Goal: Task Accomplishment & Management: Complete application form

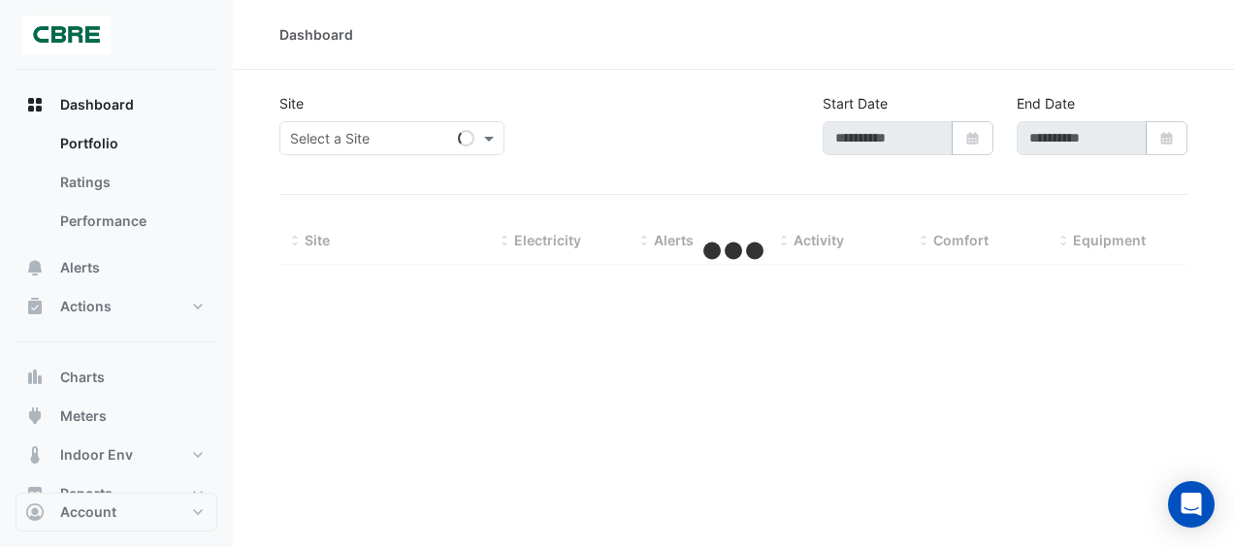
type input "**********"
select select "***"
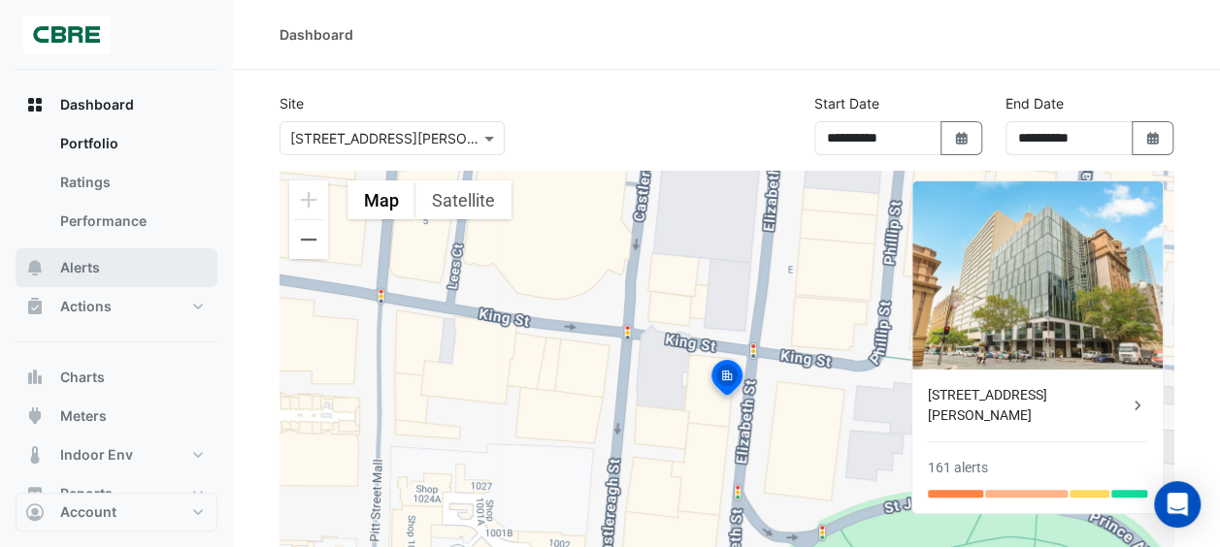
click at [89, 266] on span "Alerts" at bounding box center [80, 267] width 40 height 19
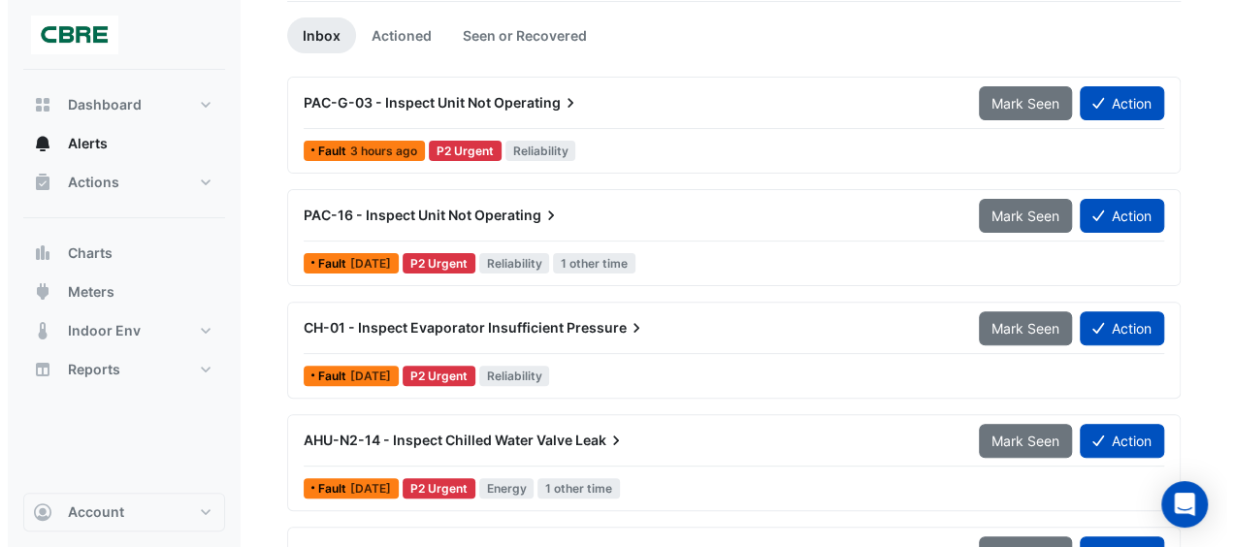
scroll to position [171, 0]
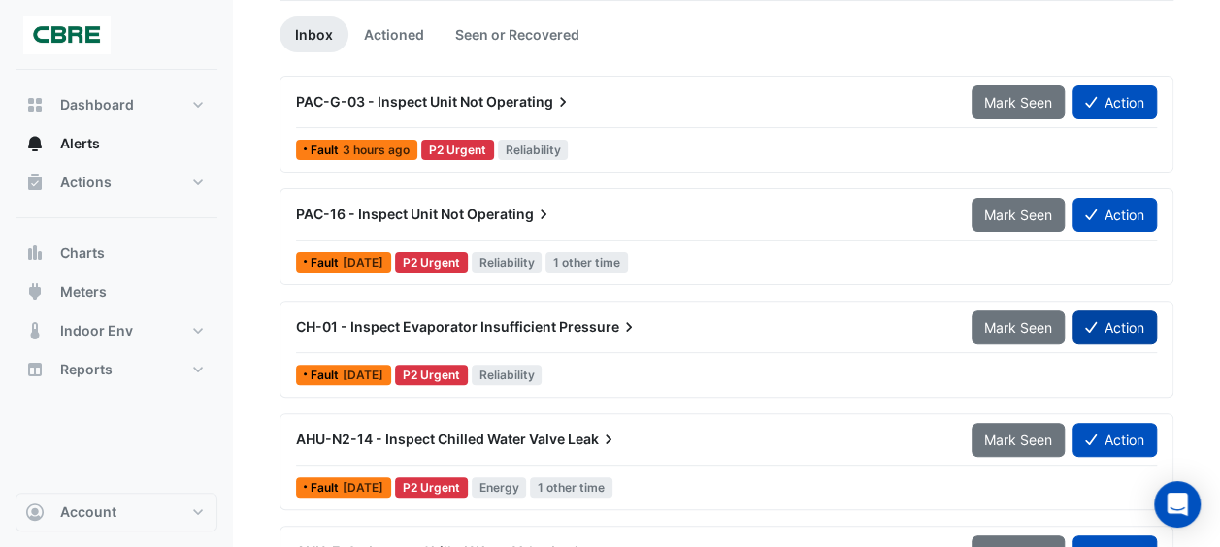
click at [1123, 318] on button "Action" at bounding box center [1114, 328] width 84 height 34
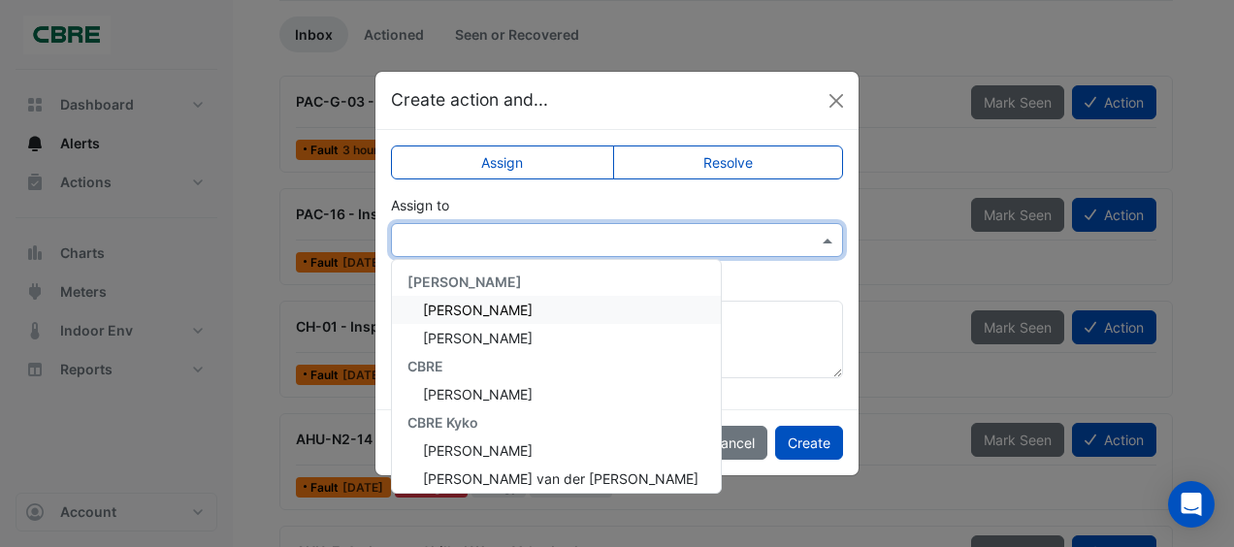
click at [531, 248] on div at bounding box center [617, 240] width 452 height 34
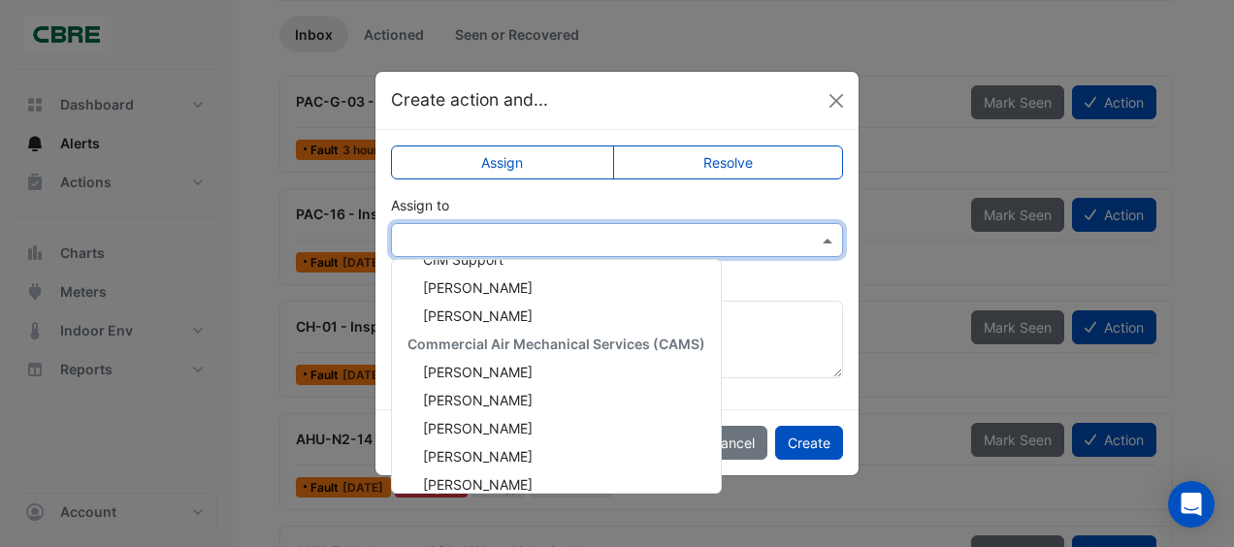
scroll to position [361, 0]
click at [516, 376] on div "[PERSON_NAME]" at bounding box center [556, 371] width 329 height 28
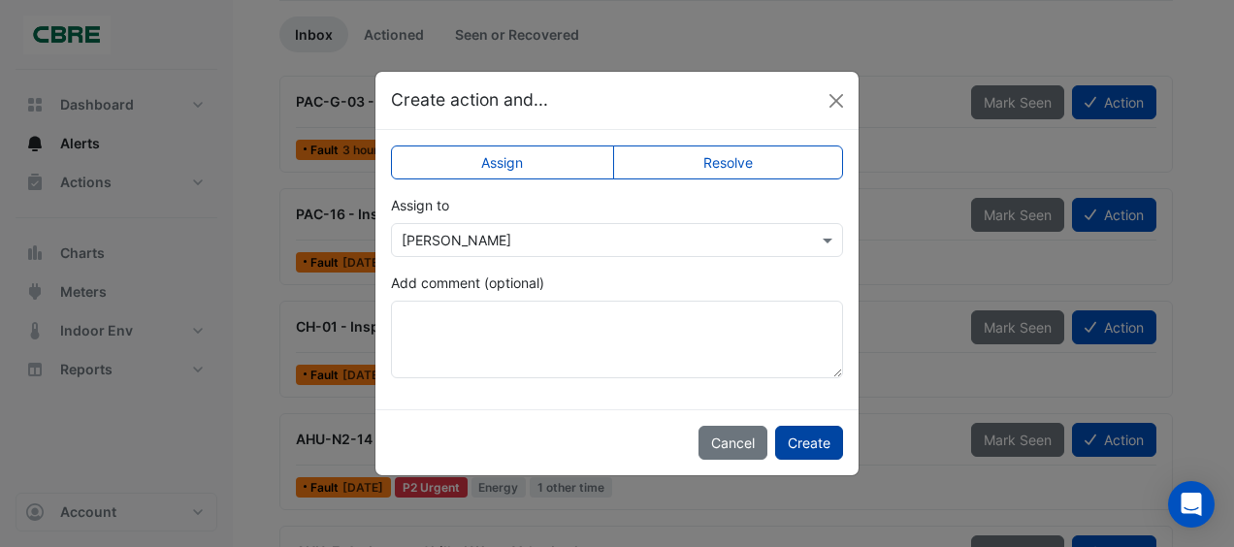
click at [798, 437] on button "Create" at bounding box center [809, 443] width 68 height 34
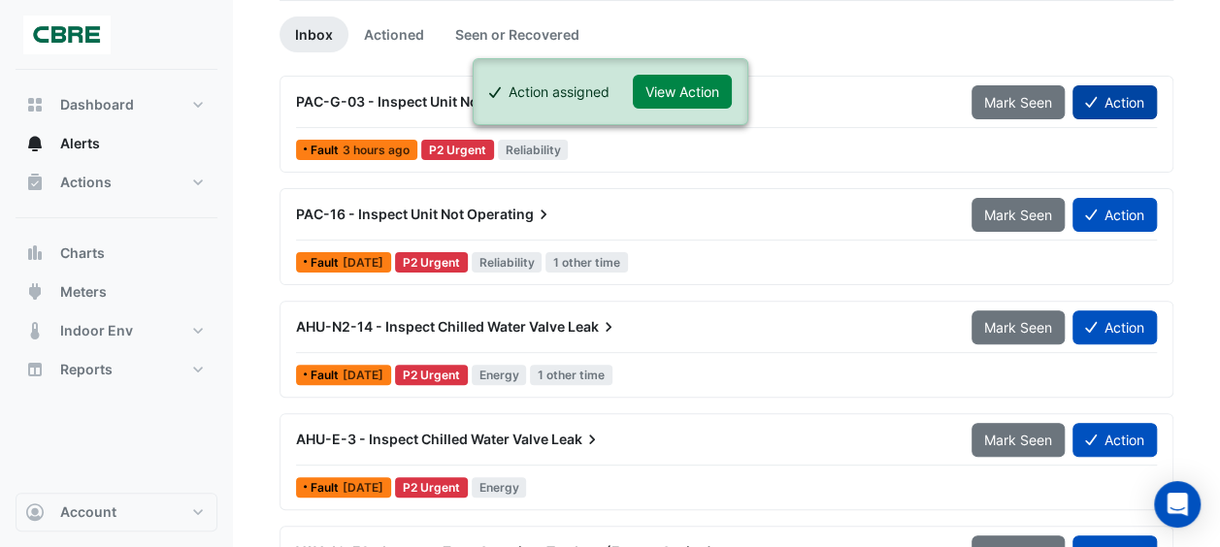
click at [1104, 94] on button "Action" at bounding box center [1114, 102] width 84 height 34
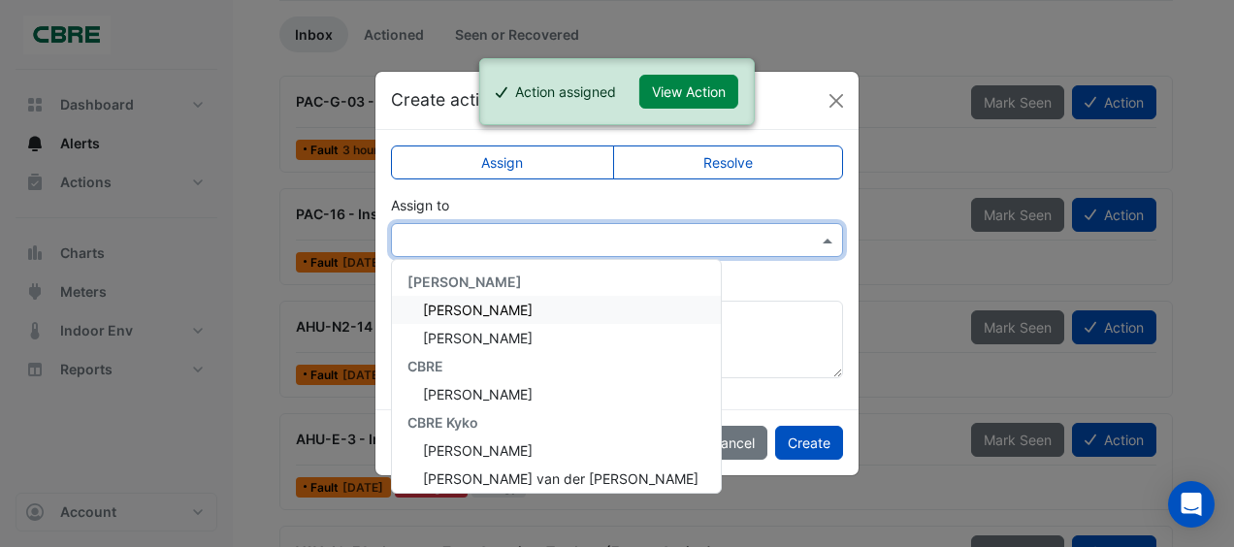
click at [590, 243] on input "text" at bounding box center [598, 241] width 392 height 20
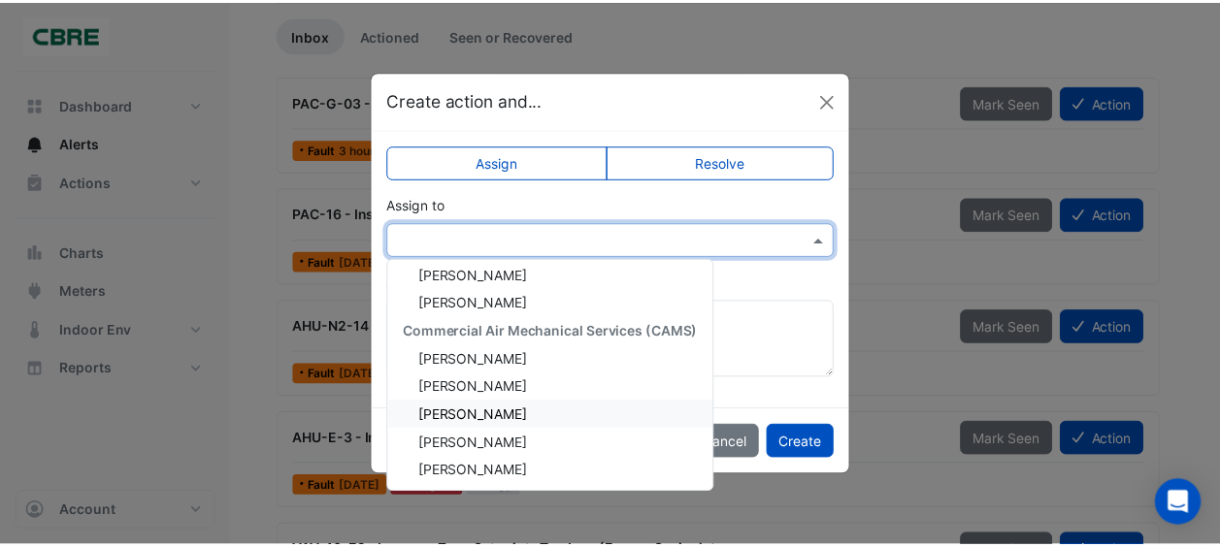
scroll to position [374, 0]
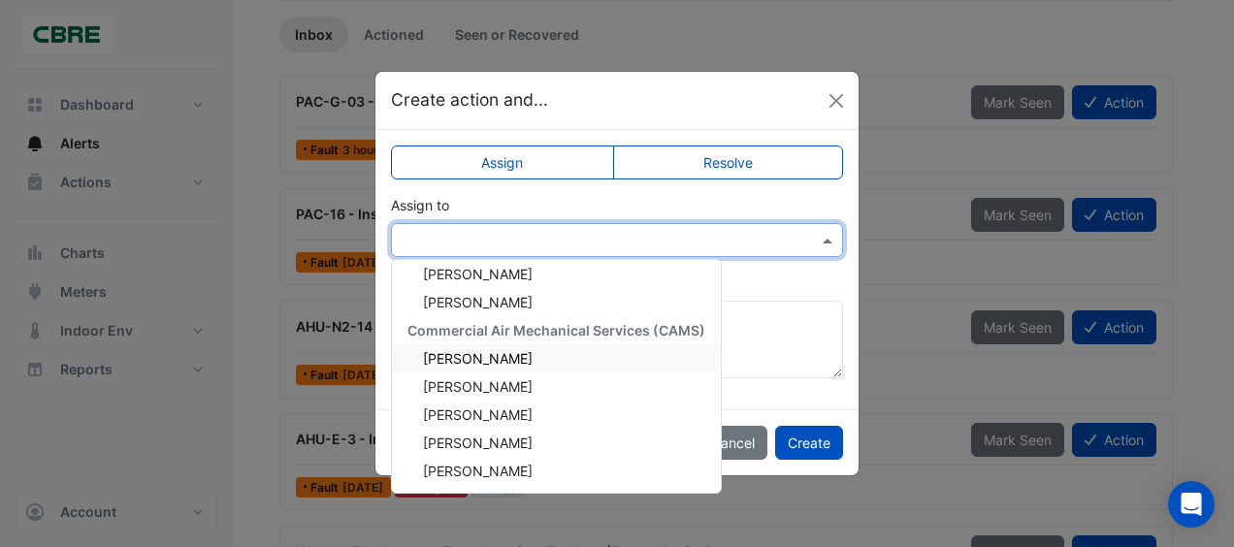
click at [497, 354] on span "[PERSON_NAME]" at bounding box center [478, 358] width 110 height 16
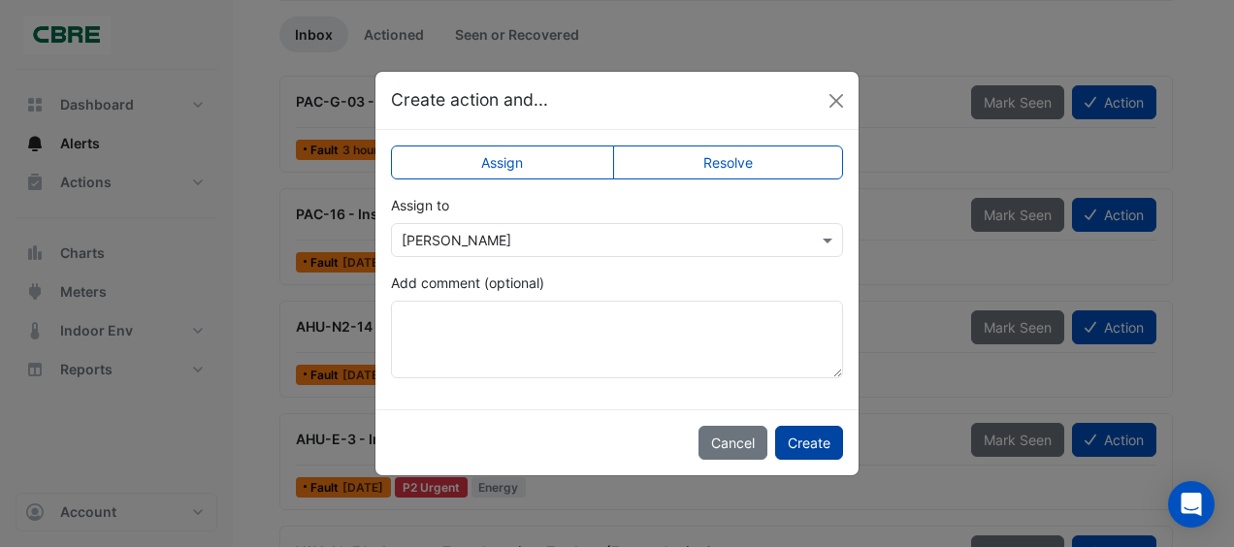
click at [796, 438] on button "Create" at bounding box center [809, 443] width 68 height 34
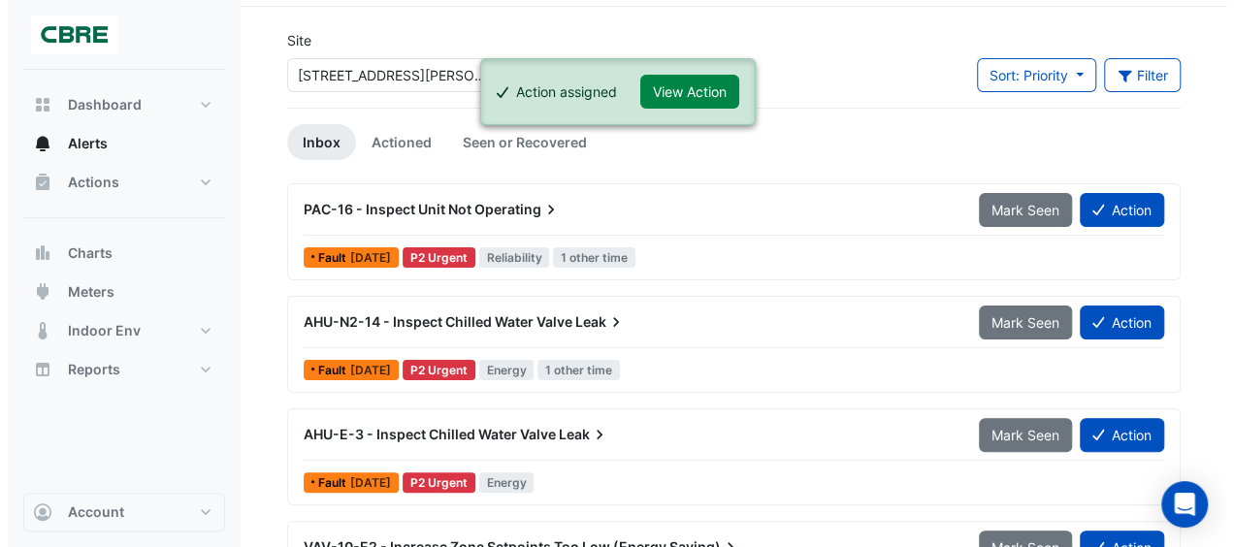
scroll to position [64, 0]
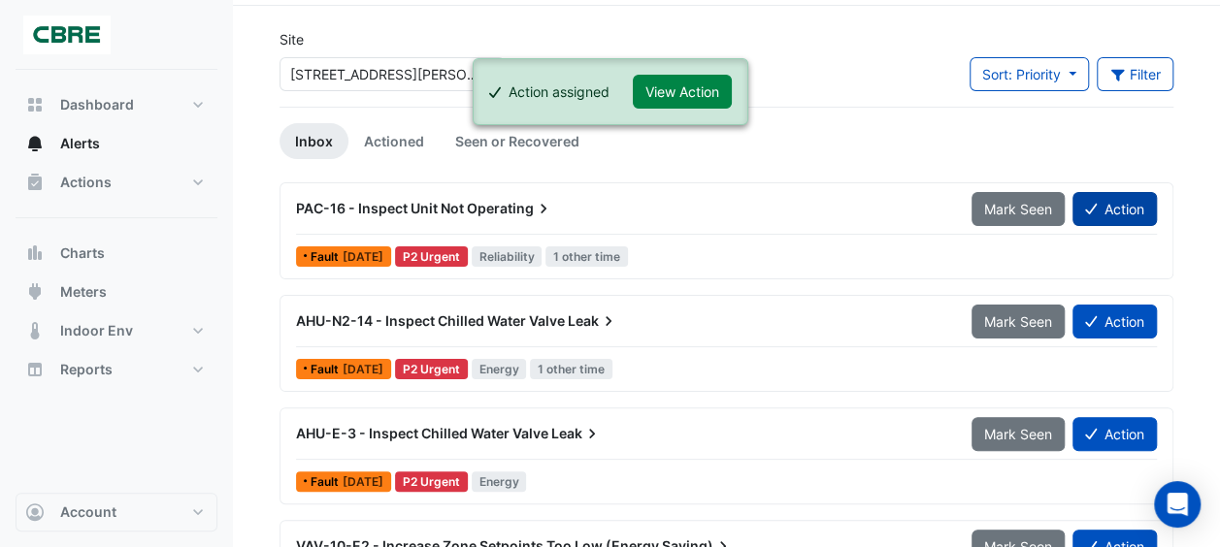
click at [1102, 207] on button "Action" at bounding box center [1114, 209] width 84 height 34
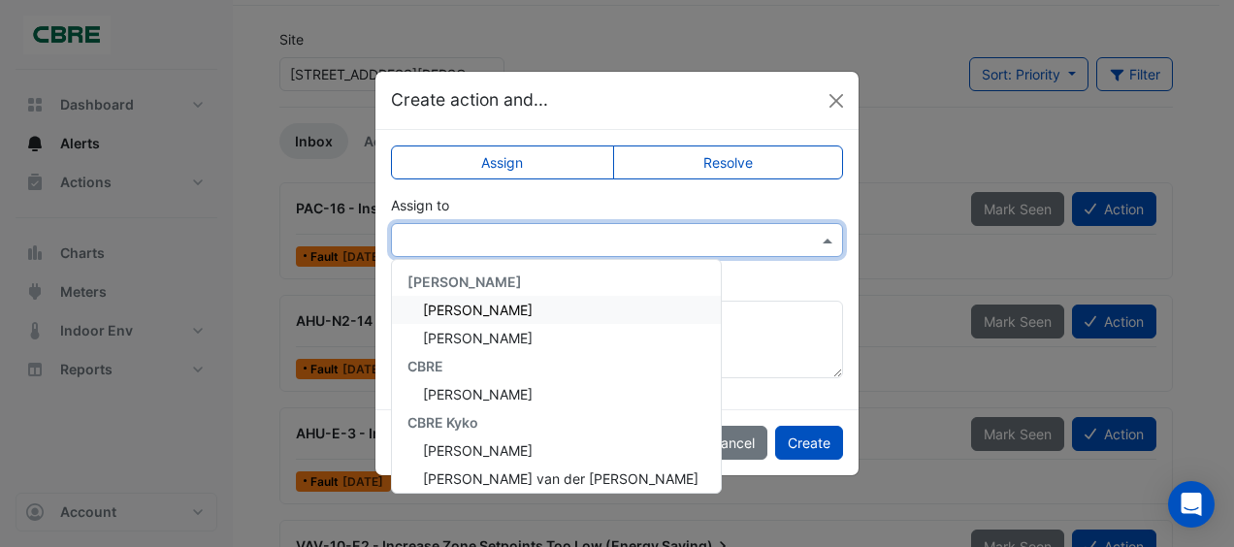
click at [551, 249] on div at bounding box center [617, 240] width 452 height 34
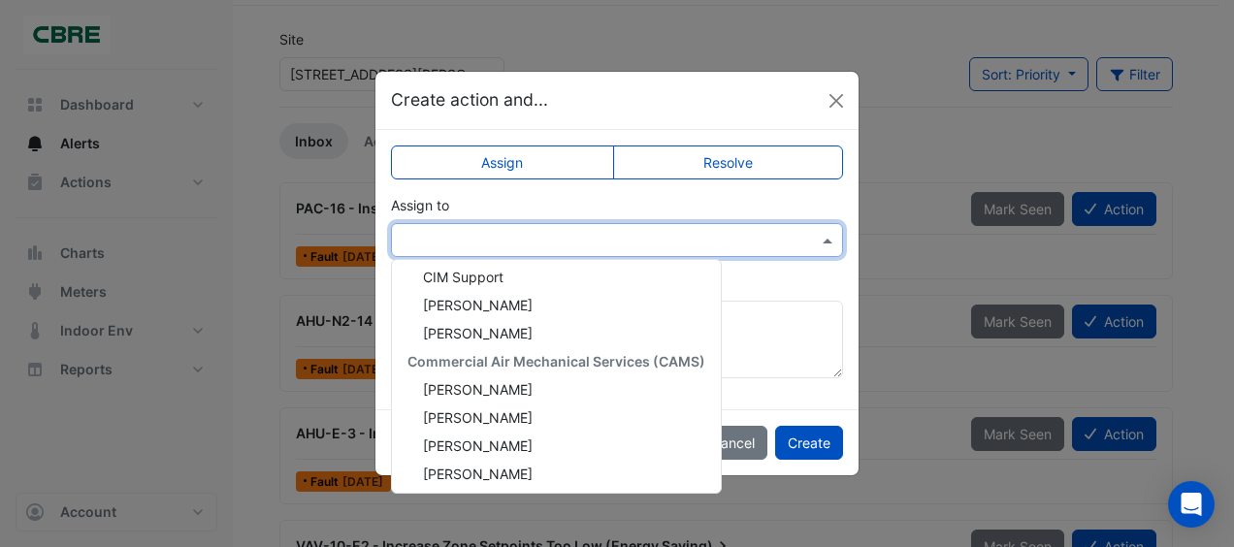
scroll to position [344, 0]
click at [509, 388] on div "[PERSON_NAME]" at bounding box center [556, 389] width 329 height 28
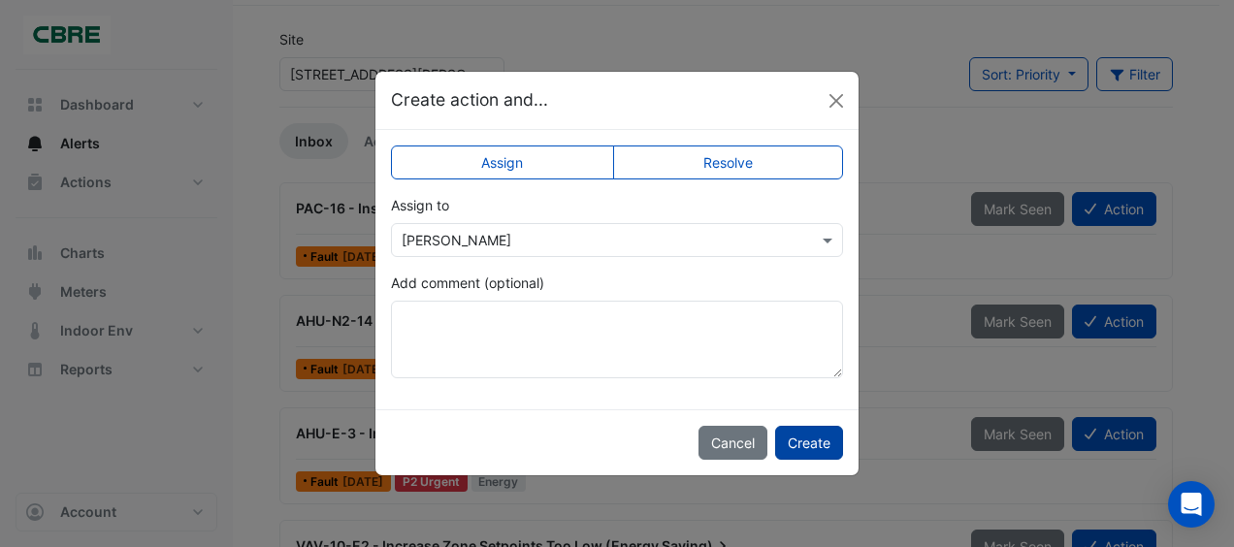
click at [802, 446] on button "Create" at bounding box center [809, 443] width 68 height 34
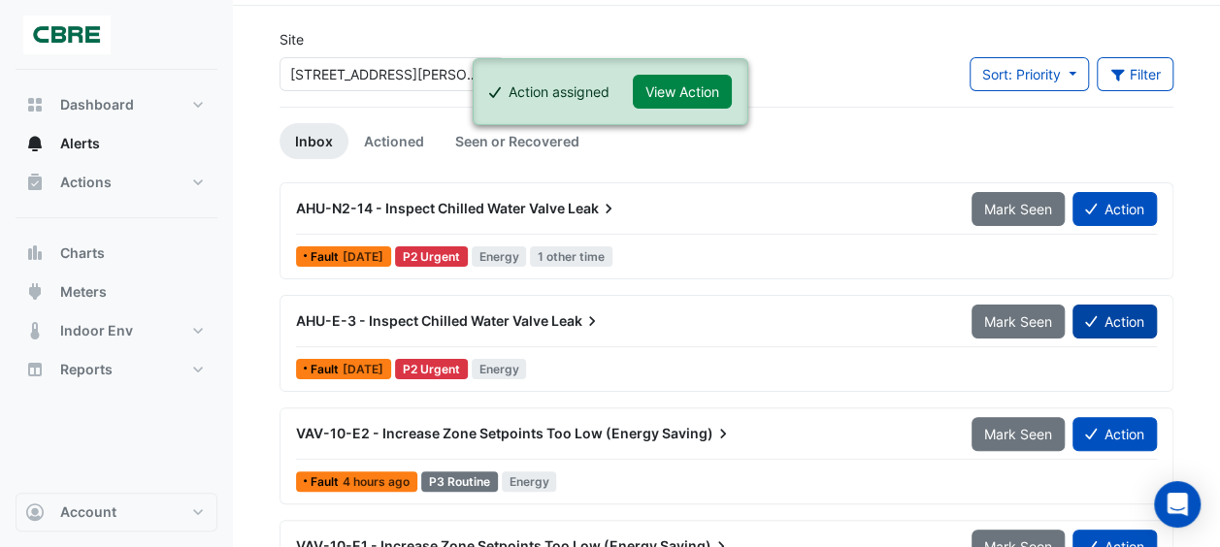
click at [1103, 318] on button "Action" at bounding box center [1114, 322] width 84 height 34
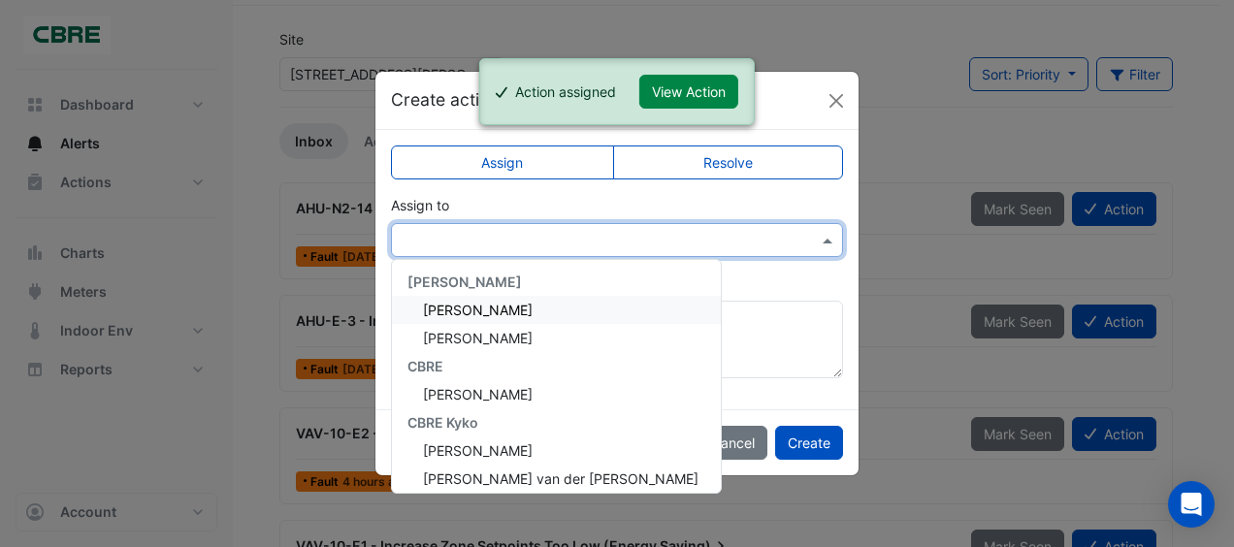
click at [559, 243] on input "text" at bounding box center [598, 241] width 392 height 20
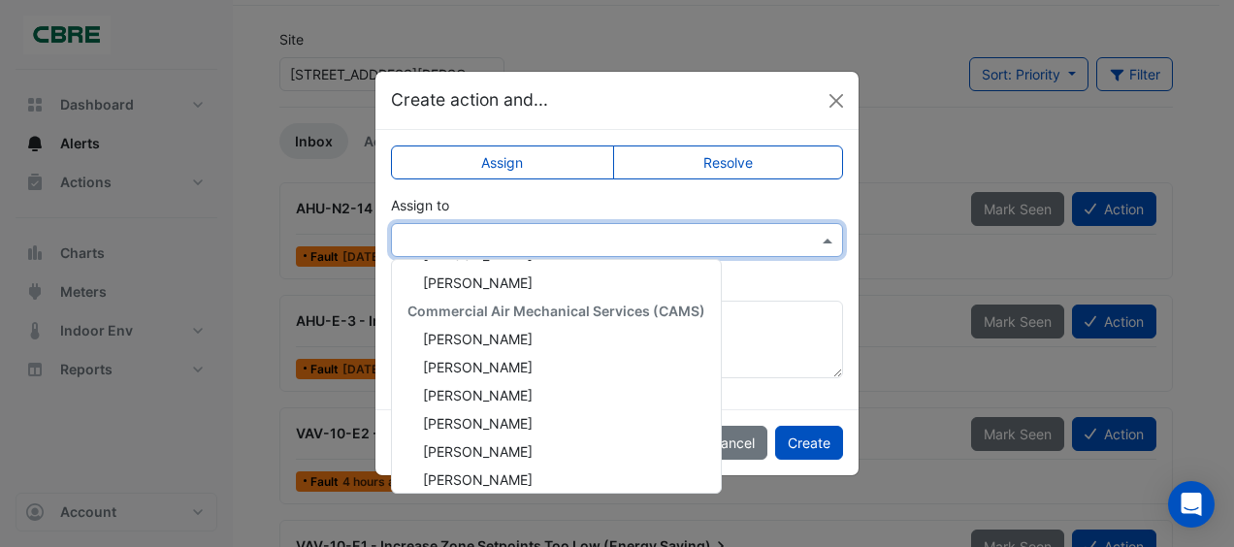
scroll to position [411, 0]
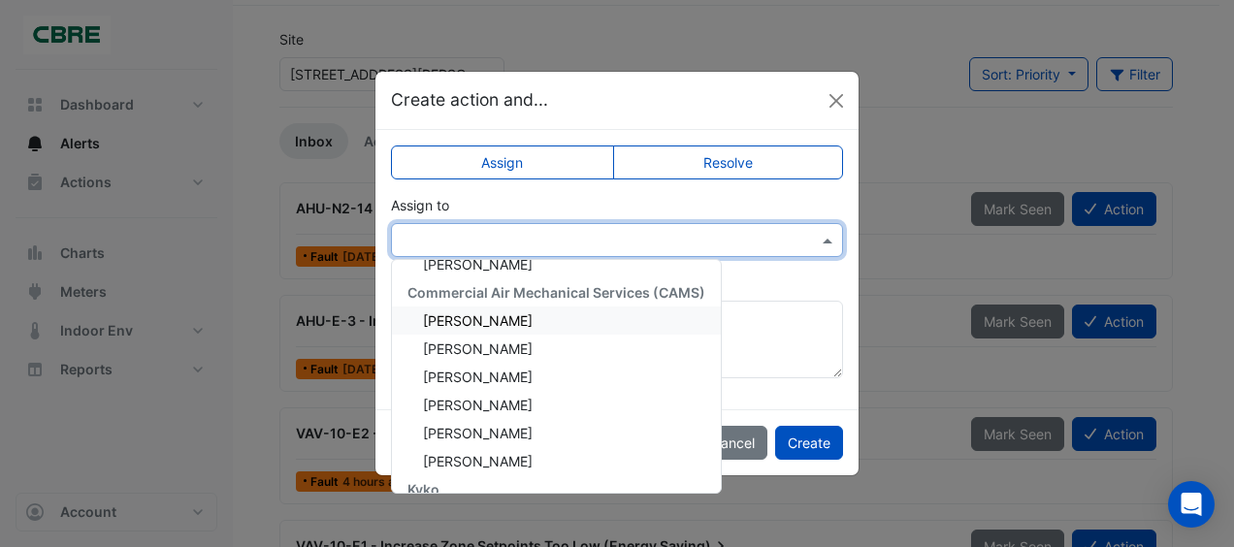
click at [495, 328] on div "[PERSON_NAME]" at bounding box center [556, 321] width 329 height 28
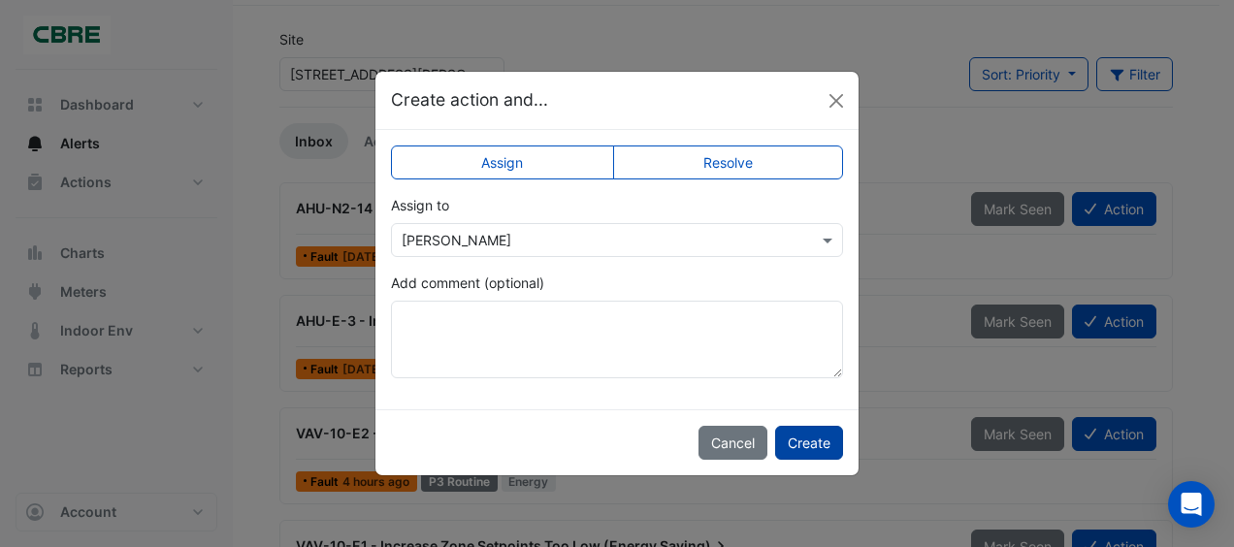
click at [806, 442] on button "Create" at bounding box center [809, 443] width 68 height 34
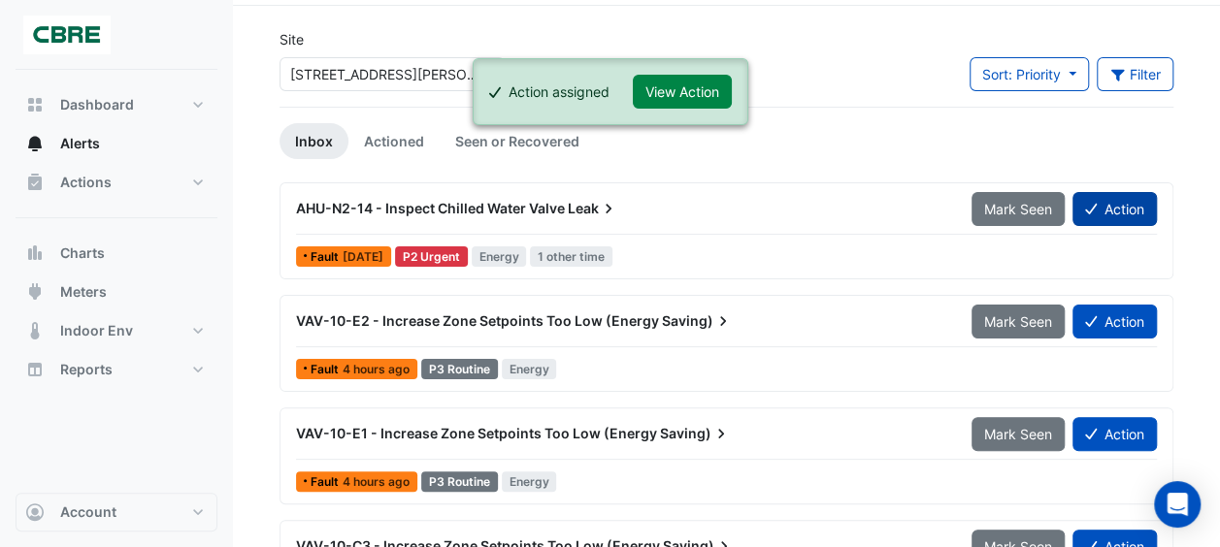
click at [1116, 202] on button "Action" at bounding box center [1114, 209] width 84 height 34
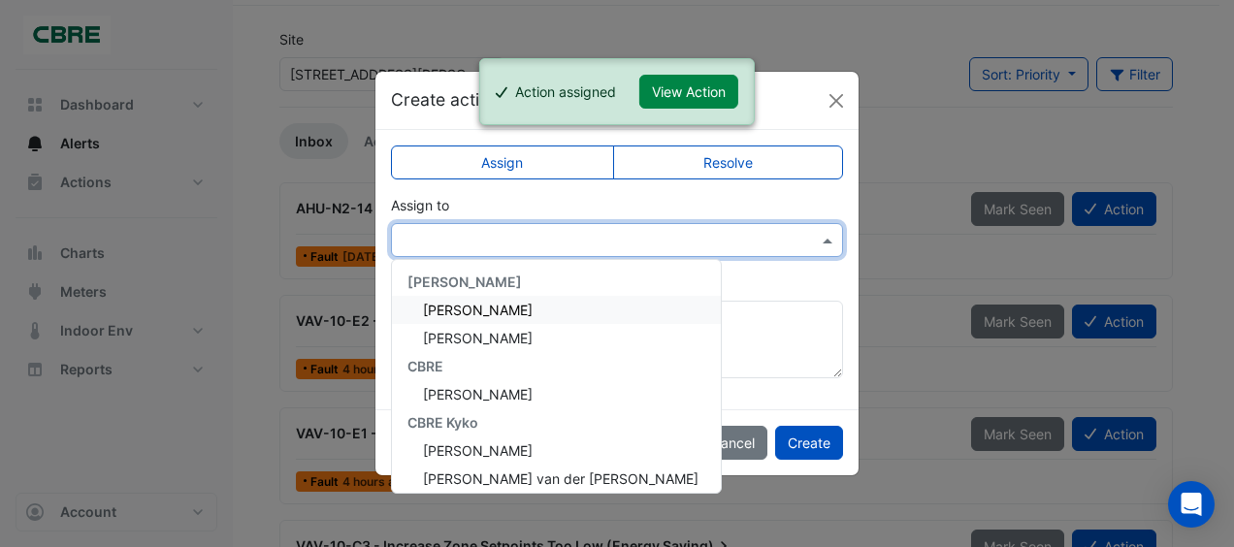
click at [603, 243] on input "text" at bounding box center [598, 241] width 392 height 20
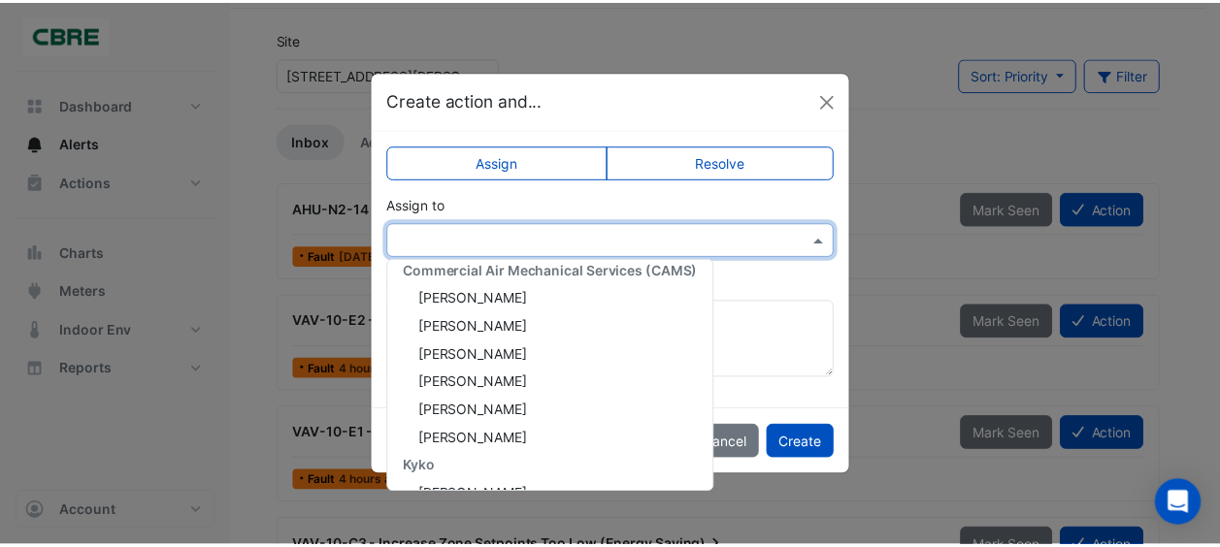
scroll to position [458, 0]
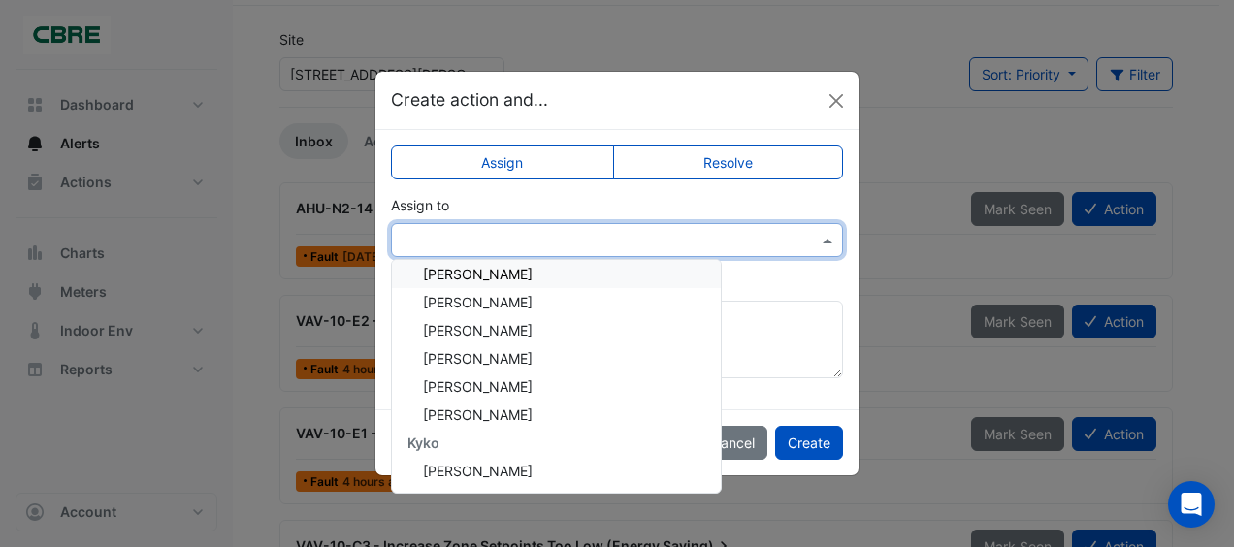
click at [514, 271] on div "[PERSON_NAME]" at bounding box center [556, 274] width 329 height 28
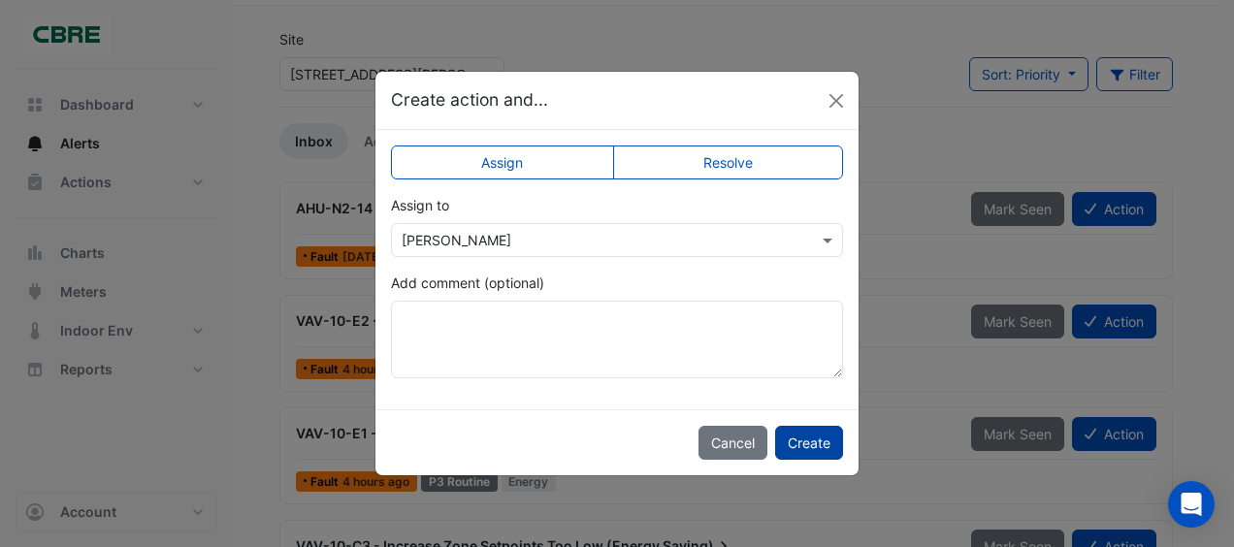
click at [805, 446] on button "Create" at bounding box center [809, 443] width 68 height 34
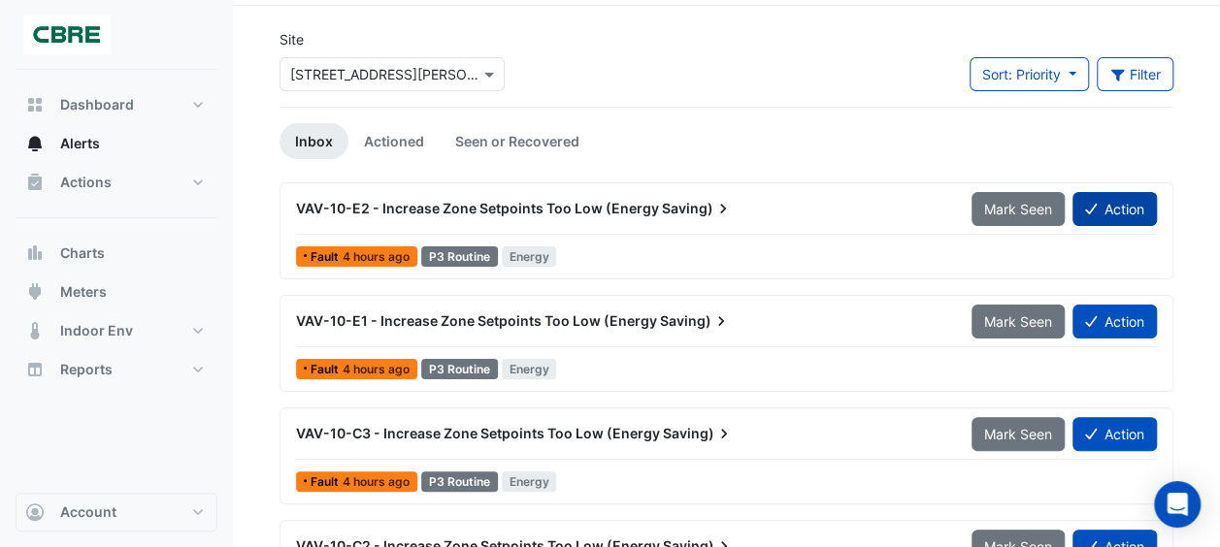
click at [1105, 210] on button "Action" at bounding box center [1114, 209] width 84 height 34
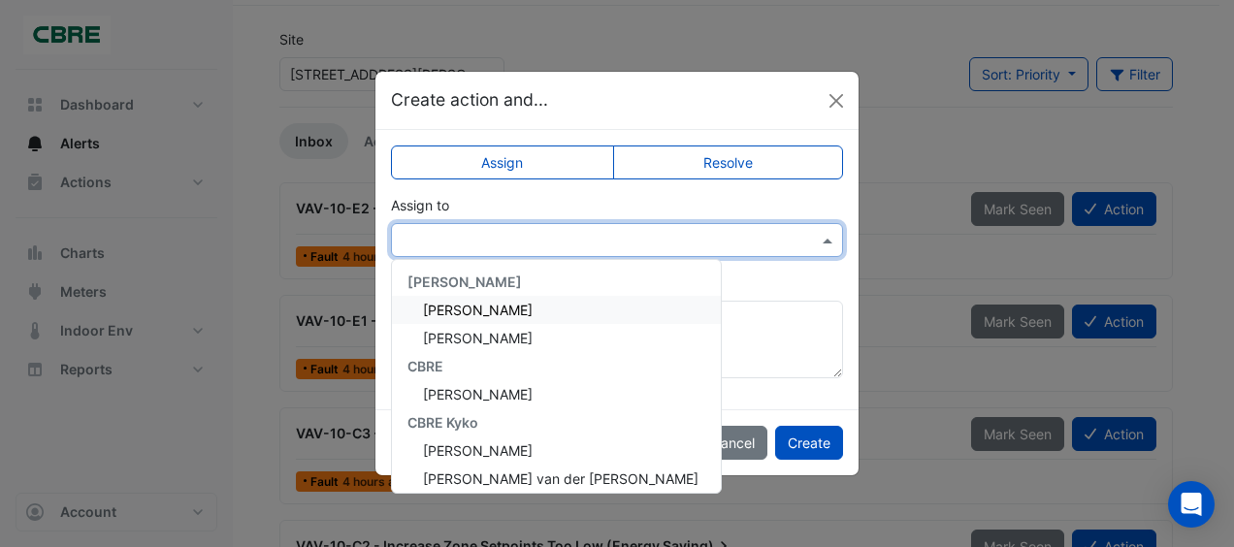
click at [520, 253] on div at bounding box center [617, 240] width 452 height 34
click at [531, 311] on div "[PERSON_NAME]" at bounding box center [556, 310] width 329 height 28
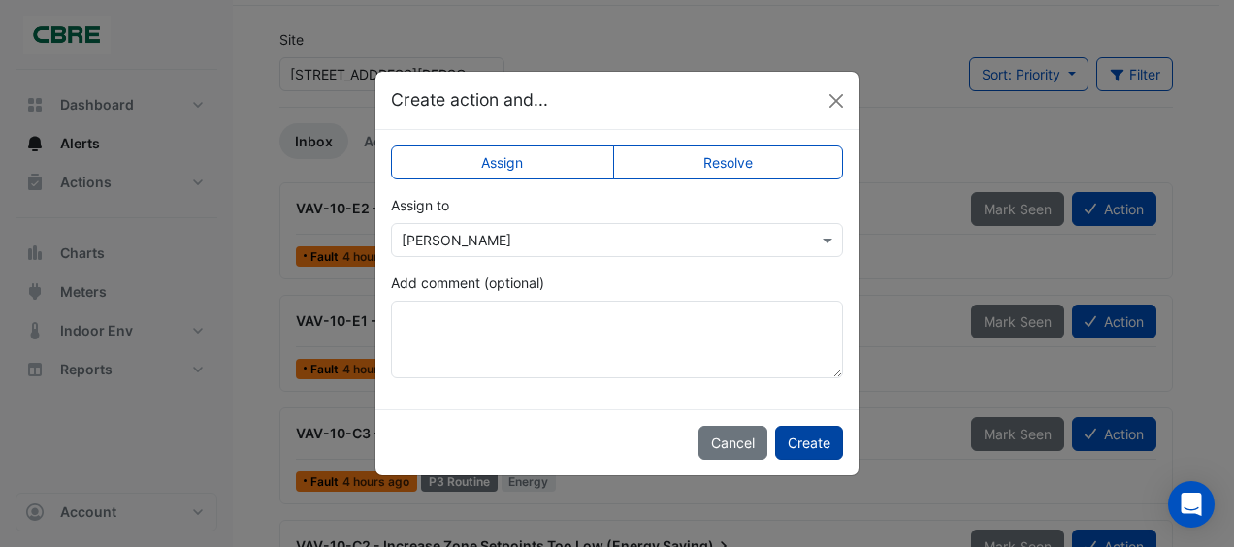
click at [805, 431] on button "Create" at bounding box center [809, 443] width 68 height 34
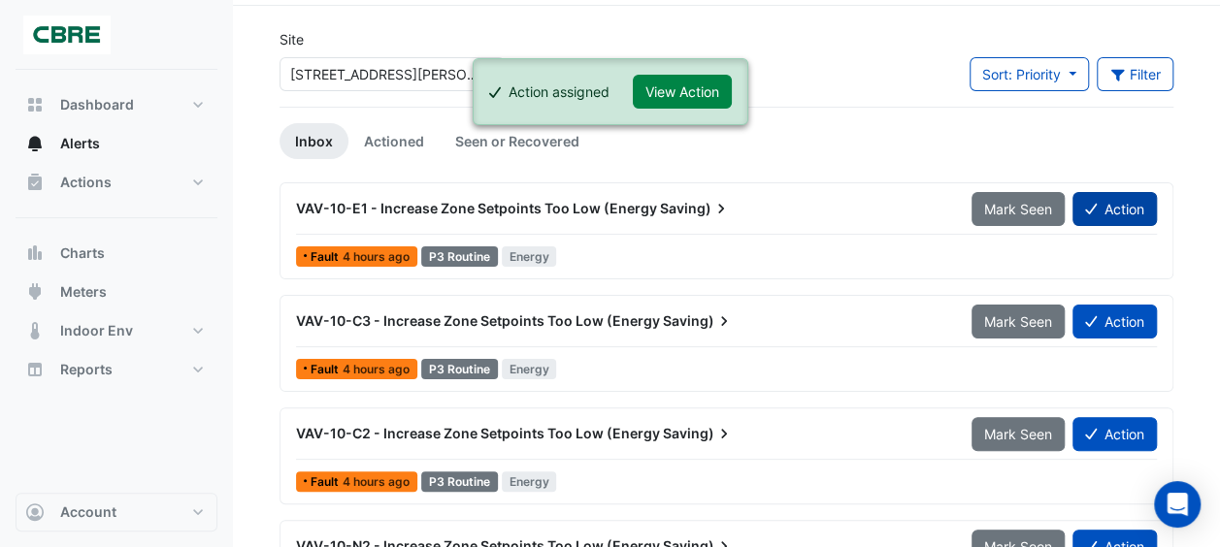
click at [1118, 202] on button "Action" at bounding box center [1114, 209] width 84 height 34
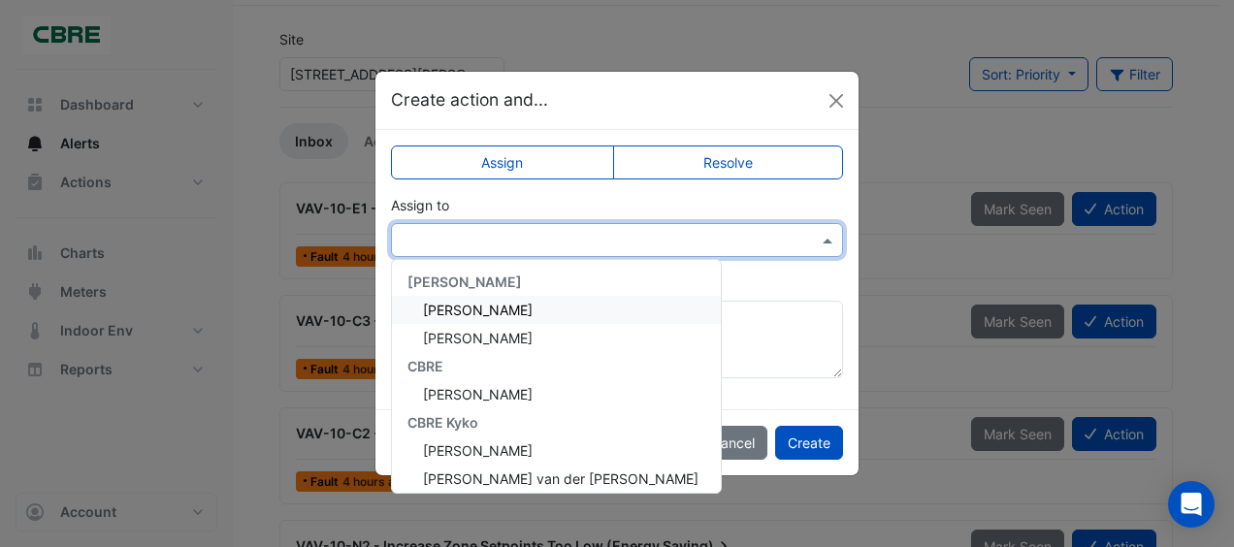
click at [639, 241] on input "text" at bounding box center [598, 241] width 392 height 20
click at [476, 314] on span "[PERSON_NAME]" at bounding box center [478, 310] width 110 height 16
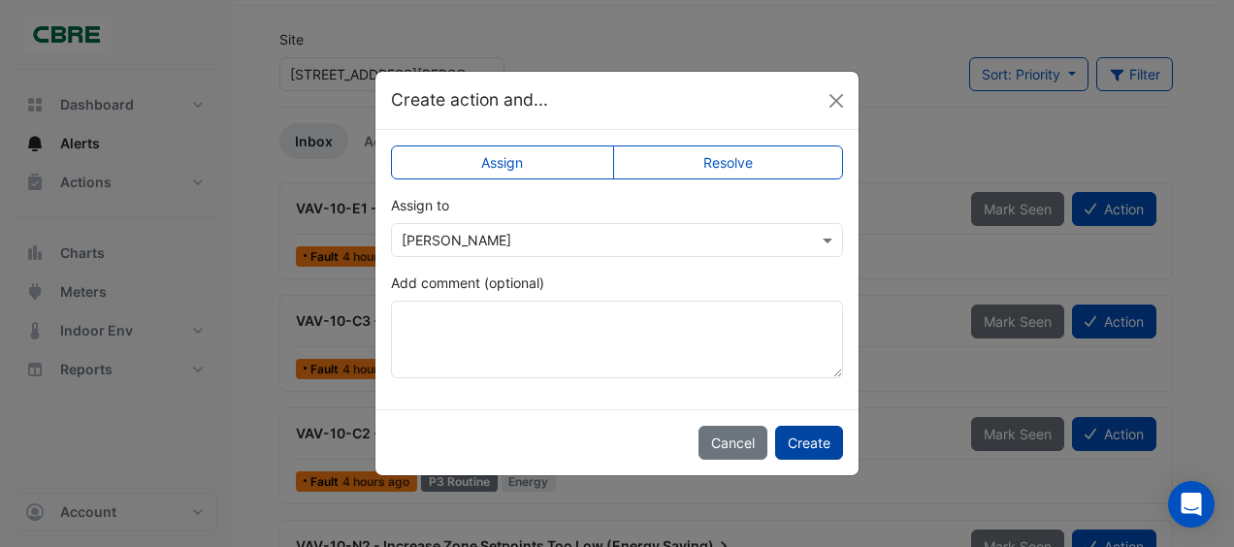
click at [792, 446] on button "Create" at bounding box center [809, 443] width 68 height 34
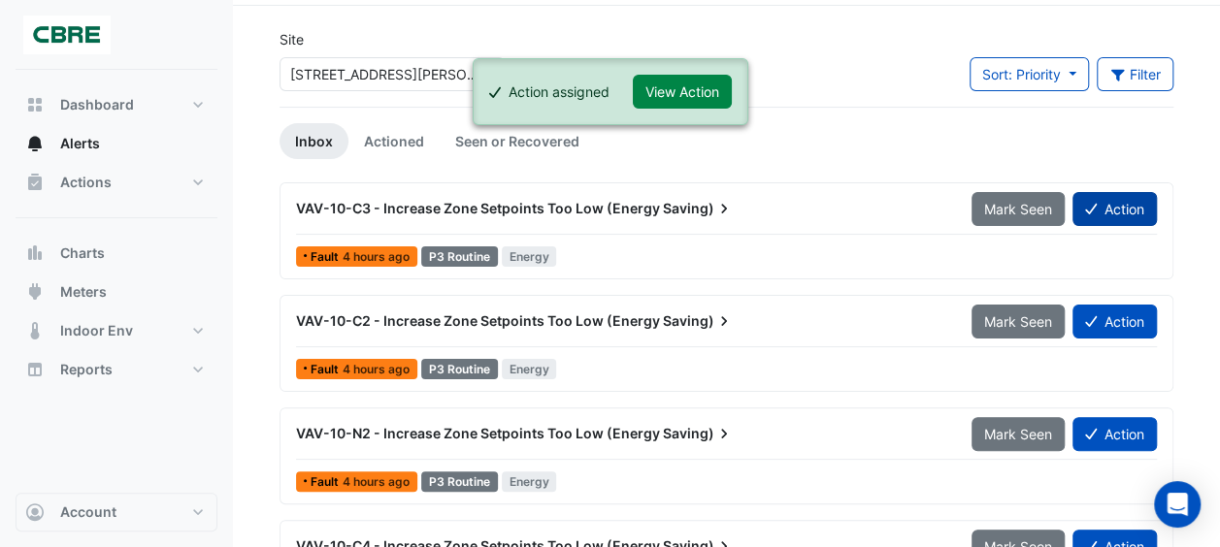
click at [1116, 202] on button "Action" at bounding box center [1114, 209] width 84 height 34
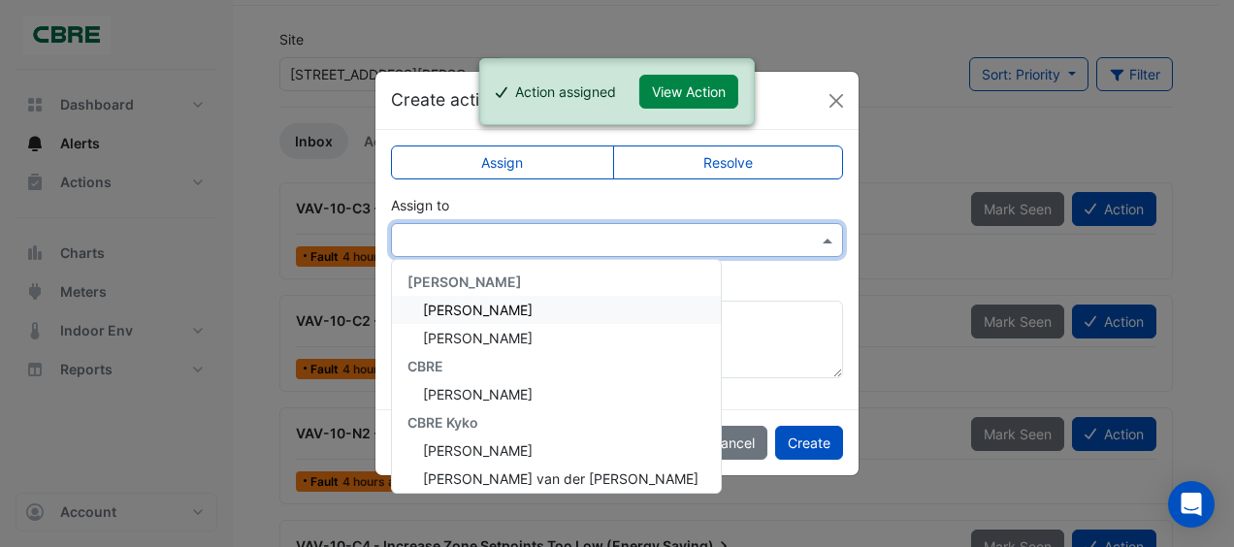
click at [555, 235] on input "text" at bounding box center [598, 241] width 392 height 20
click at [499, 309] on span "[PERSON_NAME]" at bounding box center [478, 310] width 110 height 16
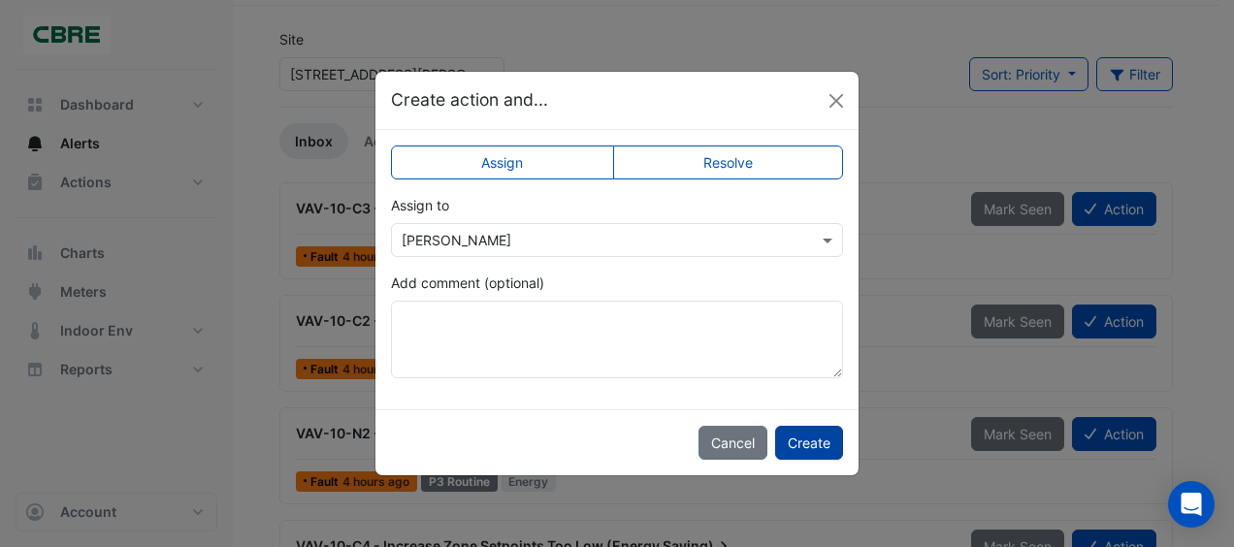
click at [795, 442] on button "Create" at bounding box center [809, 443] width 68 height 34
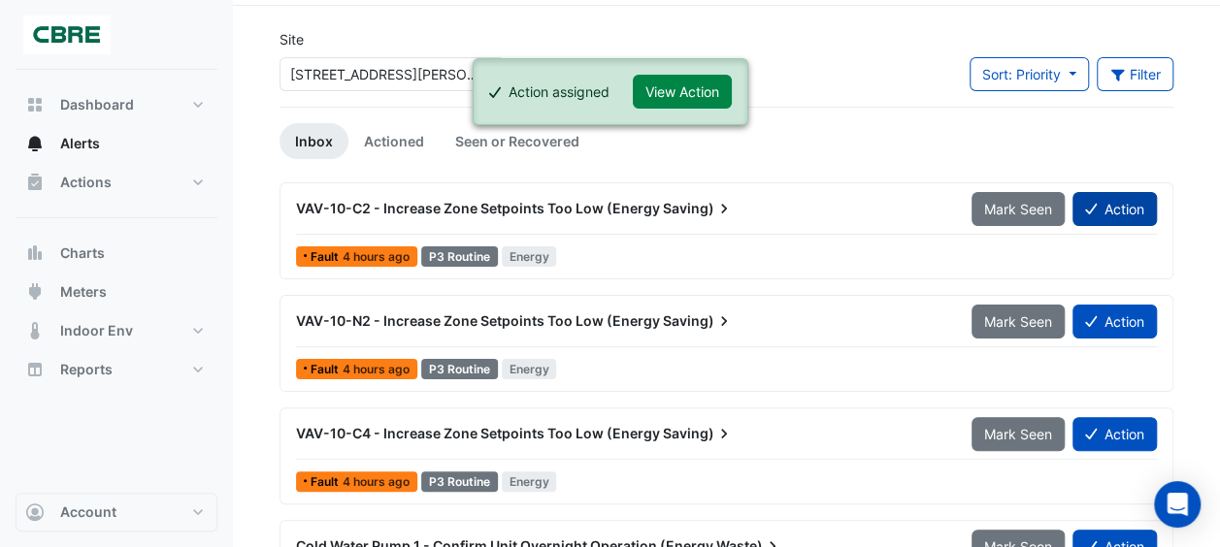
click at [1112, 215] on button "Action" at bounding box center [1114, 209] width 84 height 34
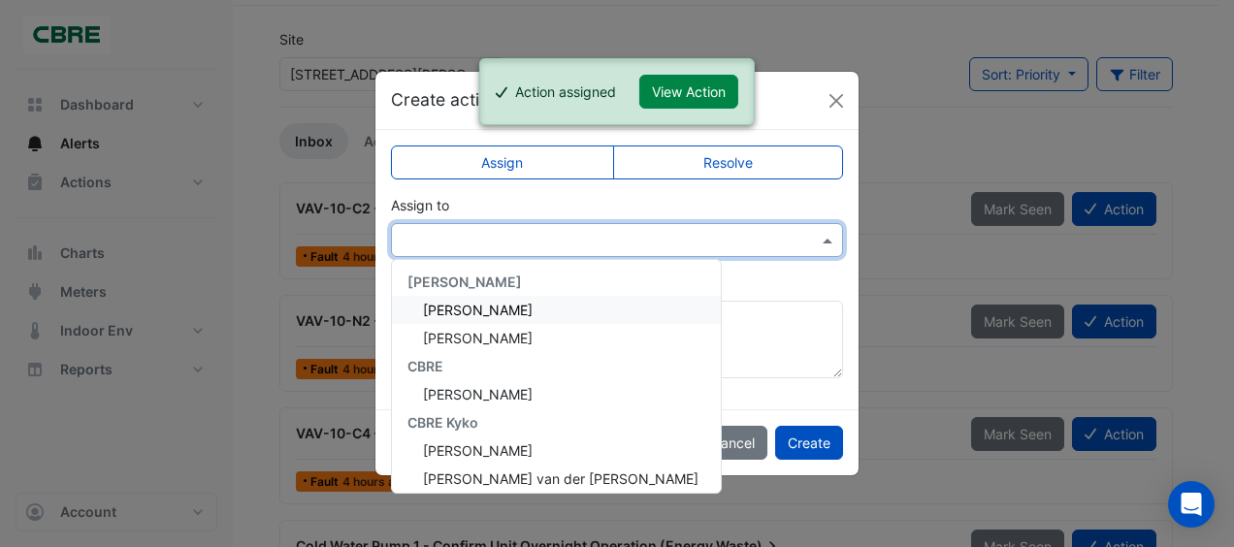
click at [680, 235] on input "text" at bounding box center [598, 241] width 392 height 20
click at [537, 310] on div "[PERSON_NAME]" at bounding box center [556, 310] width 329 height 28
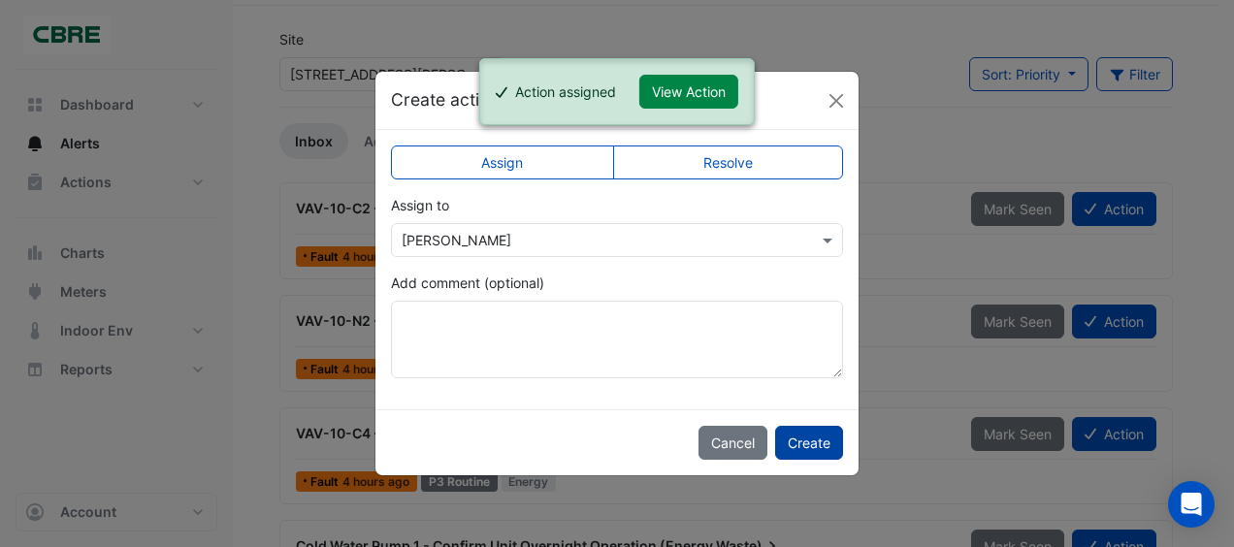
click at [803, 452] on button "Create" at bounding box center [809, 443] width 68 height 34
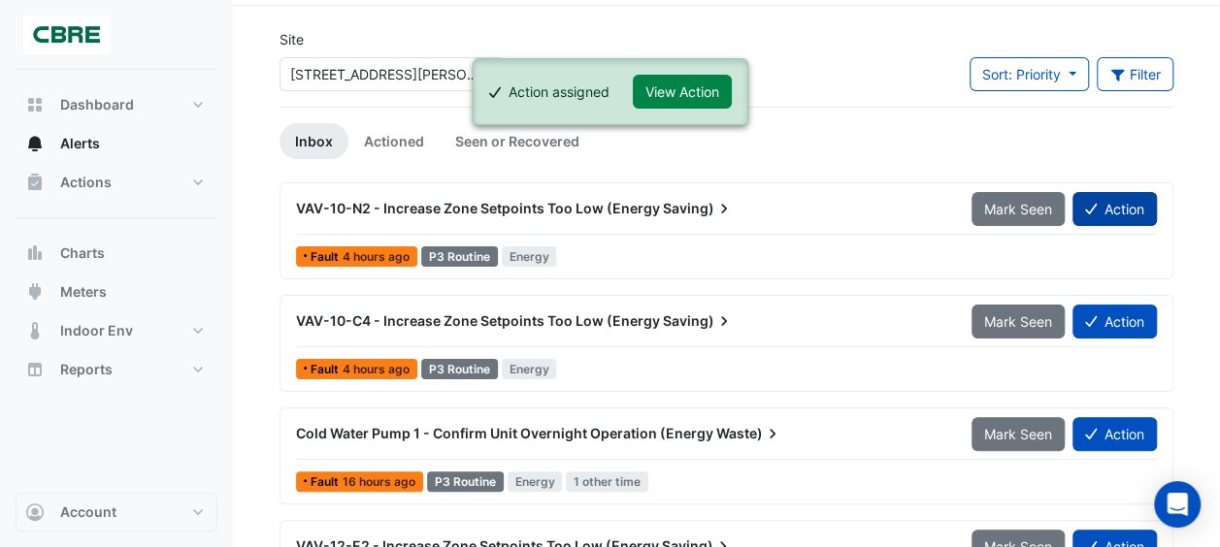
click at [1106, 202] on button "Action" at bounding box center [1114, 209] width 84 height 34
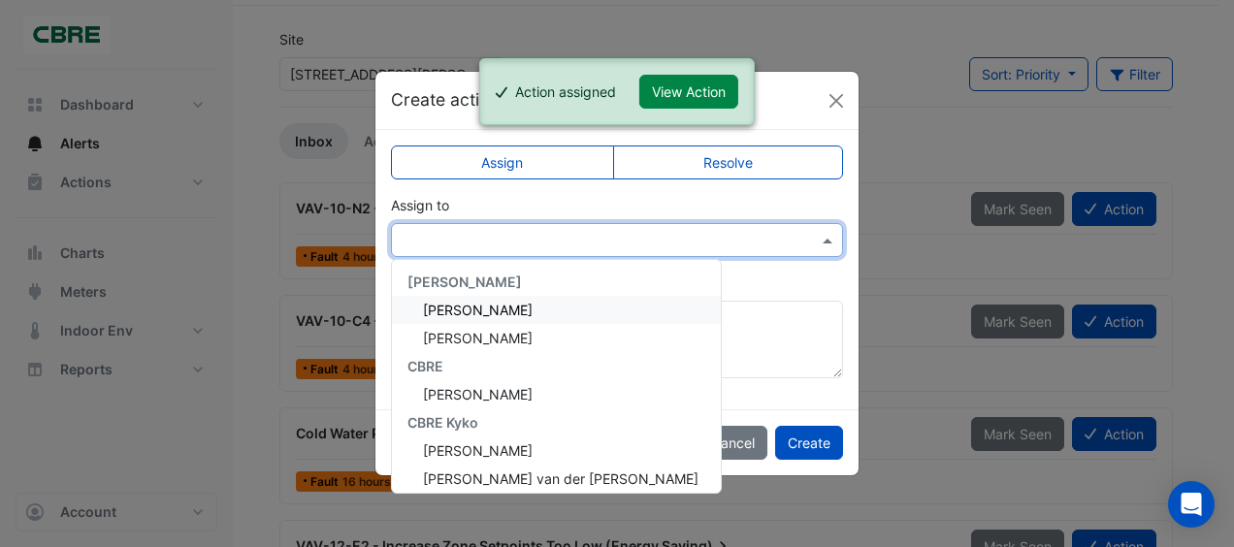
click at [617, 245] on input "text" at bounding box center [598, 241] width 392 height 20
click at [475, 311] on span "[PERSON_NAME]" at bounding box center [478, 310] width 110 height 16
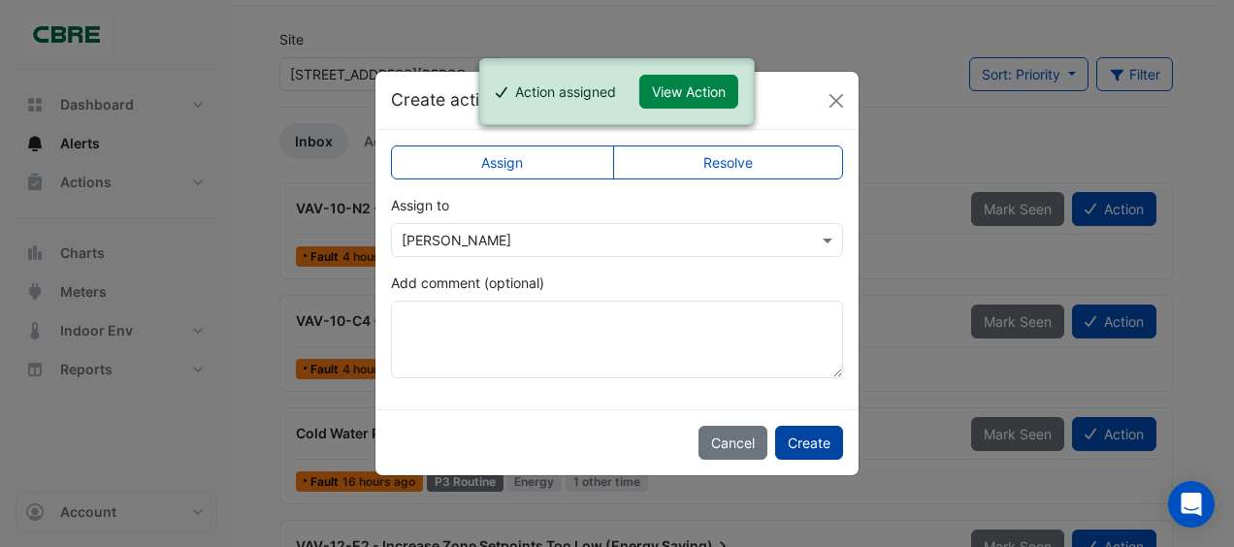
click at [793, 429] on button "Create" at bounding box center [809, 443] width 68 height 34
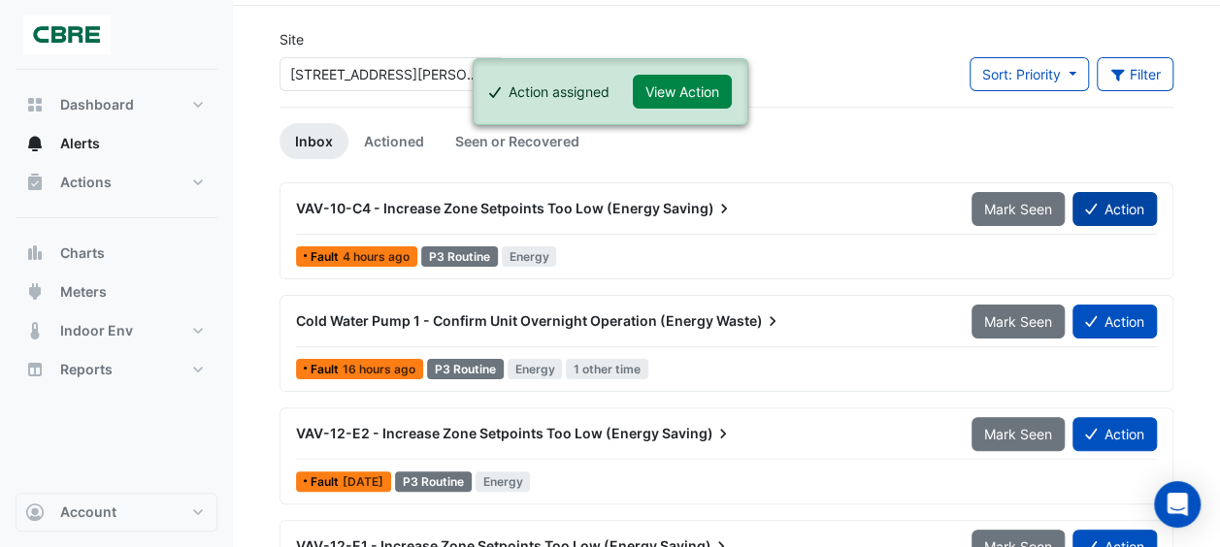
click at [1120, 223] on button "Action" at bounding box center [1114, 209] width 84 height 34
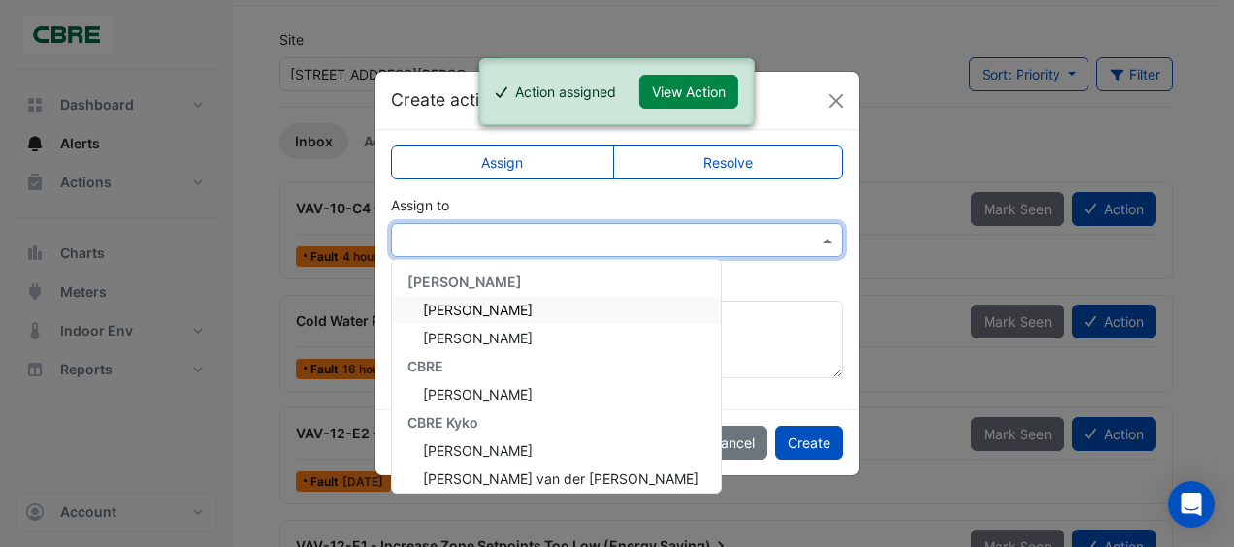
click at [617, 239] on input "text" at bounding box center [598, 241] width 392 height 20
click at [515, 308] on div "[PERSON_NAME]" at bounding box center [556, 310] width 329 height 28
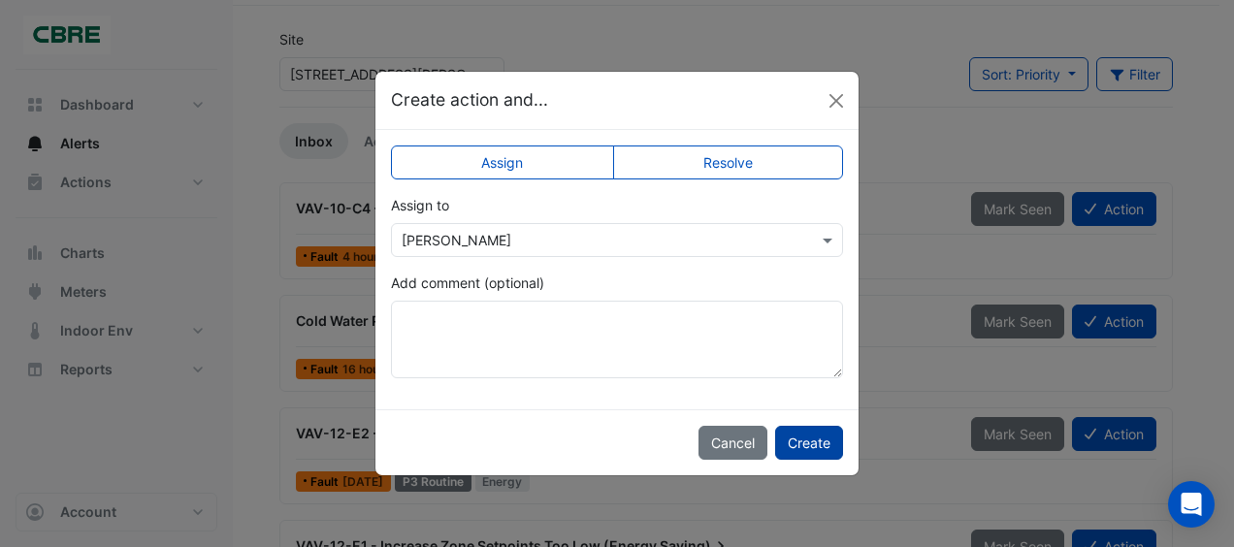
click at [807, 445] on button "Create" at bounding box center [809, 443] width 68 height 34
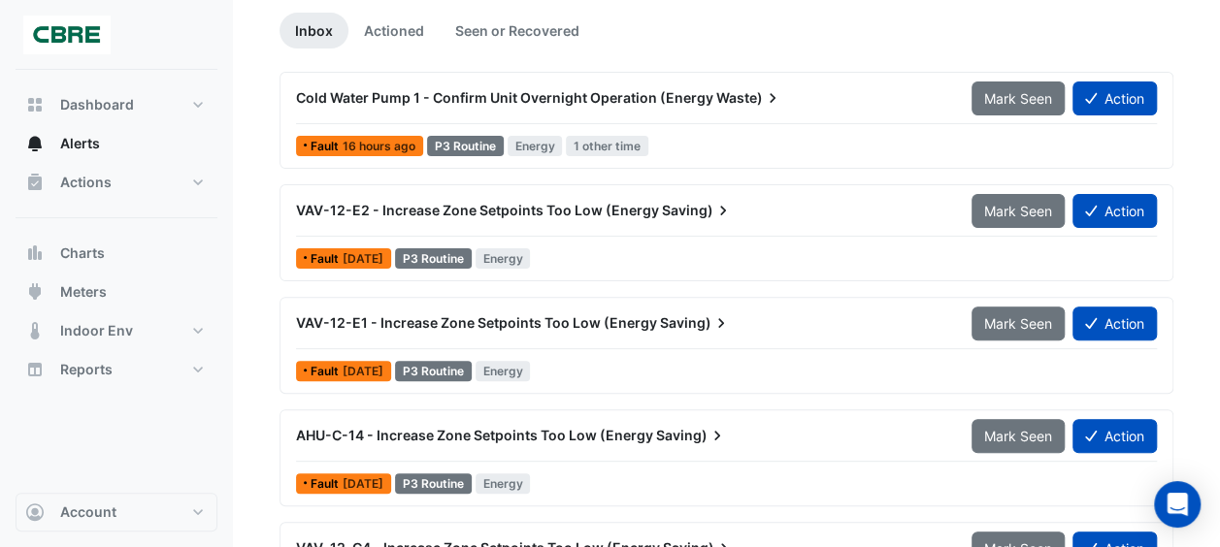
scroll to position [0, 0]
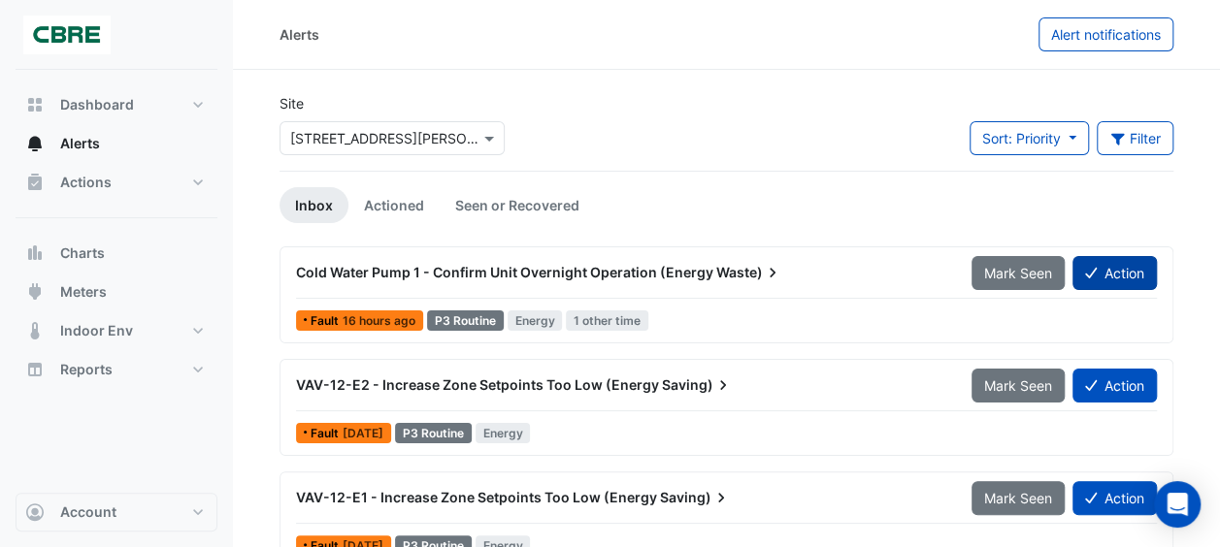
click at [1106, 270] on button "Action" at bounding box center [1114, 273] width 84 height 34
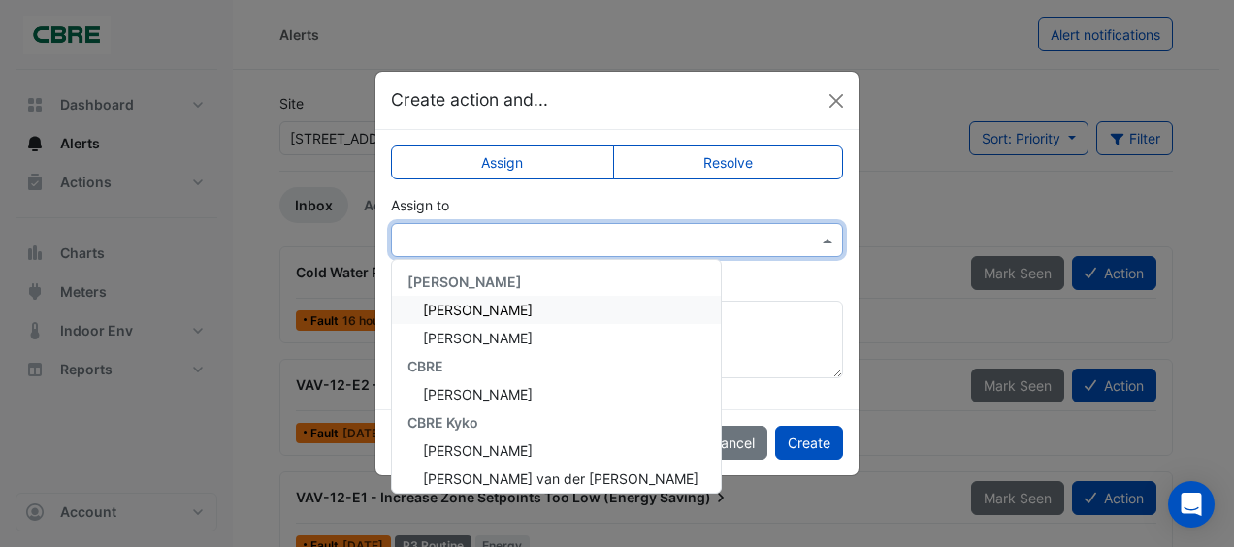
click at [557, 248] on input "text" at bounding box center [598, 241] width 392 height 20
click at [505, 316] on span "[PERSON_NAME]" at bounding box center [478, 310] width 110 height 16
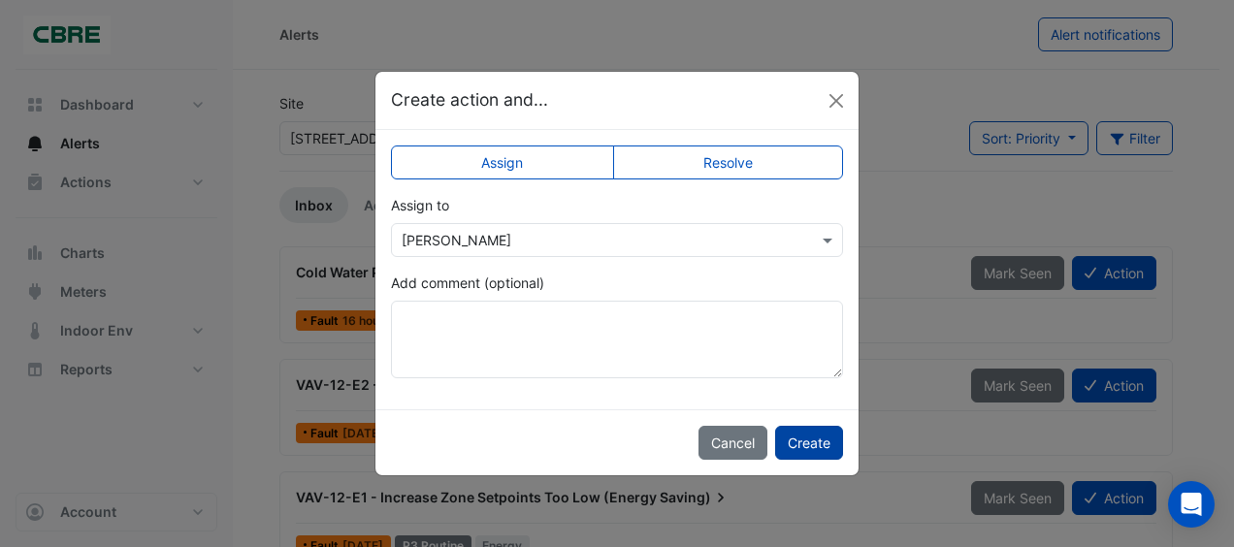
click at [801, 443] on button "Create" at bounding box center [809, 443] width 68 height 34
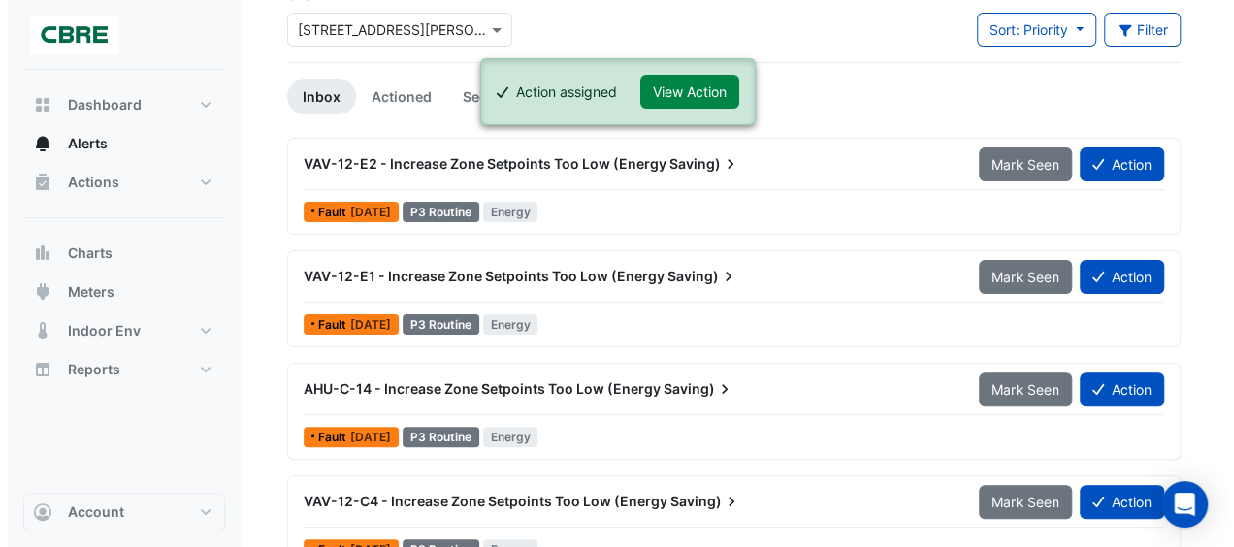
scroll to position [110, 0]
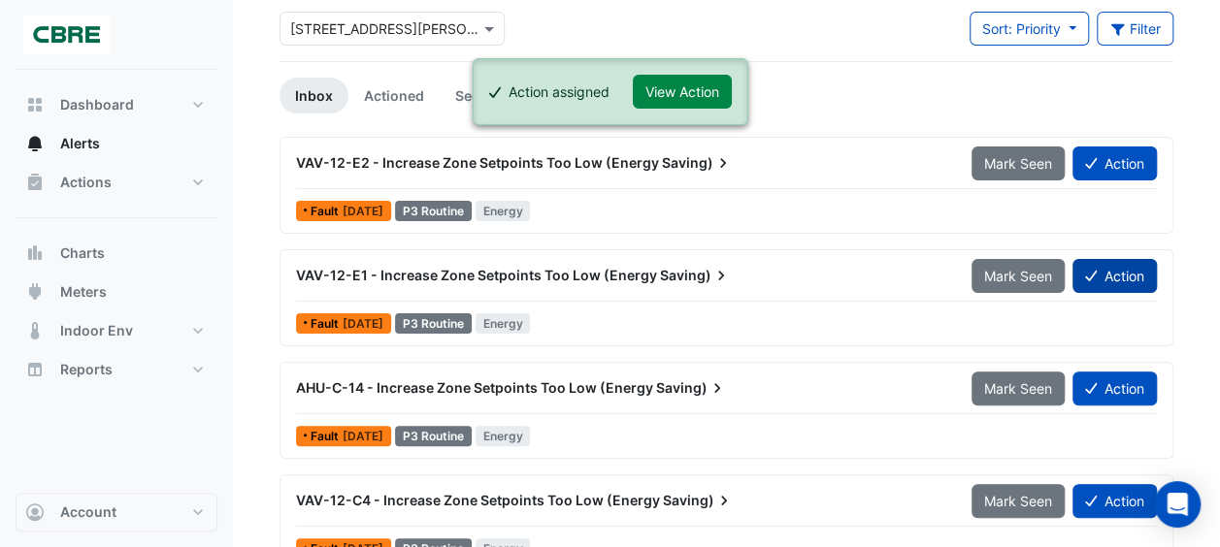
click at [1106, 278] on button "Action" at bounding box center [1114, 276] width 84 height 34
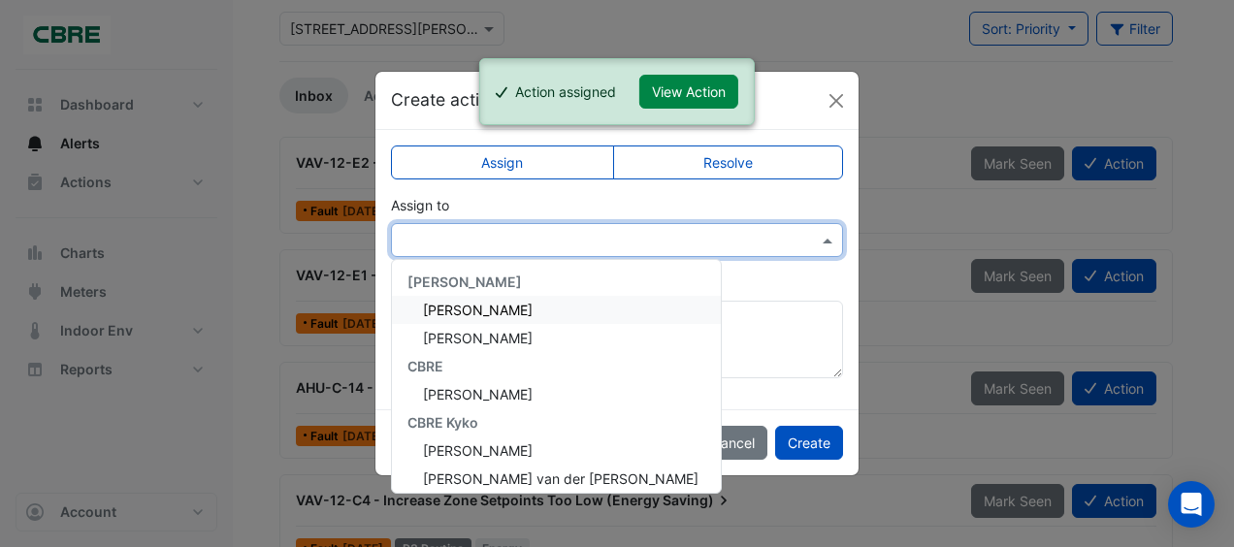
click at [759, 231] on input "text" at bounding box center [598, 241] width 392 height 20
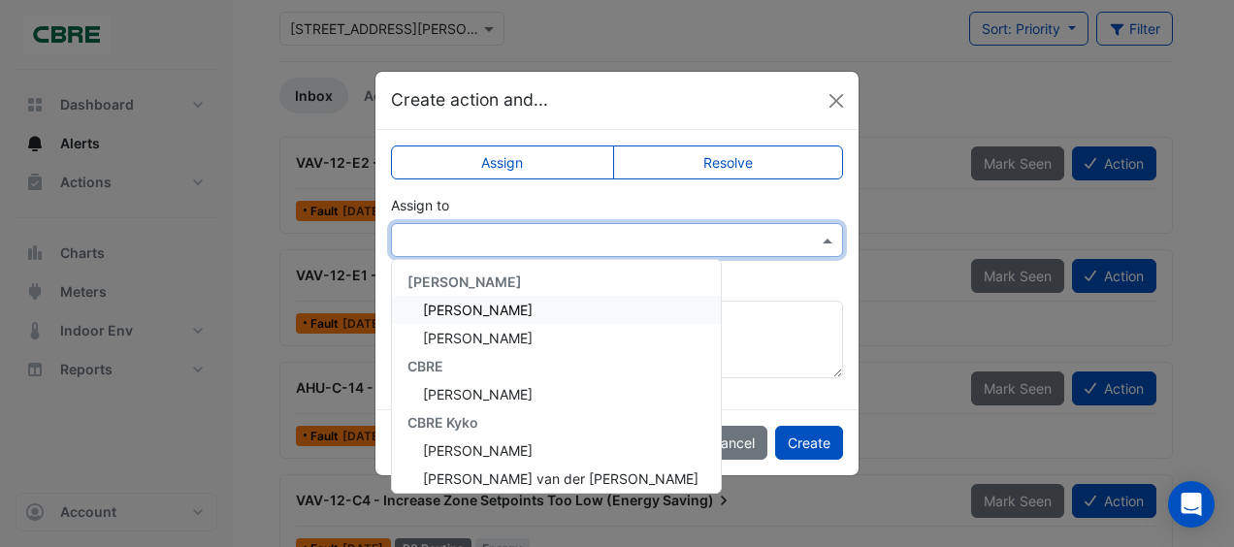
click at [493, 308] on span "[PERSON_NAME]" at bounding box center [478, 310] width 110 height 16
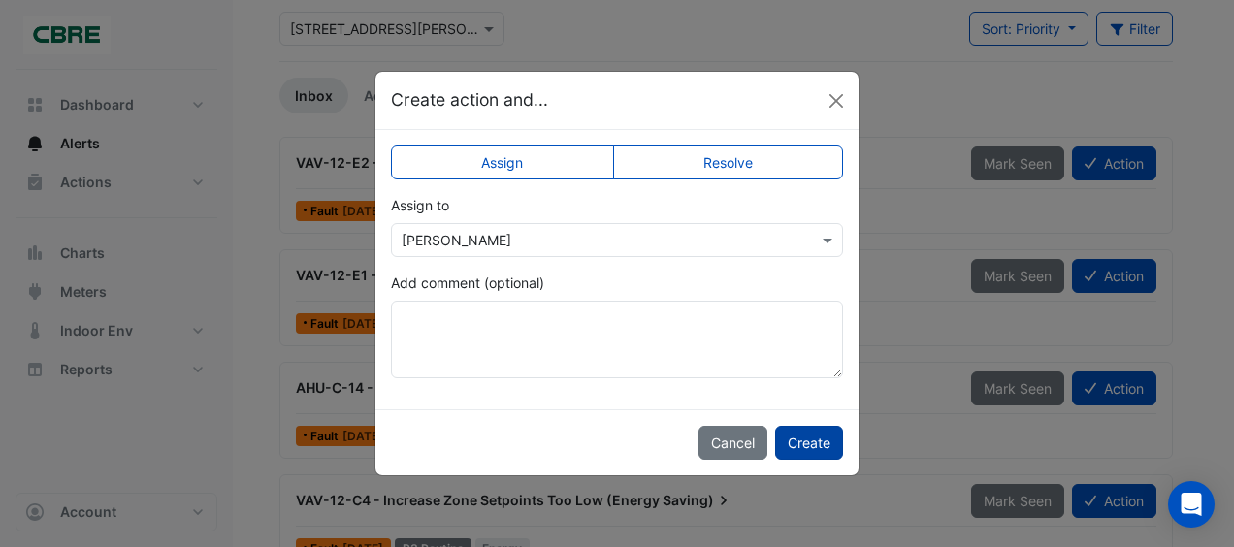
click at [801, 442] on button "Create" at bounding box center [809, 443] width 68 height 34
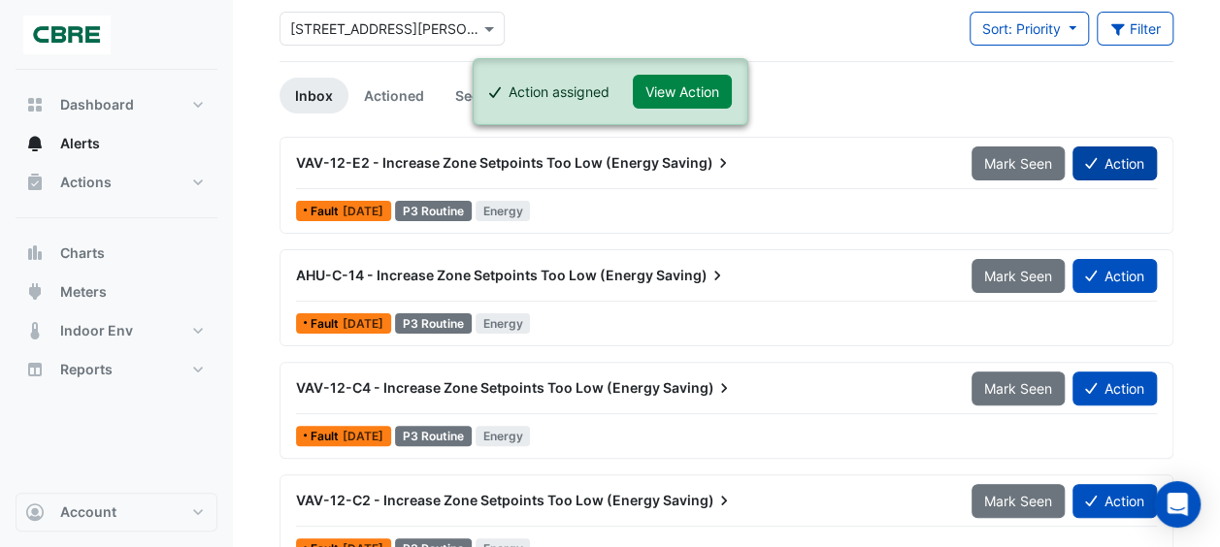
click at [1101, 161] on button "Action" at bounding box center [1114, 164] width 84 height 34
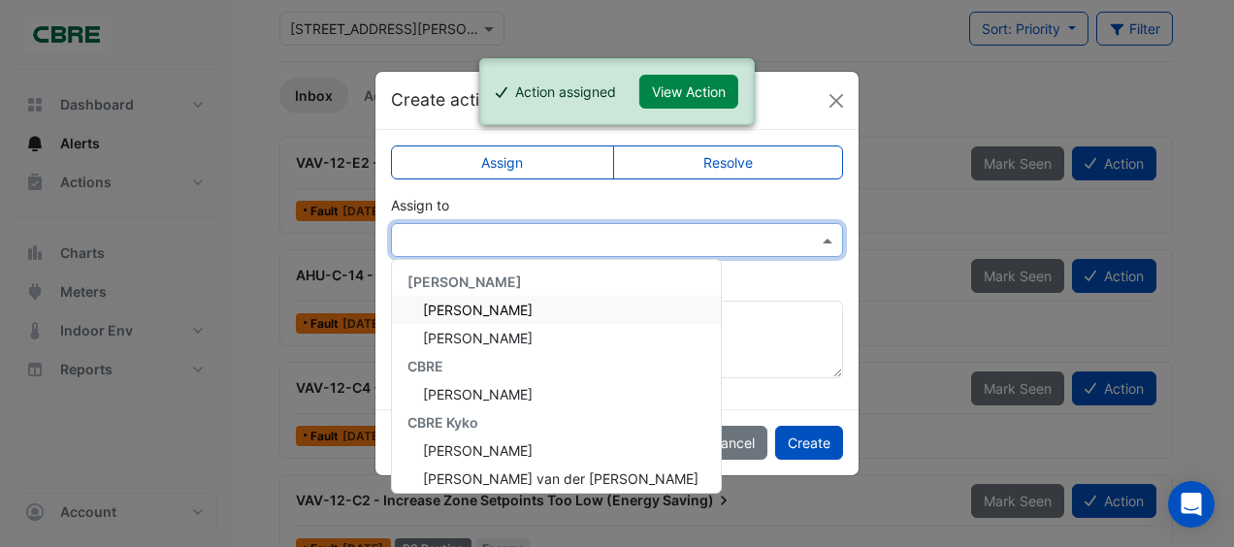
click at [549, 251] on div at bounding box center [617, 240] width 452 height 34
click at [466, 309] on span "[PERSON_NAME]" at bounding box center [478, 310] width 110 height 16
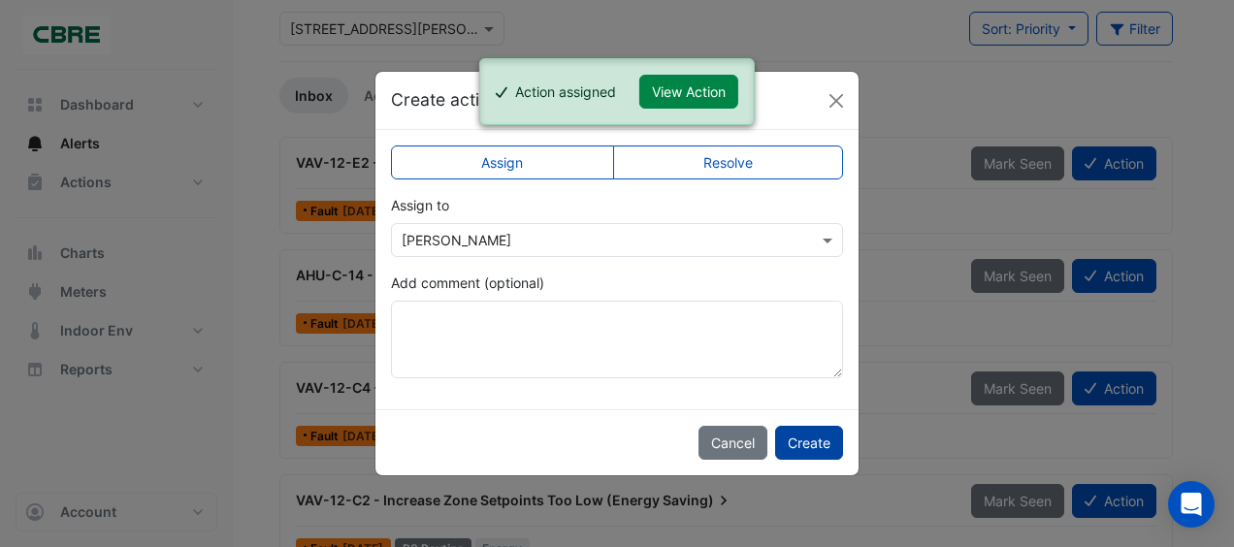
click at [794, 441] on button "Create" at bounding box center [809, 443] width 68 height 34
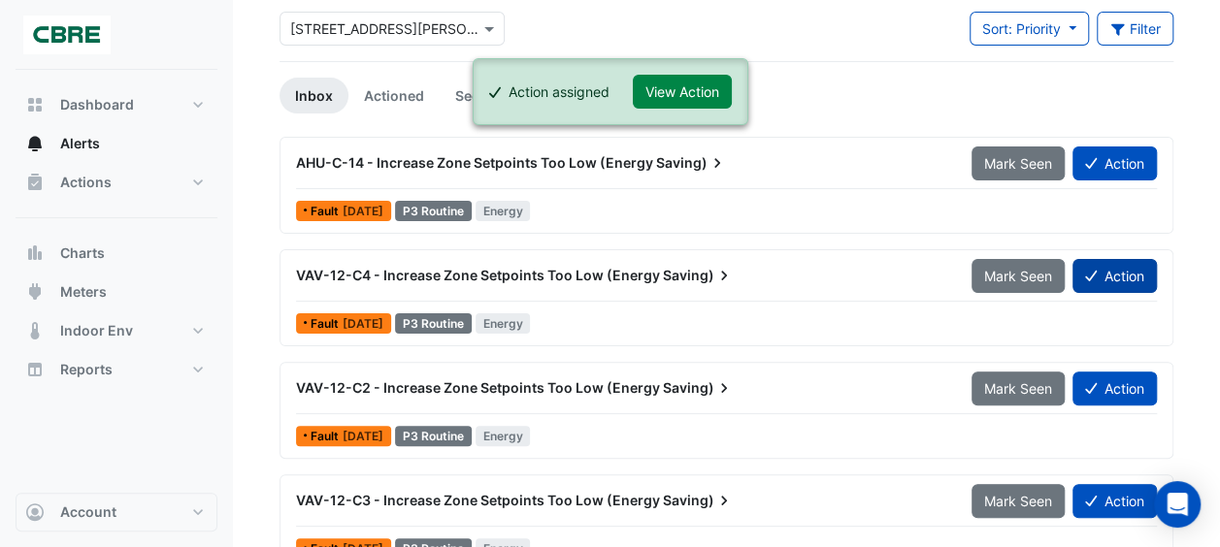
click at [1102, 269] on button "Action" at bounding box center [1114, 276] width 84 height 34
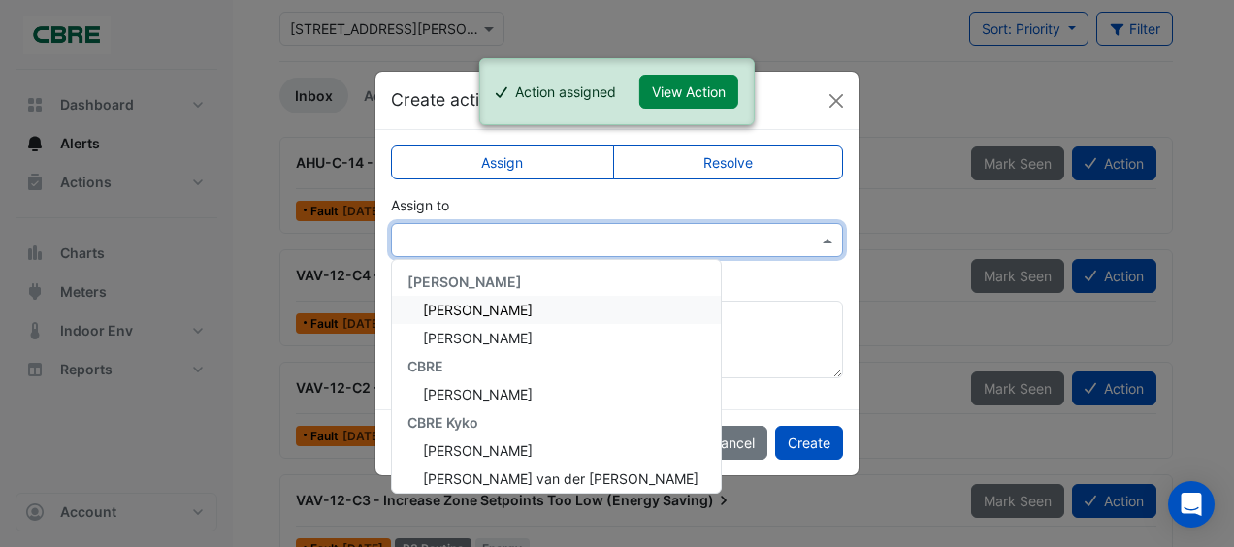
click at [590, 237] on input "text" at bounding box center [598, 241] width 392 height 20
click at [518, 311] on div "[PERSON_NAME]" at bounding box center [556, 310] width 329 height 28
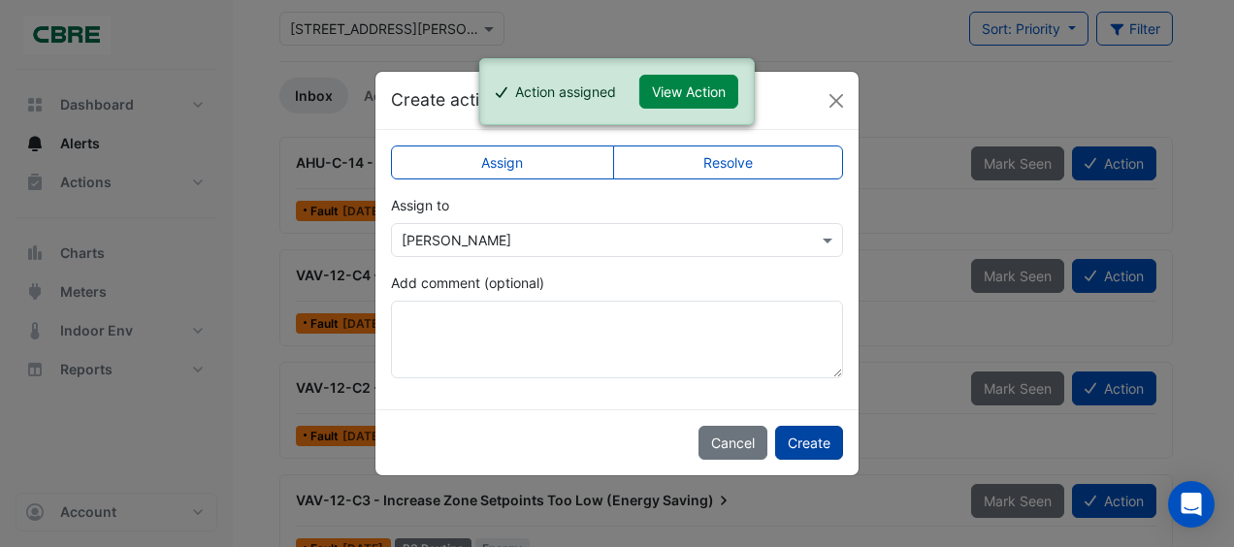
click at [812, 439] on button "Create" at bounding box center [809, 443] width 68 height 34
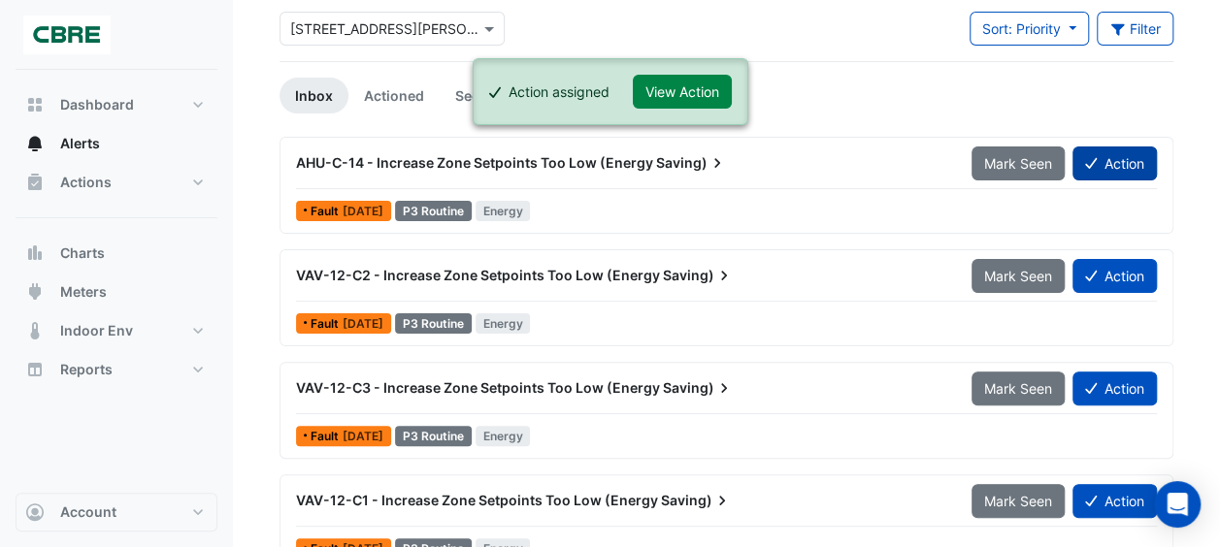
click at [1135, 172] on button "Action" at bounding box center [1114, 164] width 84 height 34
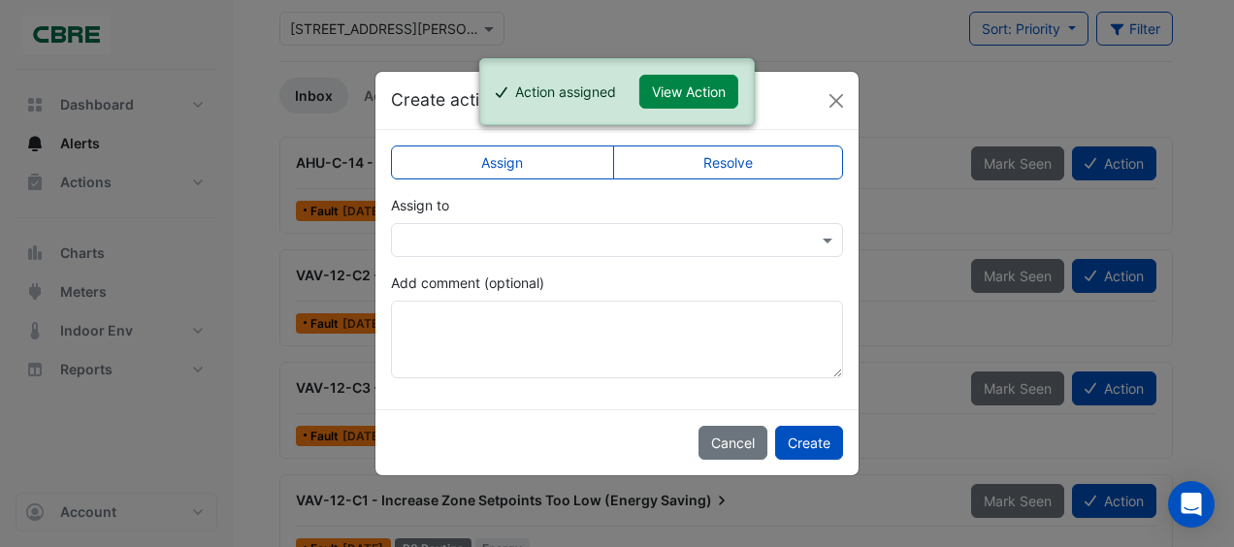
click at [645, 244] on input "text" at bounding box center [598, 241] width 392 height 20
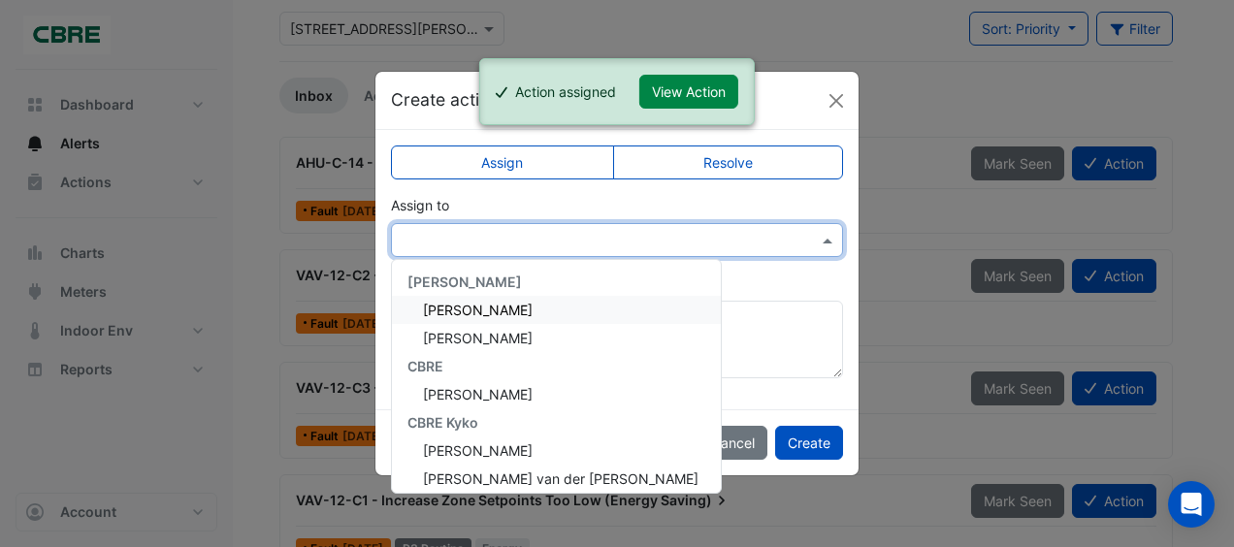
click at [486, 310] on span "[PERSON_NAME]" at bounding box center [478, 310] width 110 height 16
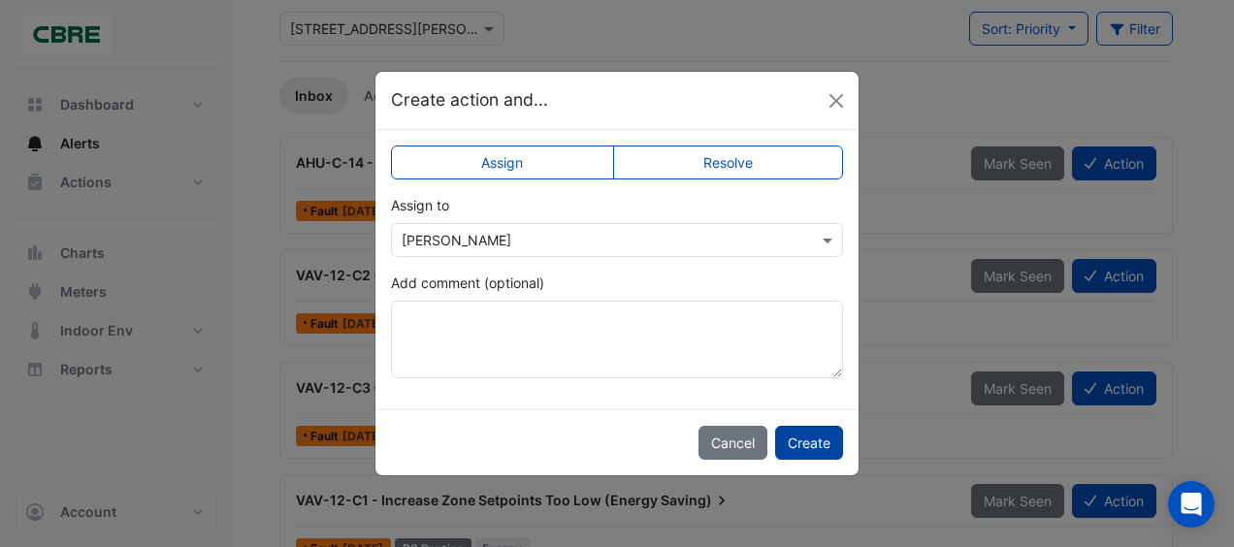
click at [804, 433] on button "Create" at bounding box center [809, 443] width 68 height 34
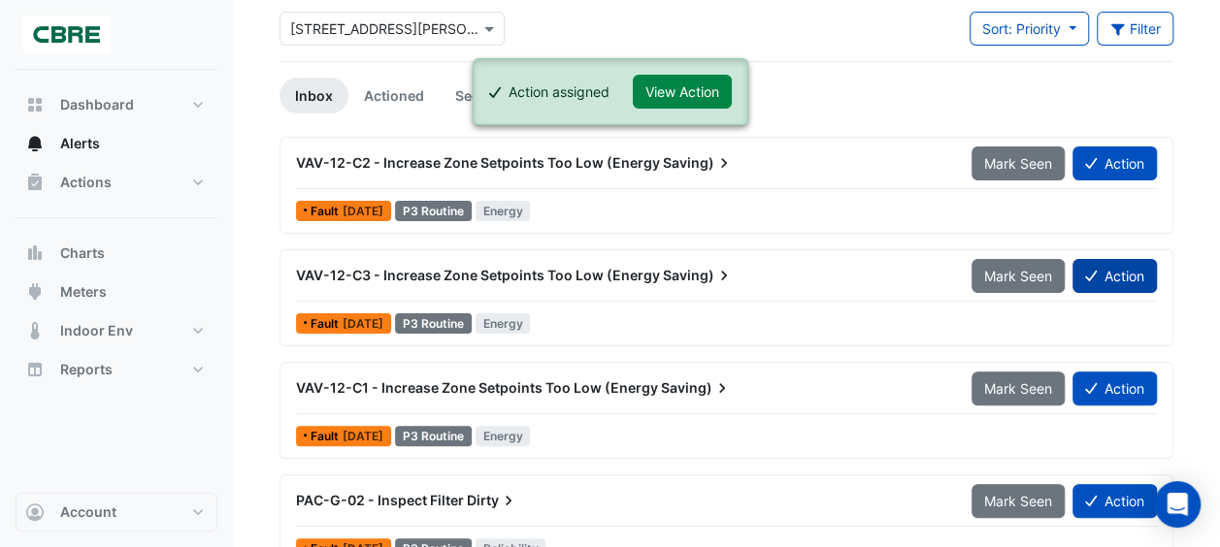
click at [1097, 268] on button "Action" at bounding box center [1114, 276] width 84 height 34
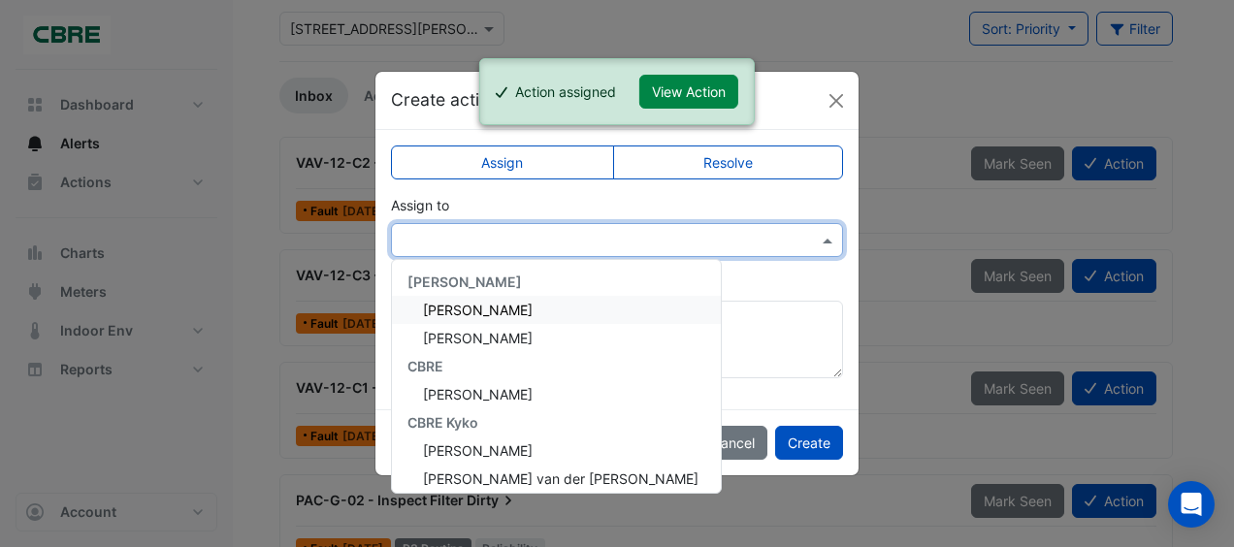
click at [567, 242] on input "text" at bounding box center [598, 241] width 392 height 20
click at [481, 312] on span "[PERSON_NAME]" at bounding box center [478, 310] width 110 height 16
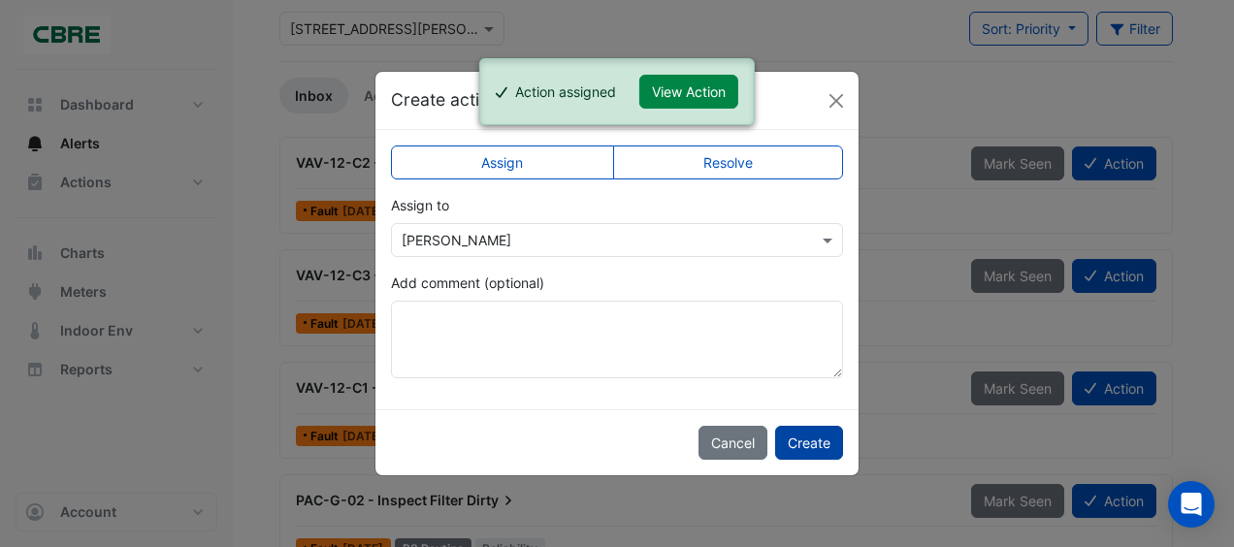
click at [792, 436] on button "Create" at bounding box center [809, 443] width 68 height 34
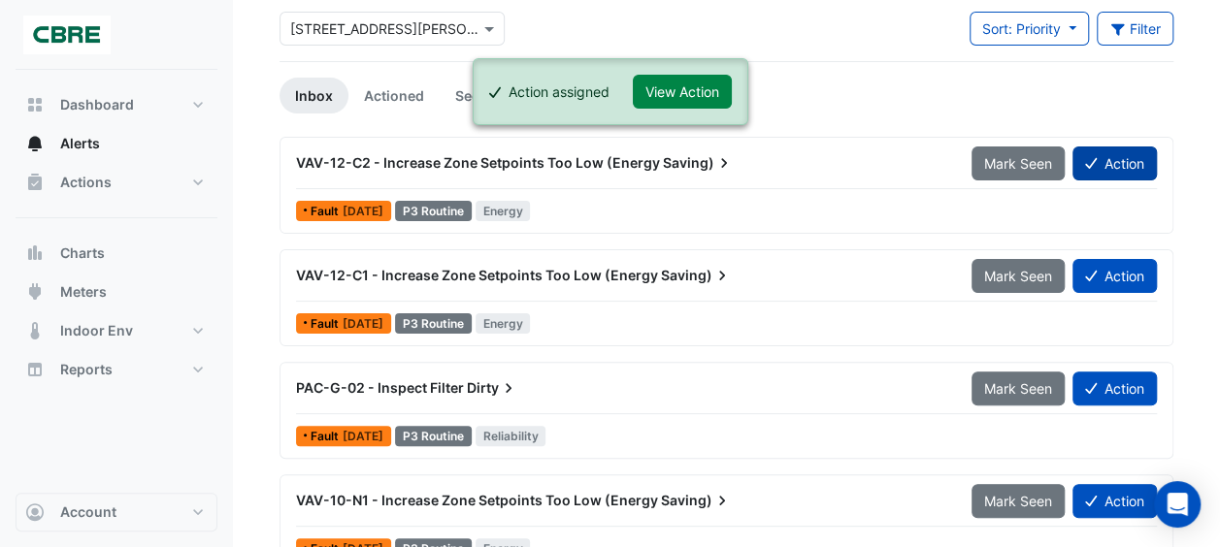
click at [1114, 166] on button "Action" at bounding box center [1114, 164] width 84 height 34
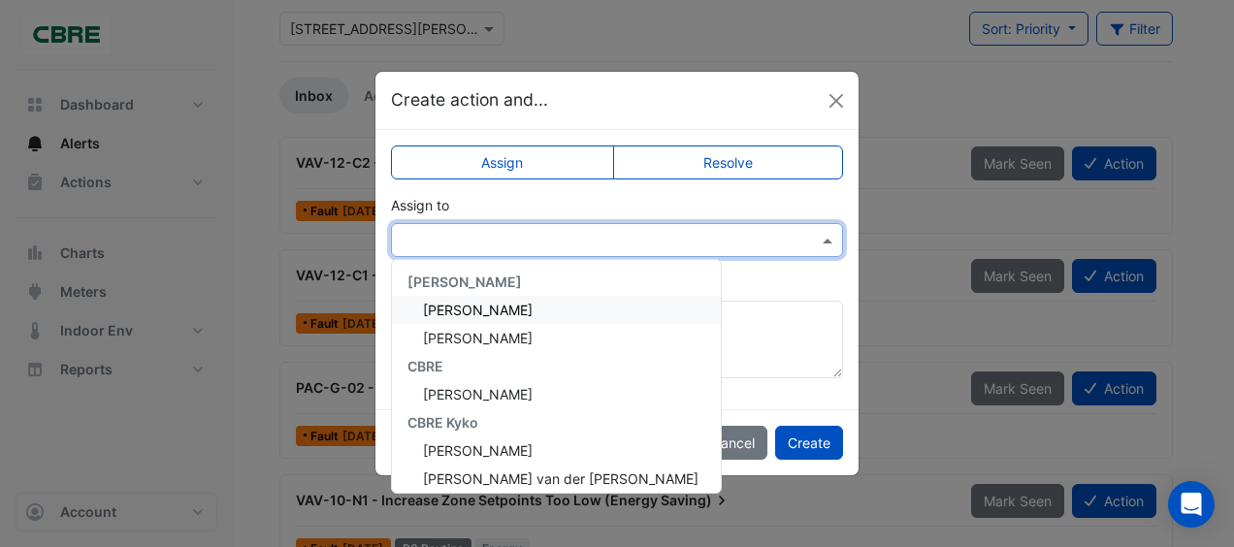
click at [569, 242] on input "text" at bounding box center [598, 241] width 392 height 20
click at [481, 307] on span "[PERSON_NAME]" at bounding box center [478, 310] width 110 height 16
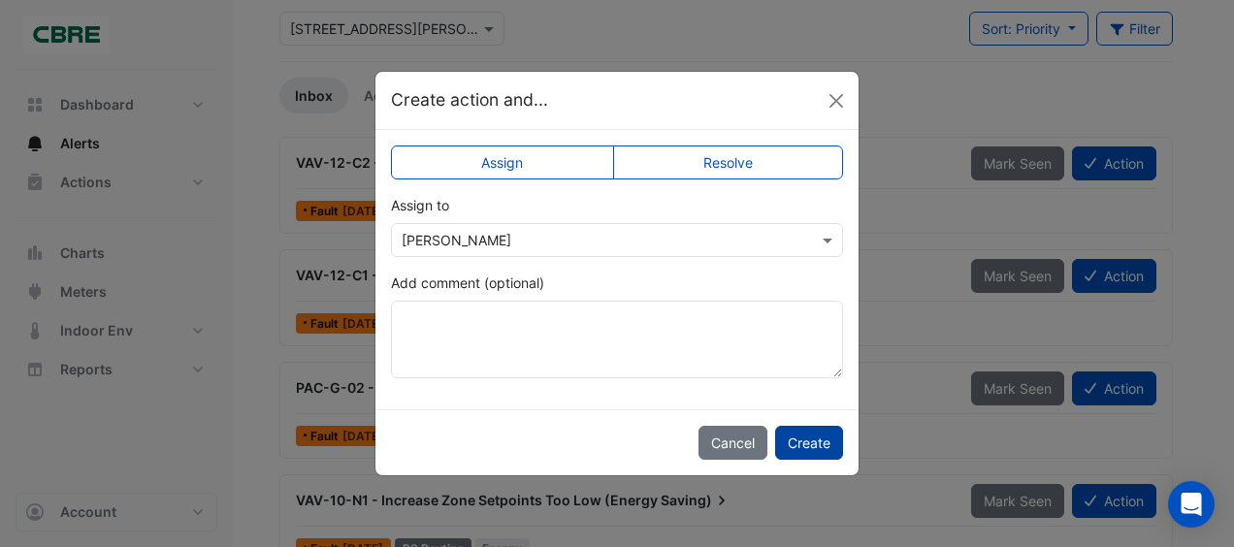
click at [814, 442] on button "Create" at bounding box center [809, 443] width 68 height 34
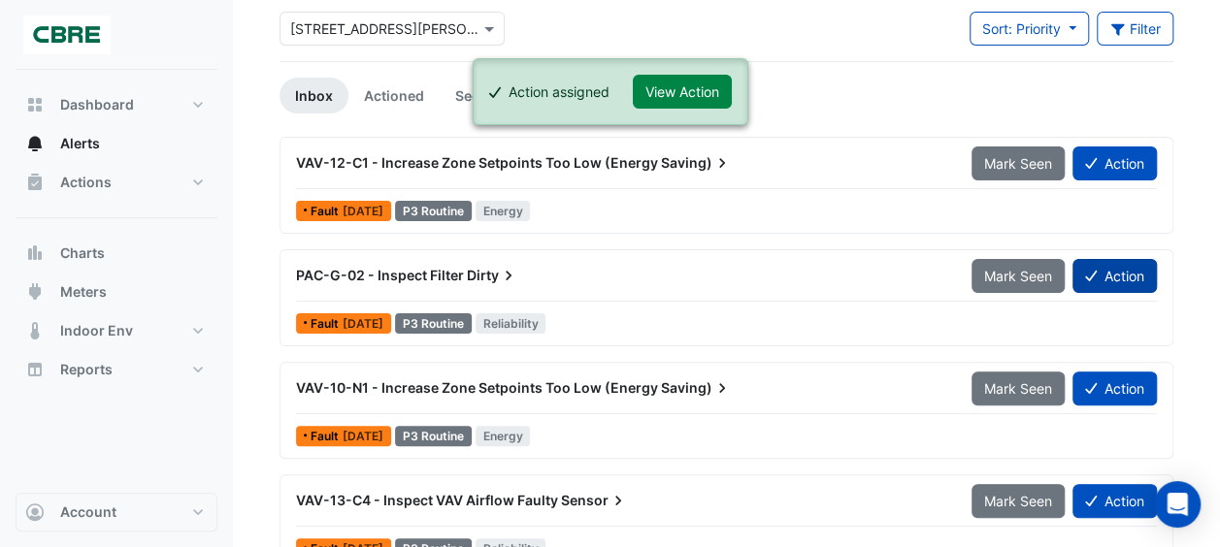
click at [1113, 275] on button "Action" at bounding box center [1114, 276] width 84 height 34
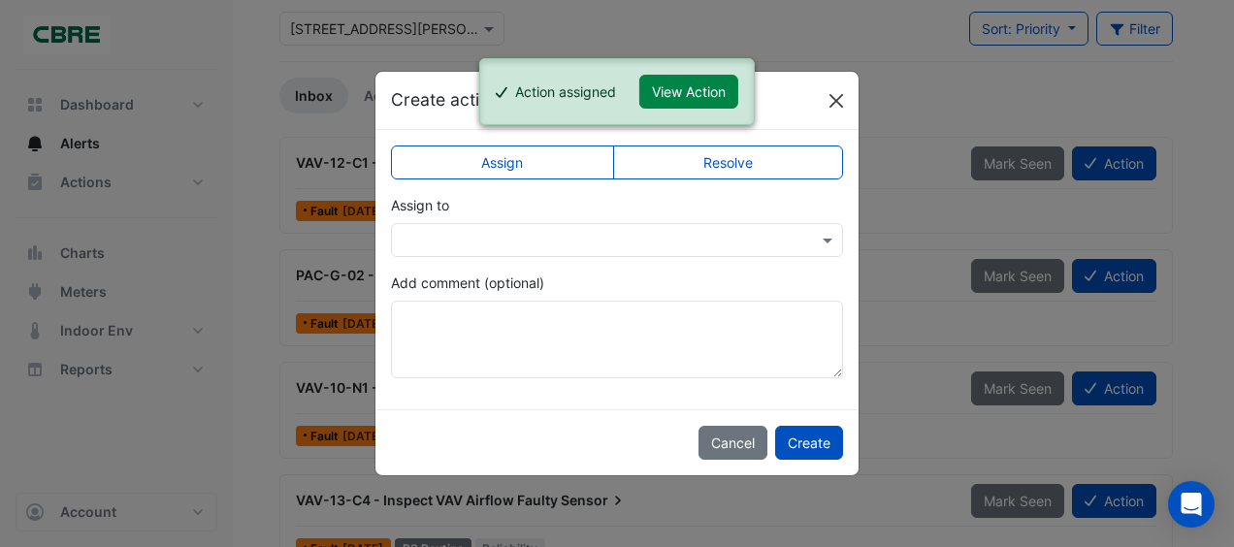
click at [842, 111] on button "Close" at bounding box center [836, 100] width 29 height 29
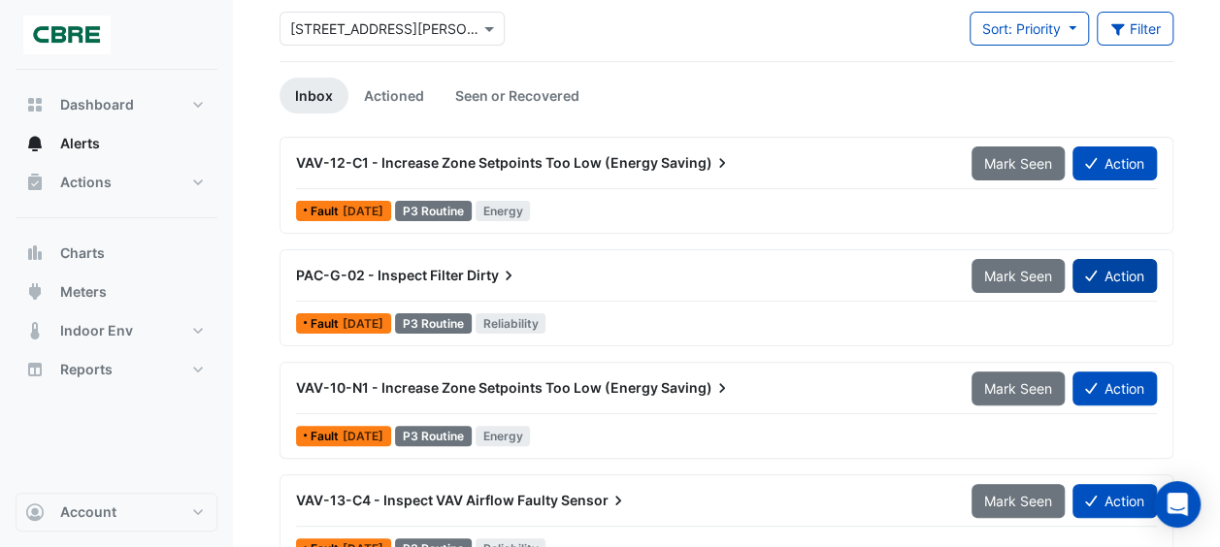
click at [1128, 276] on button "Action" at bounding box center [1114, 276] width 84 height 34
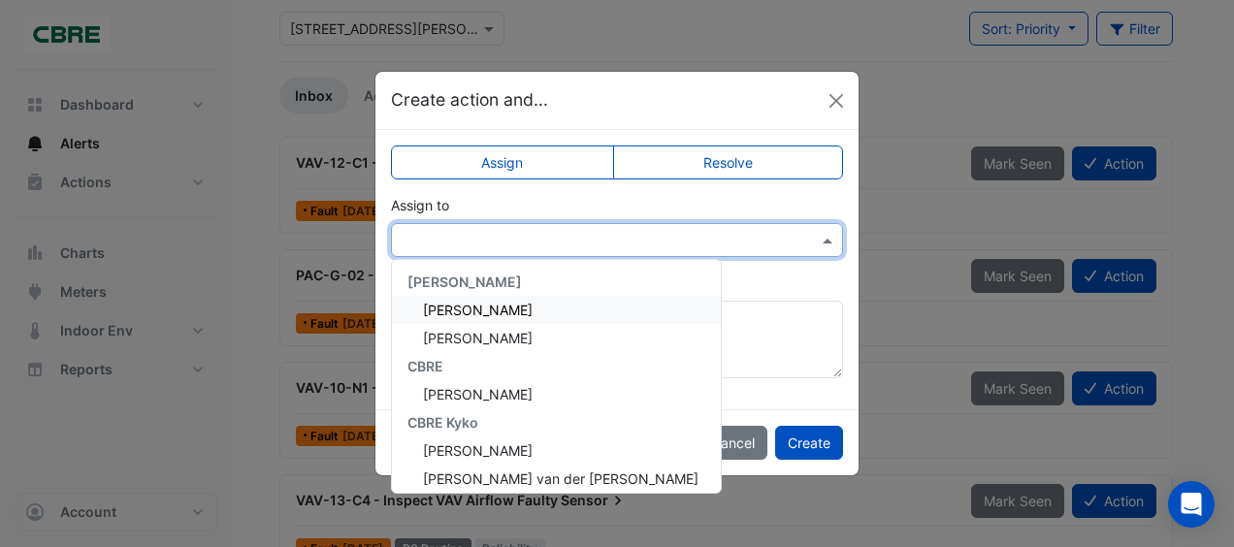
click at [507, 243] on input "text" at bounding box center [598, 241] width 392 height 20
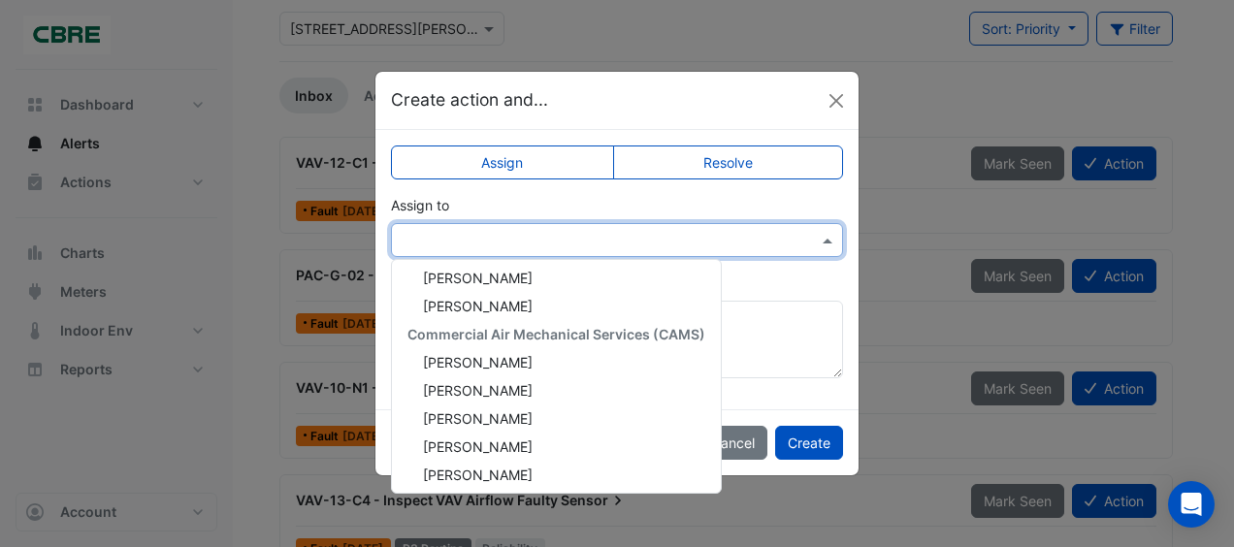
scroll to position [458, 0]
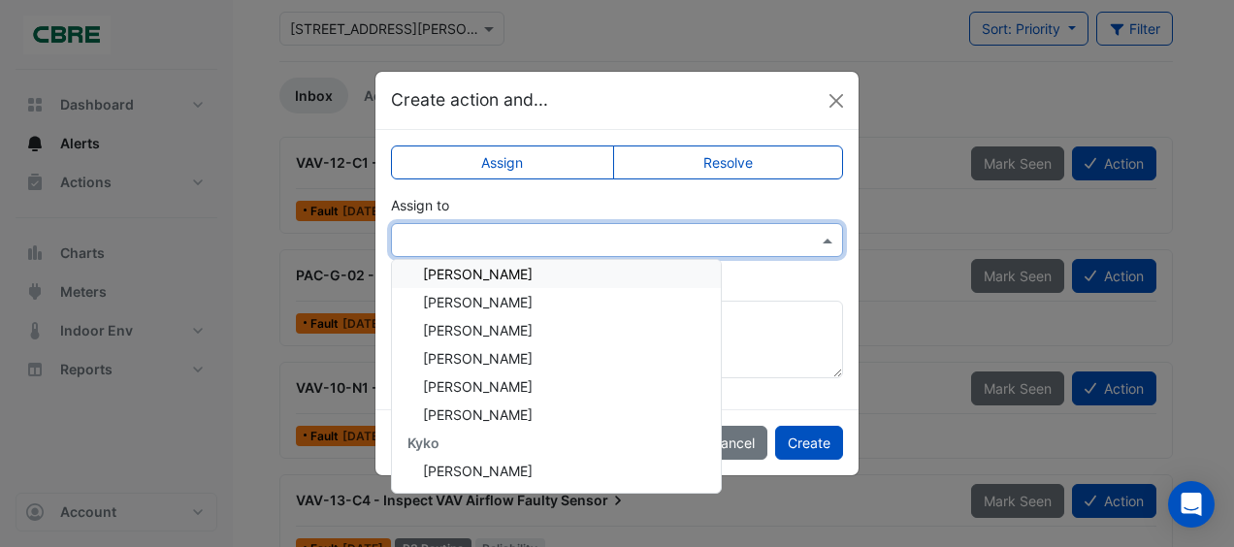
click at [495, 272] on span "[PERSON_NAME]" at bounding box center [478, 274] width 110 height 16
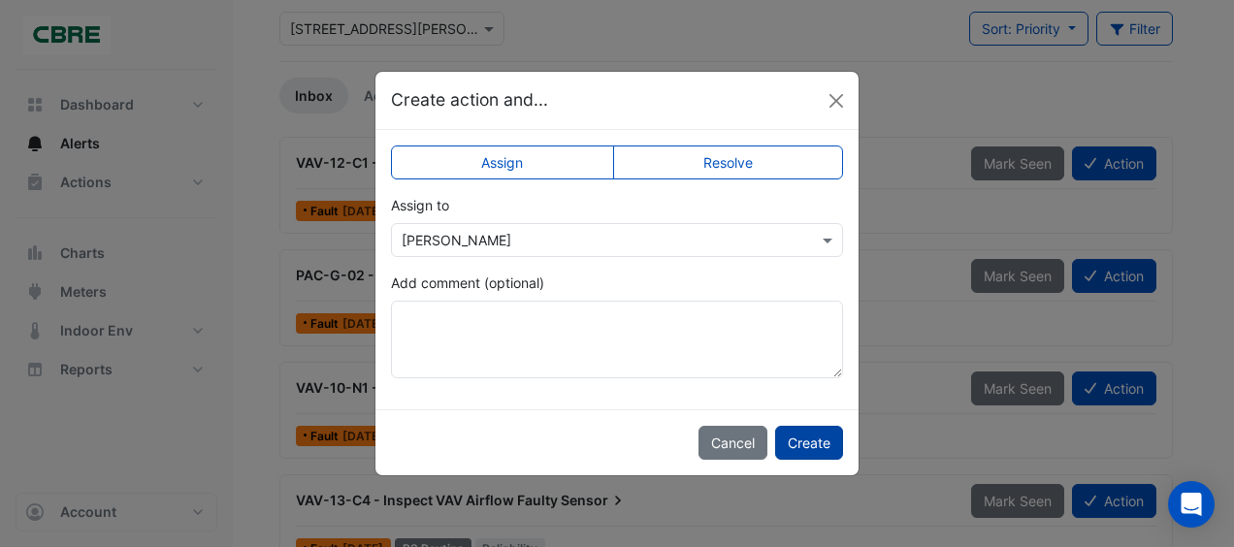
click at [814, 441] on button "Create" at bounding box center [809, 443] width 68 height 34
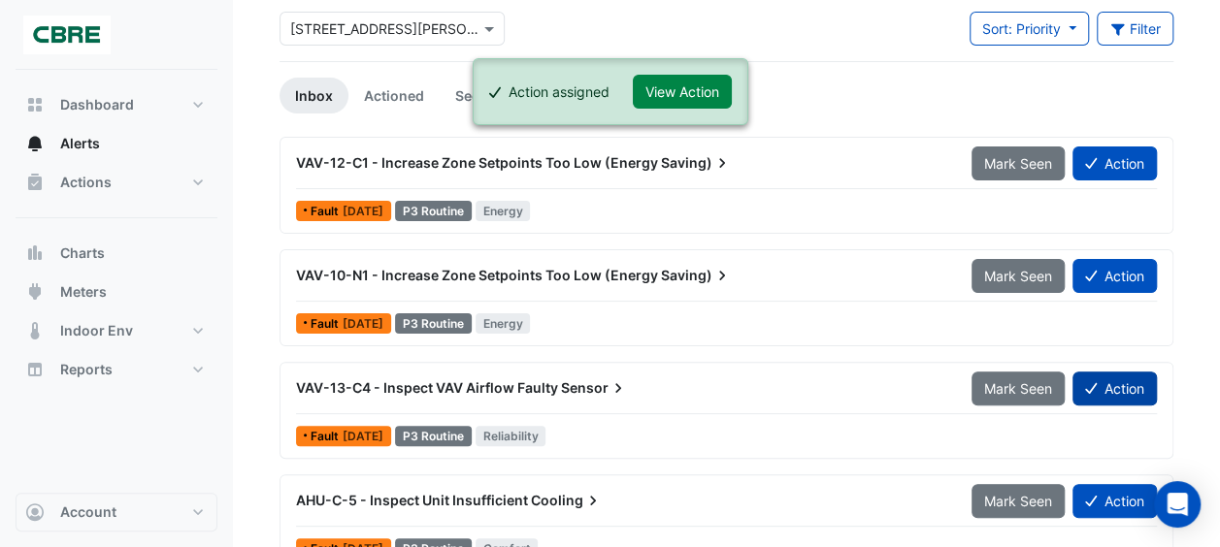
click at [1111, 386] on button "Action" at bounding box center [1114, 389] width 84 height 34
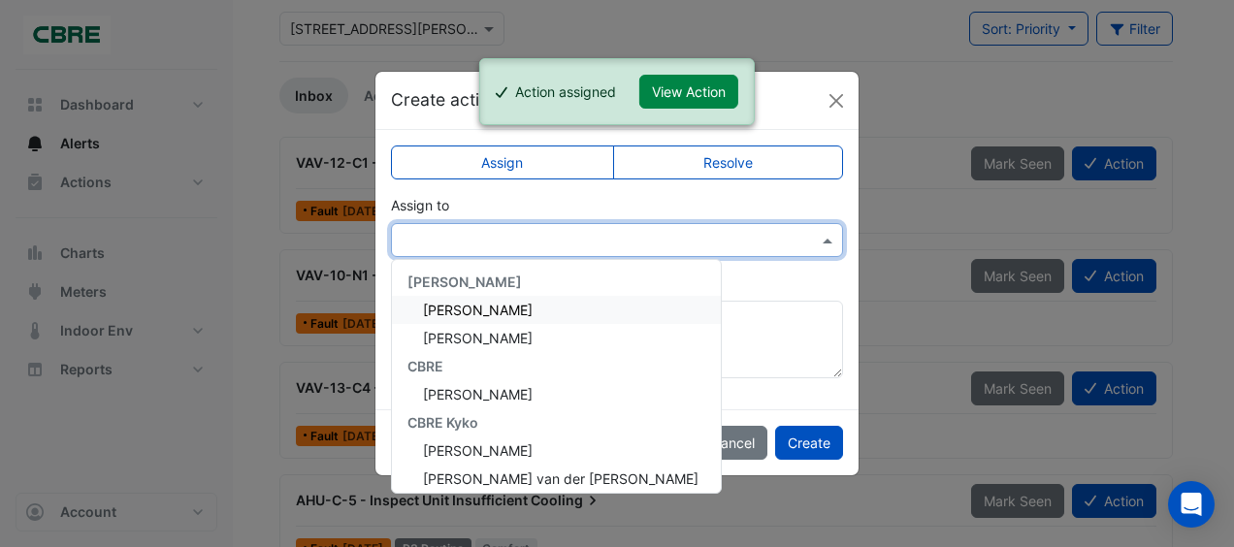
click at [606, 235] on input "text" at bounding box center [598, 241] width 392 height 20
click at [504, 306] on span "[PERSON_NAME]" at bounding box center [478, 310] width 110 height 16
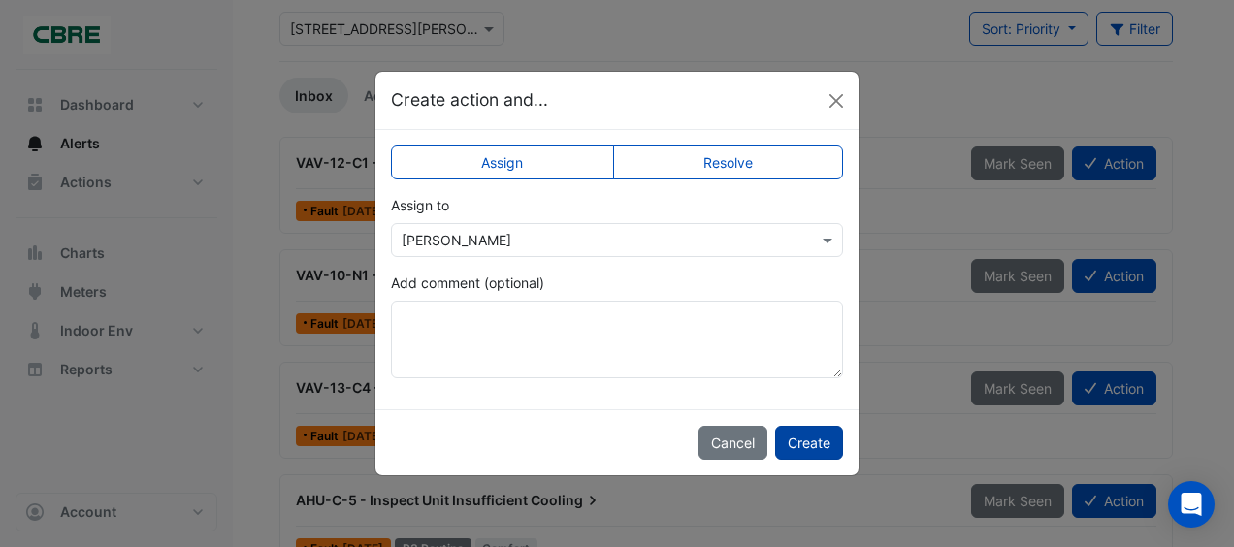
click at [817, 444] on button "Create" at bounding box center [809, 443] width 68 height 34
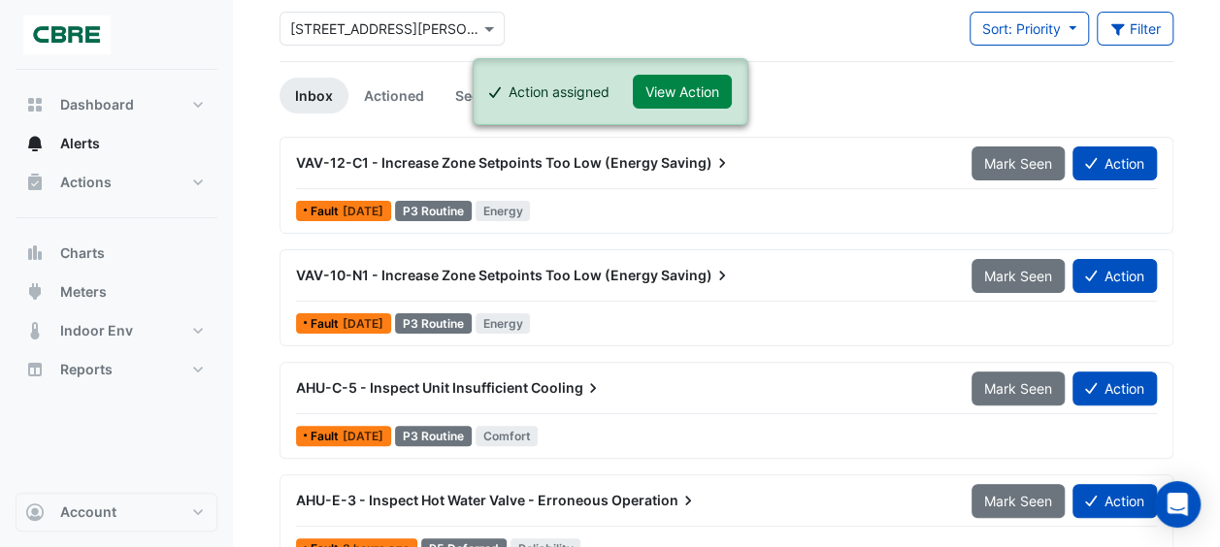
click at [1114, 169] on button "Action" at bounding box center [1114, 164] width 84 height 34
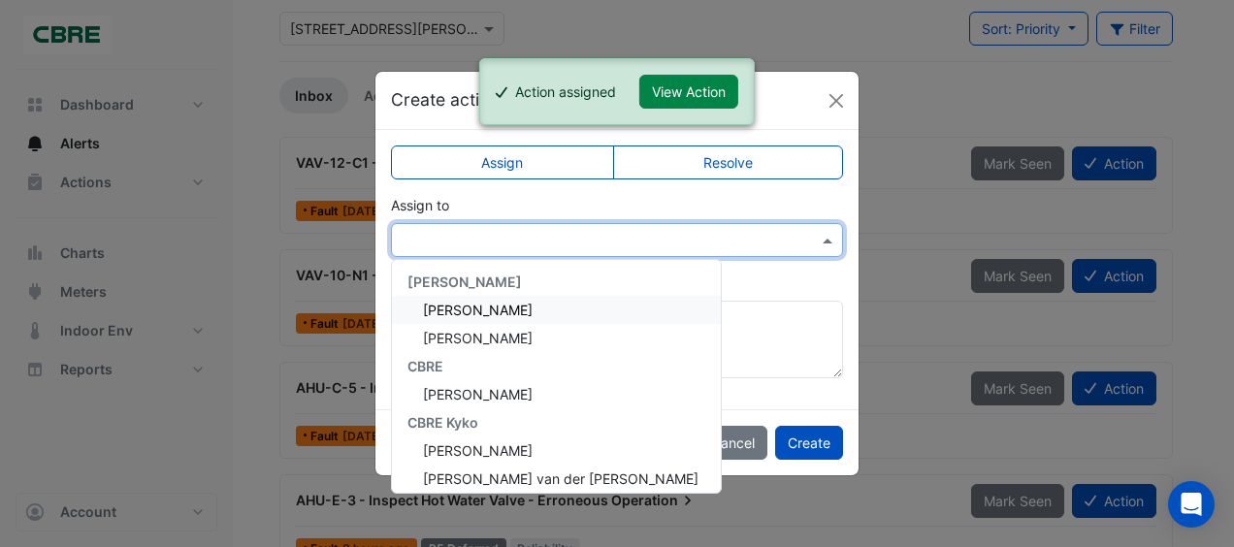
click at [638, 234] on input "text" at bounding box center [598, 241] width 392 height 20
click at [508, 312] on span "[PERSON_NAME]" at bounding box center [478, 310] width 110 height 16
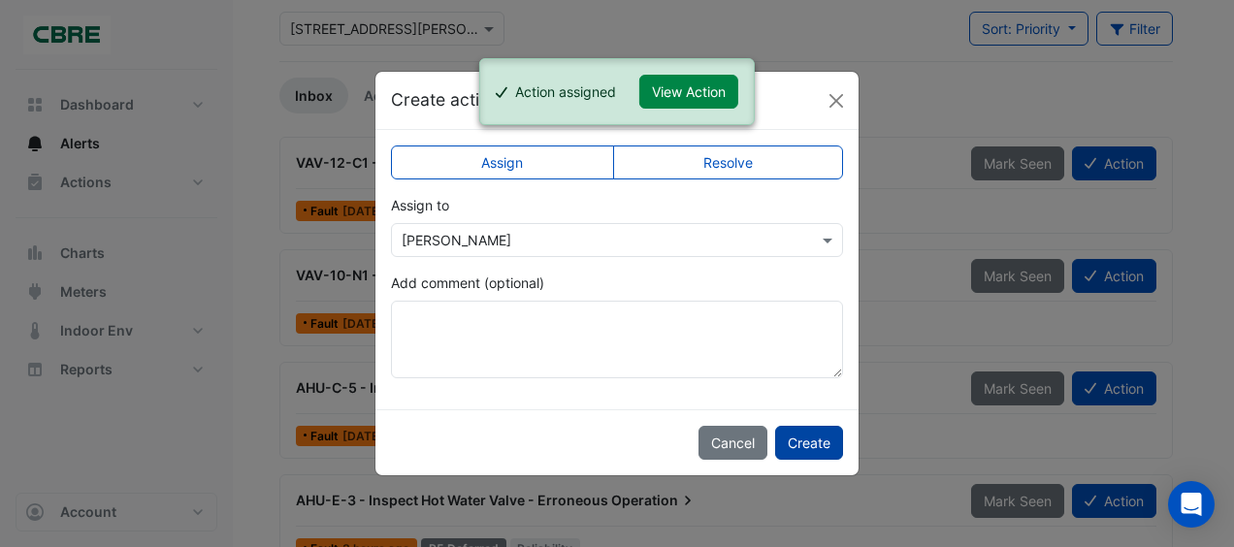
click at [828, 450] on button "Create" at bounding box center [809, 443] width 68 height 34
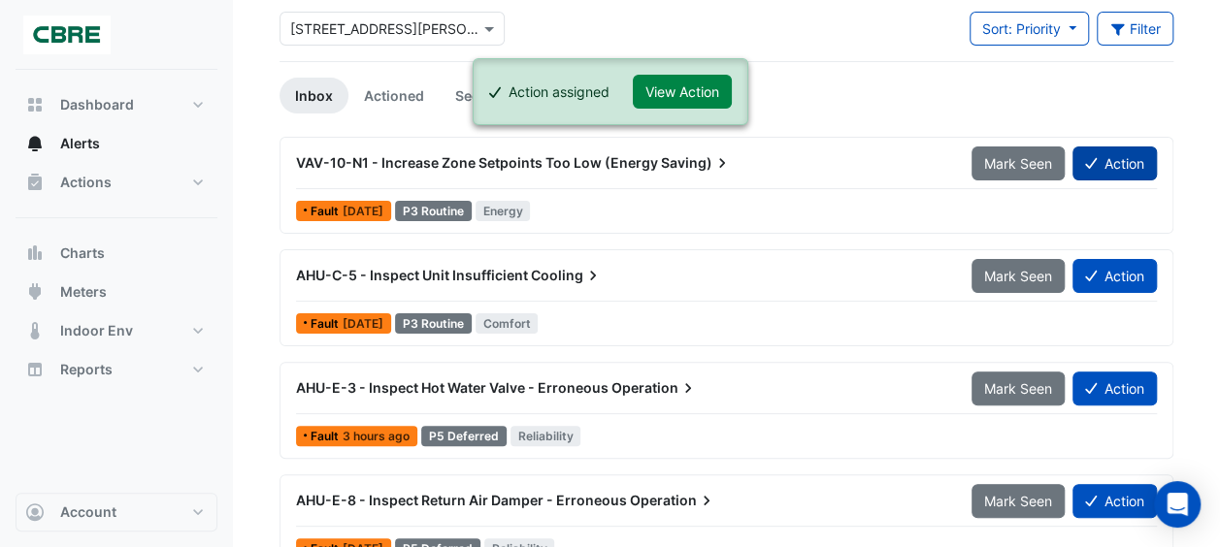
click at [1106, 165] on button "Action" at bounding box center [1114, 164] width 84 height 34
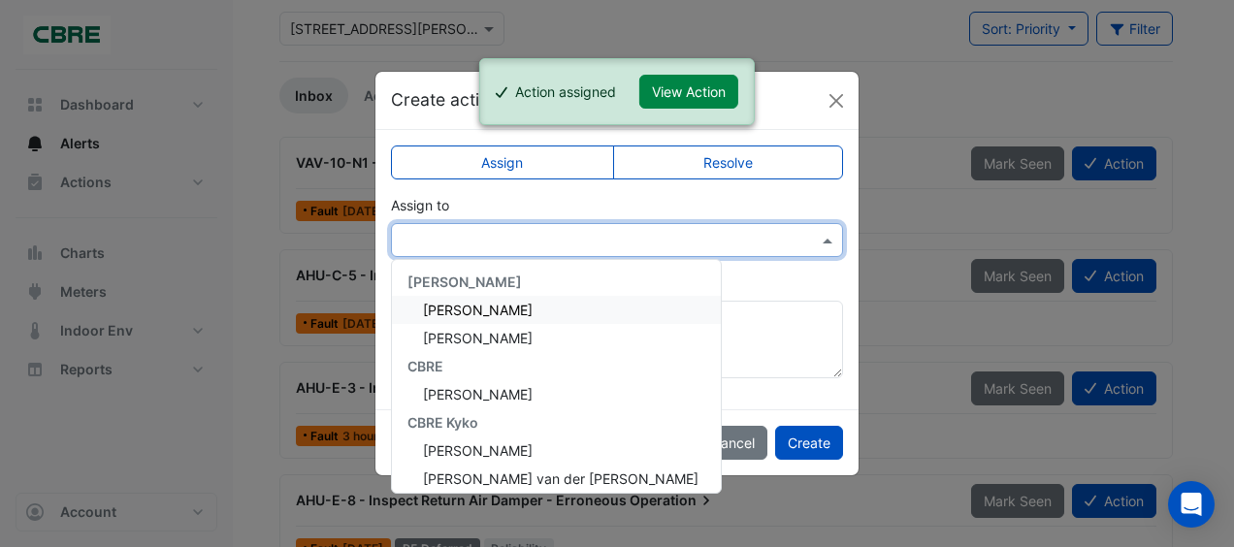
click at [620, 245] on input "text" at bounding box center [598, 241] width 392 height 20
click at [479, 309] on span "[PERSON_NAME]" at bounding box center [478, 310] width 110 height 16
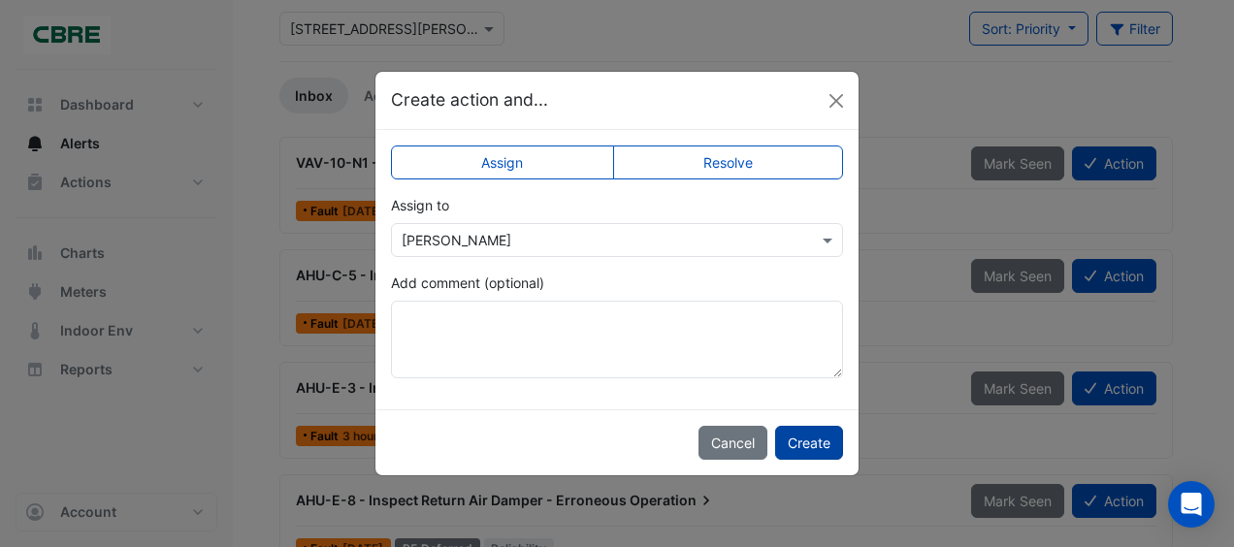
click at [802, 433] on button "Create" at bounding box center [809, 443] width 68 height 34
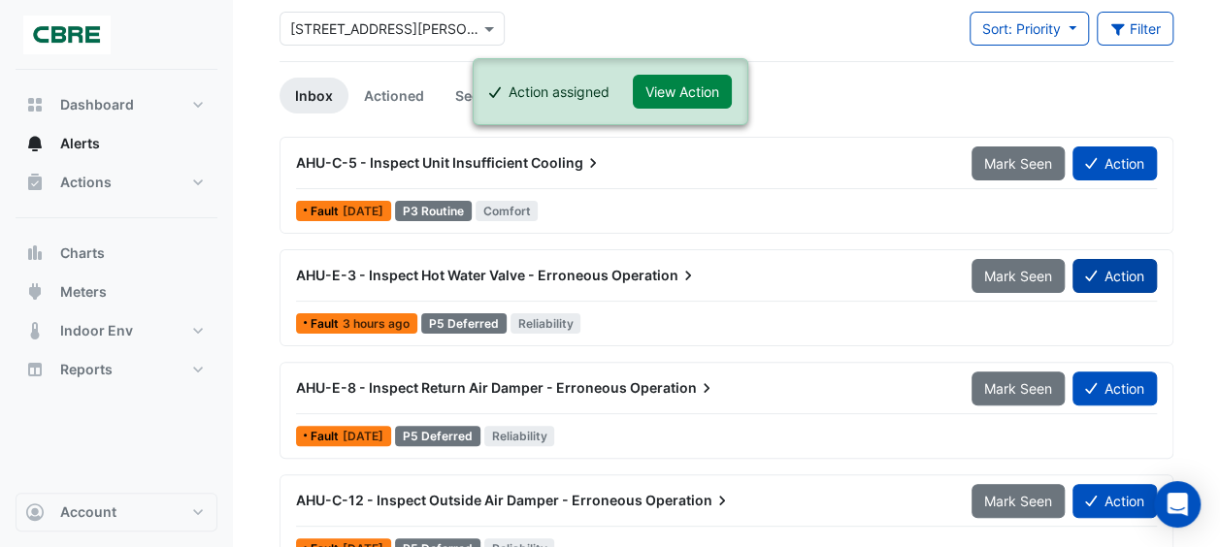
click at [1098, 269] on button "Action" at bounding box center [1114, 276] width 84 height 34
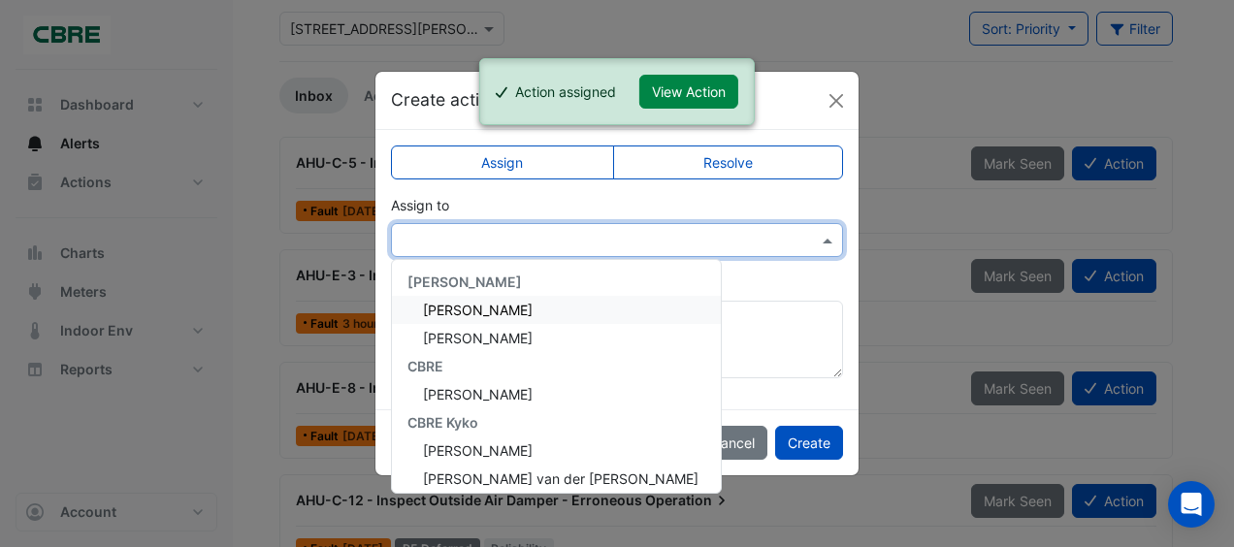
click at [602, 242] on input "text" at bounding box center [598, 241] width 392 height 20
click at [503, 311] on span "[PERSON_NAME]" at bounding box center [478, 310] width 110 height 16
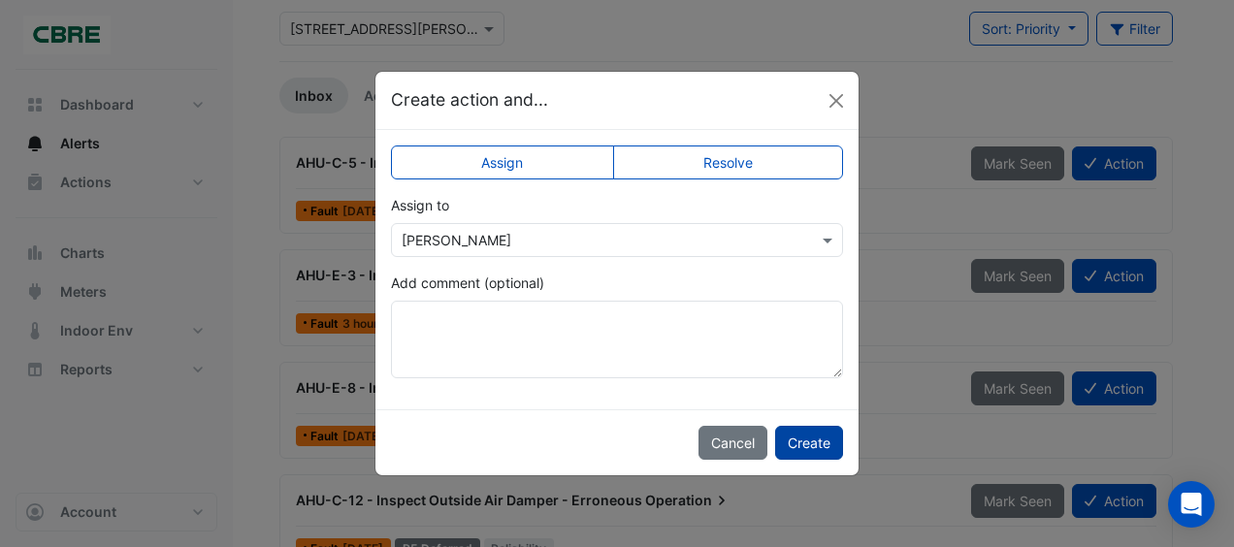
click at [830, 444] on button "Create" at bounding box center [809, 443] width 68 height 34
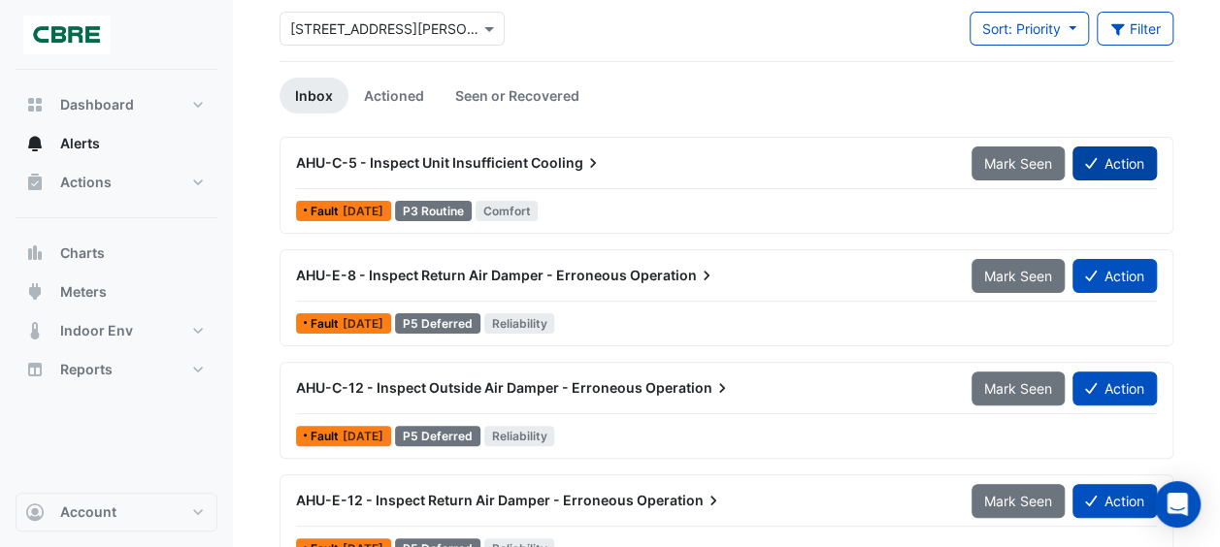
click at [1130, 162] on button "Action" at bounding box center [1114, 164] width 84 height 34
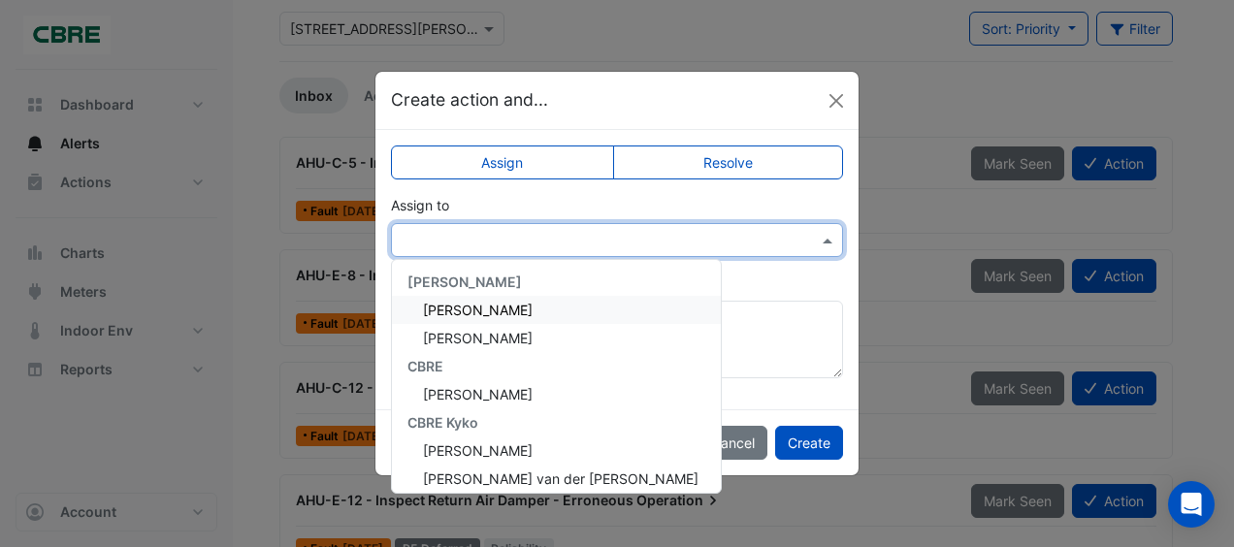
click at [662, 236] on input "text" at bounding box center [598, 241] width 392 height 20
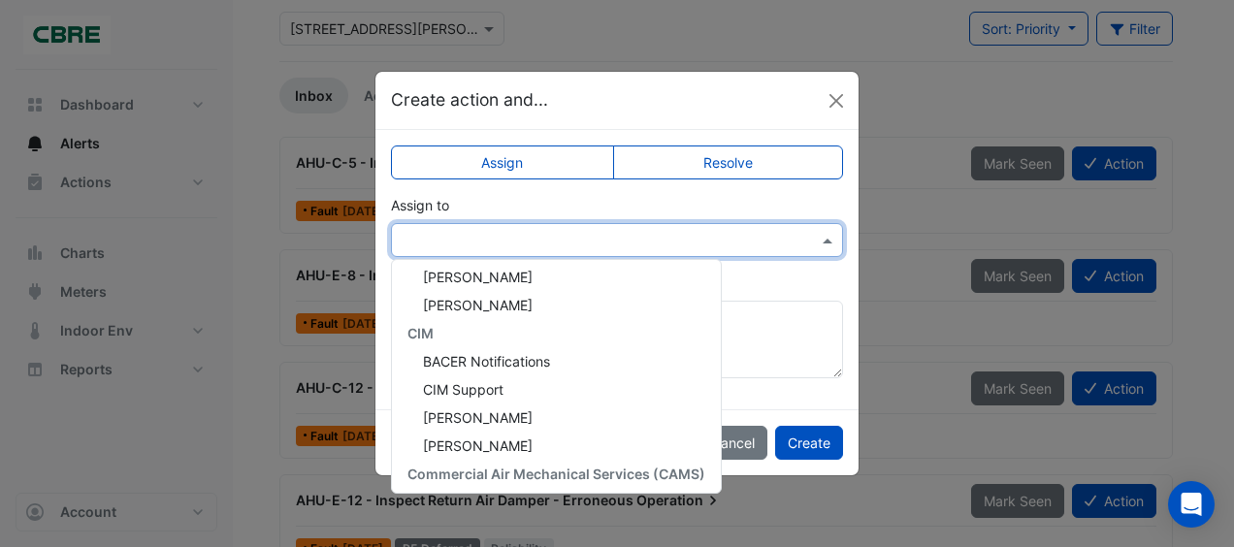
scroll to position [284, 0]
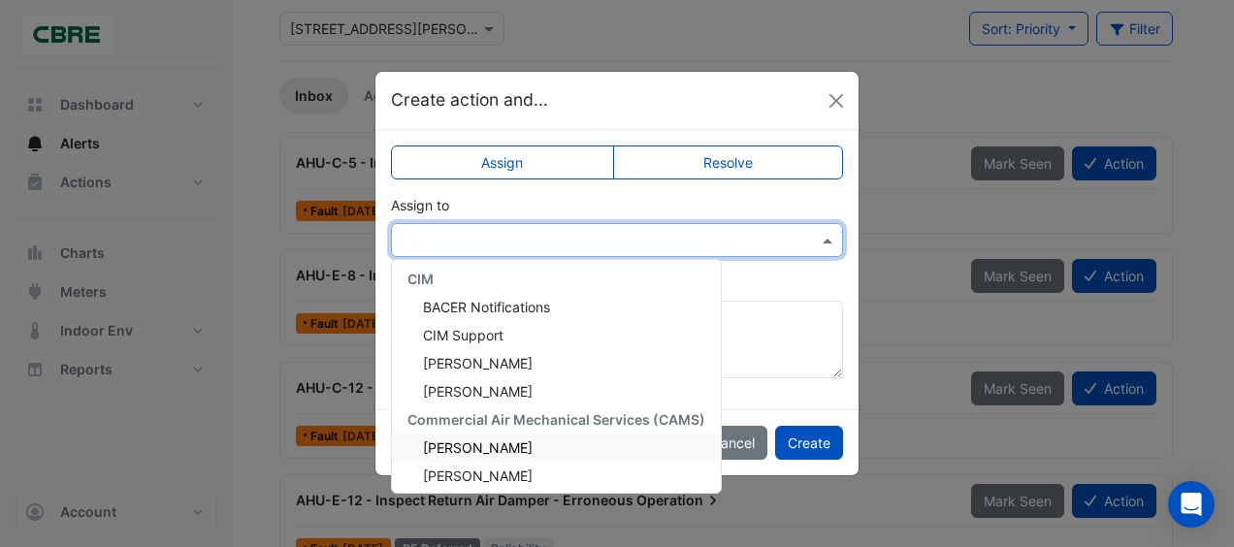
click at [475, 451] on span "[PERSON_NAME]" at bounding box center [478, 448] width 110 height 16
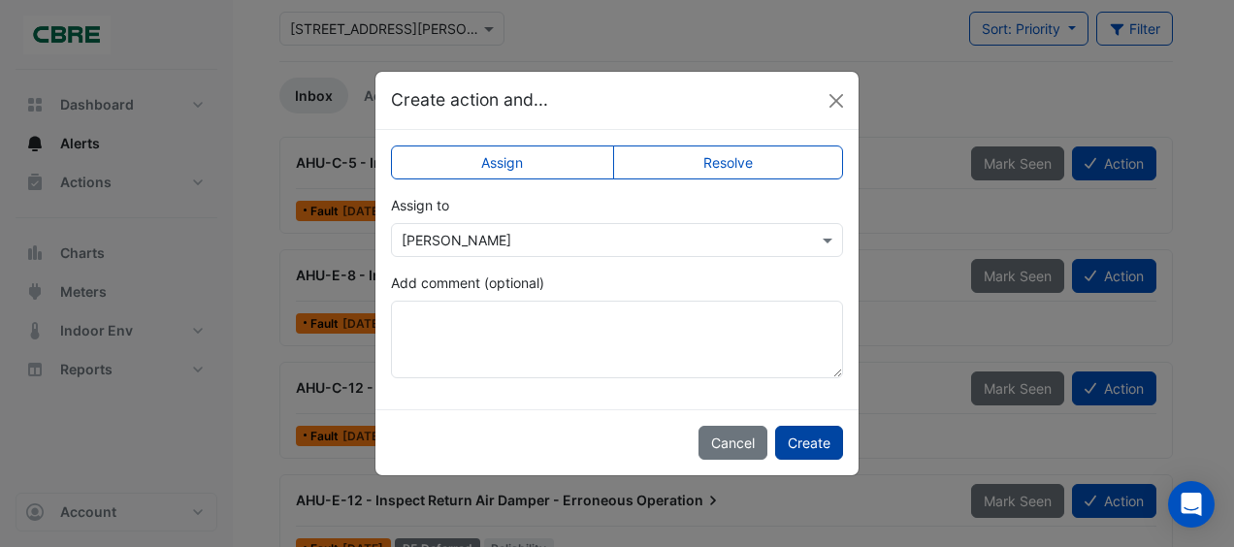
click at [795, 447] on button "Create" at bounding box center [809, 443] width 68 height 34
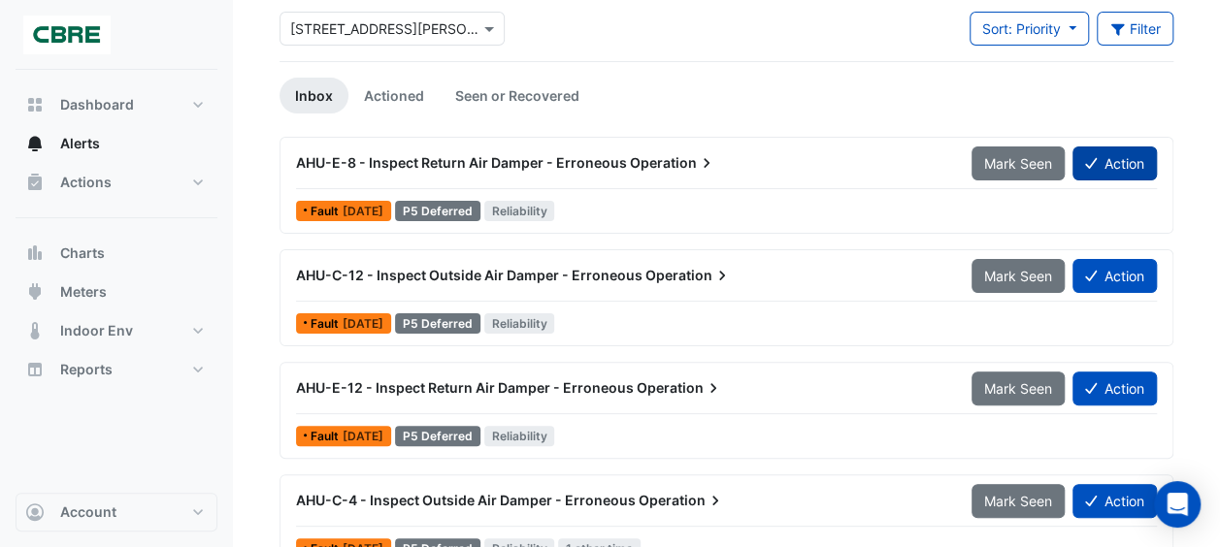
click at [1129, 155] on button "Action" at bounding box center [1114, 164] width 84 height 34
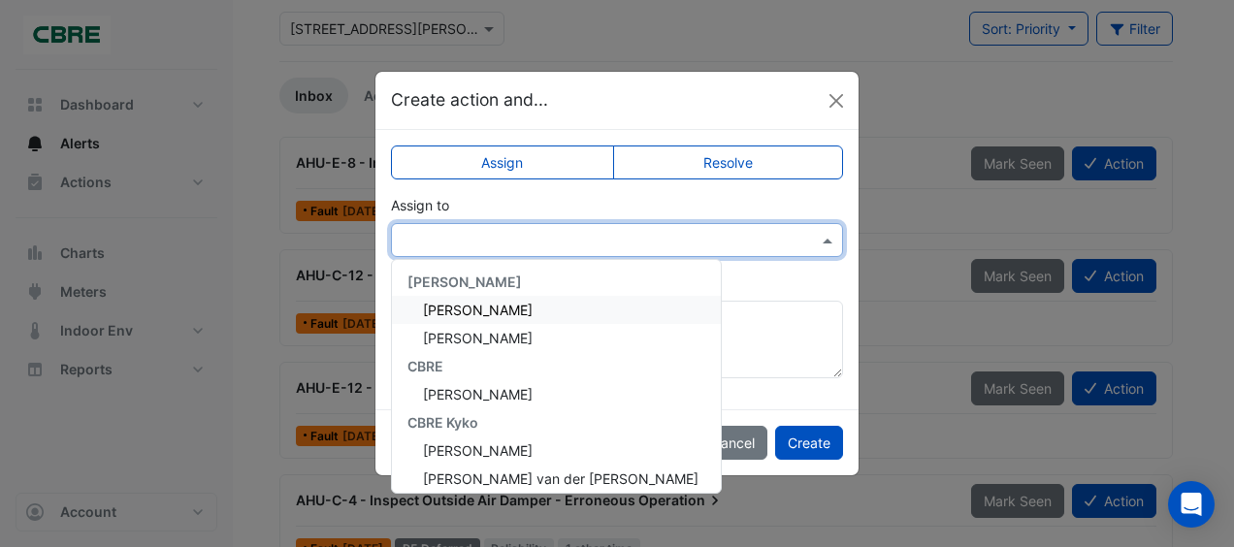
click at [563, 254] on div at bounding box center [617, 240] width 452 height 34
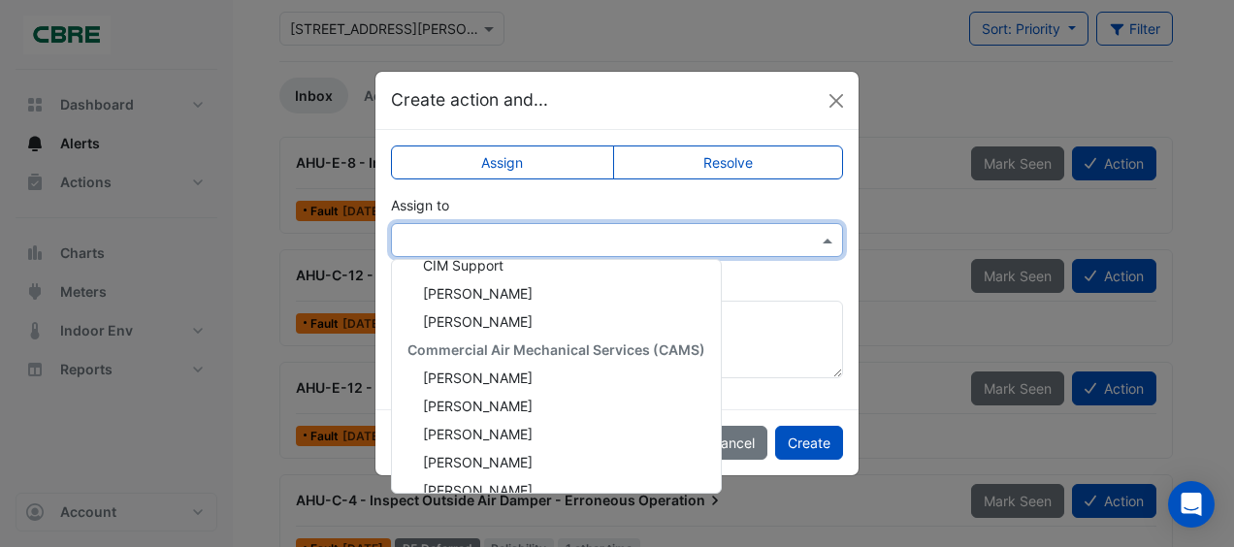
scroll to position [361, 0]
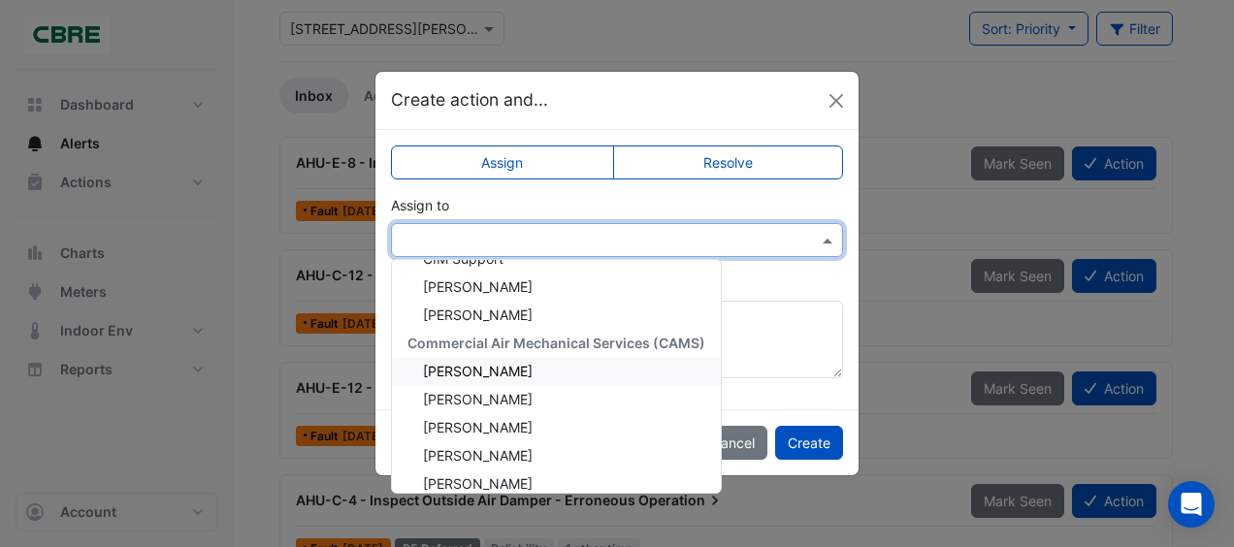
click at [514, 375] on div "[PERSON_NAME]" at bounding box center [556, 371] width 329 height 28
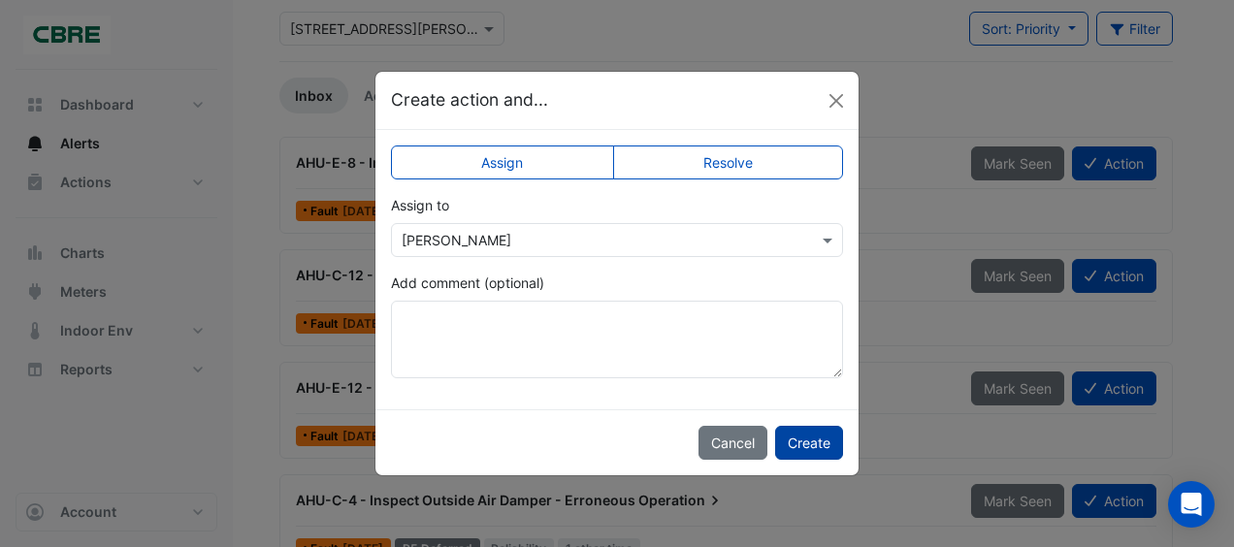
click at [809, 447] on button "Create" at bounding box center [809, 443] width 68 height 34
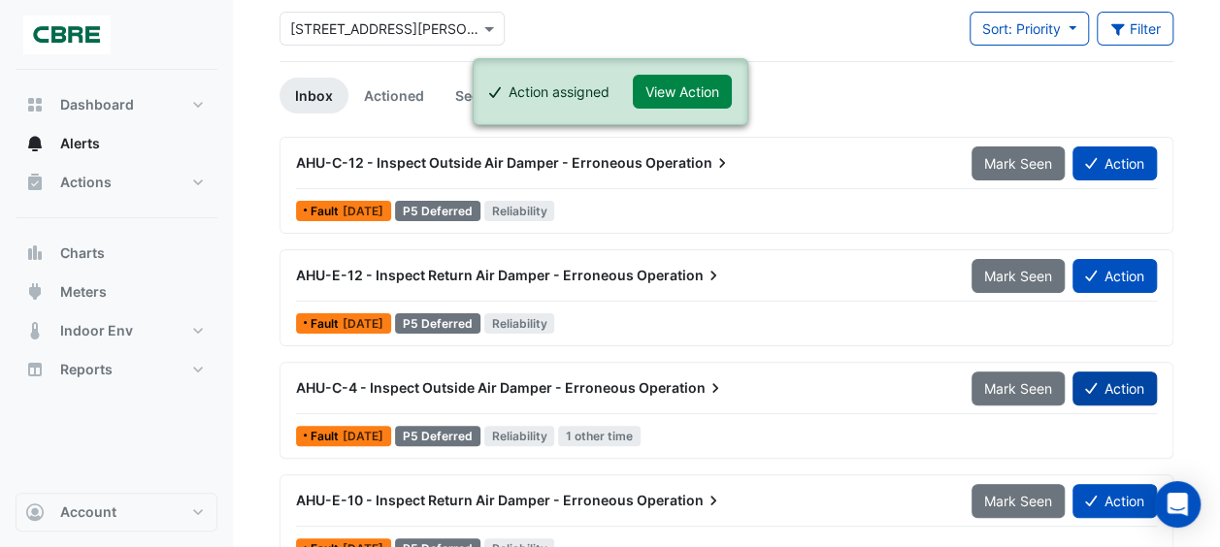
click at [1118, 382] on button "Action" at bounding box center [1114, 389] width 84 height 34
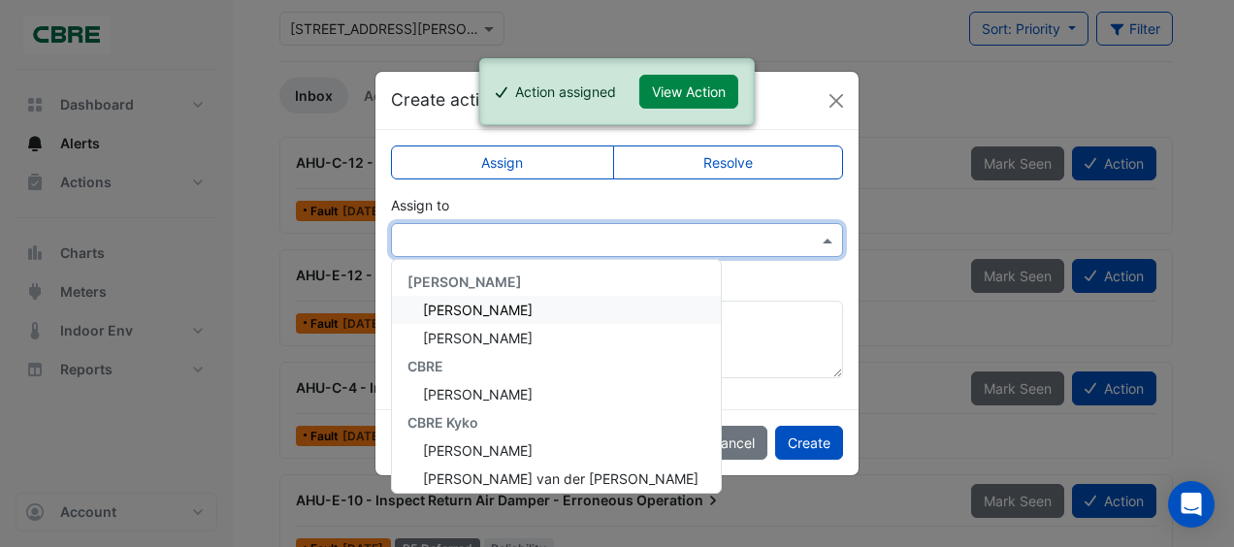
click at [643, 238] on input "text" at bounding box center [598, 241] width 392 height 20
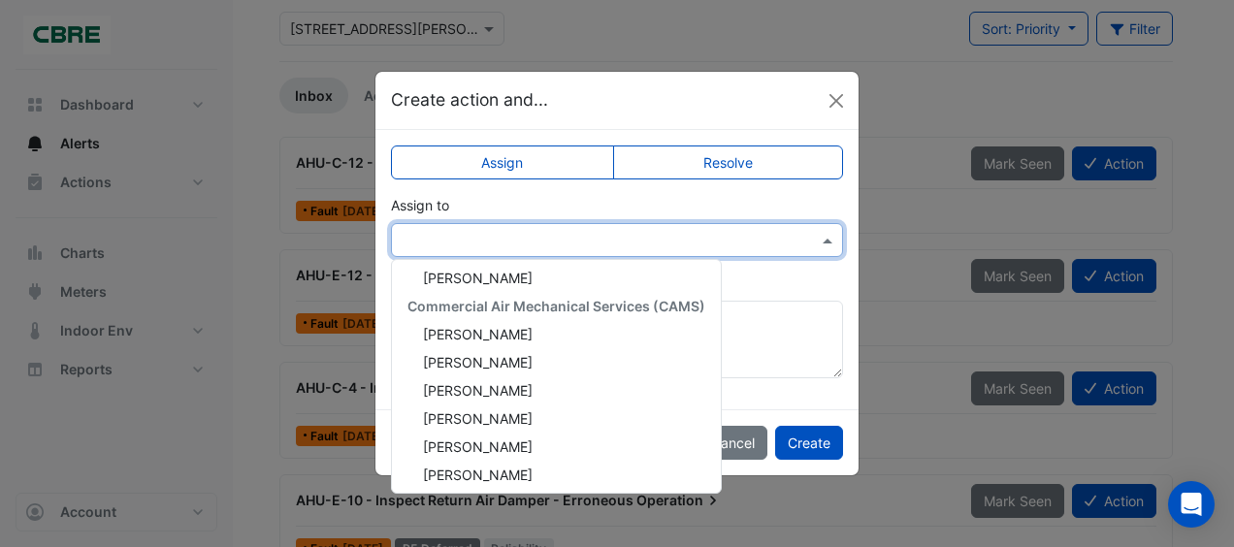
scroll to position [458, 0]
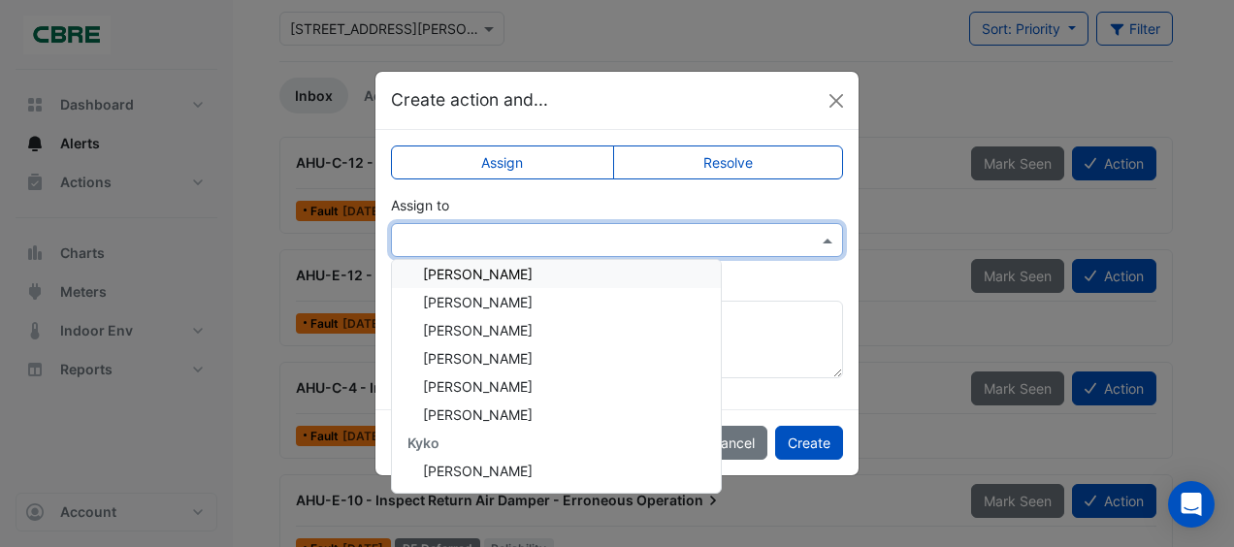
click at [487, 278] on span "[PERSON_NAME]" at bounding box center [478, 274] width 110 height 16
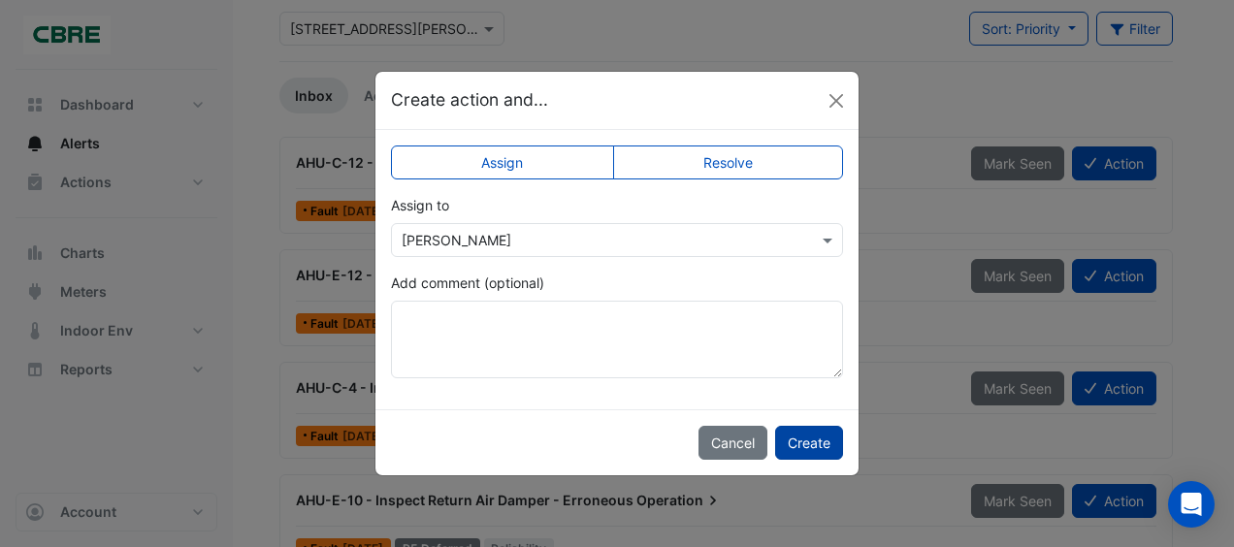
click at [794, 439] on button "Create" at bounding box center [809, 443] width 68 height 34
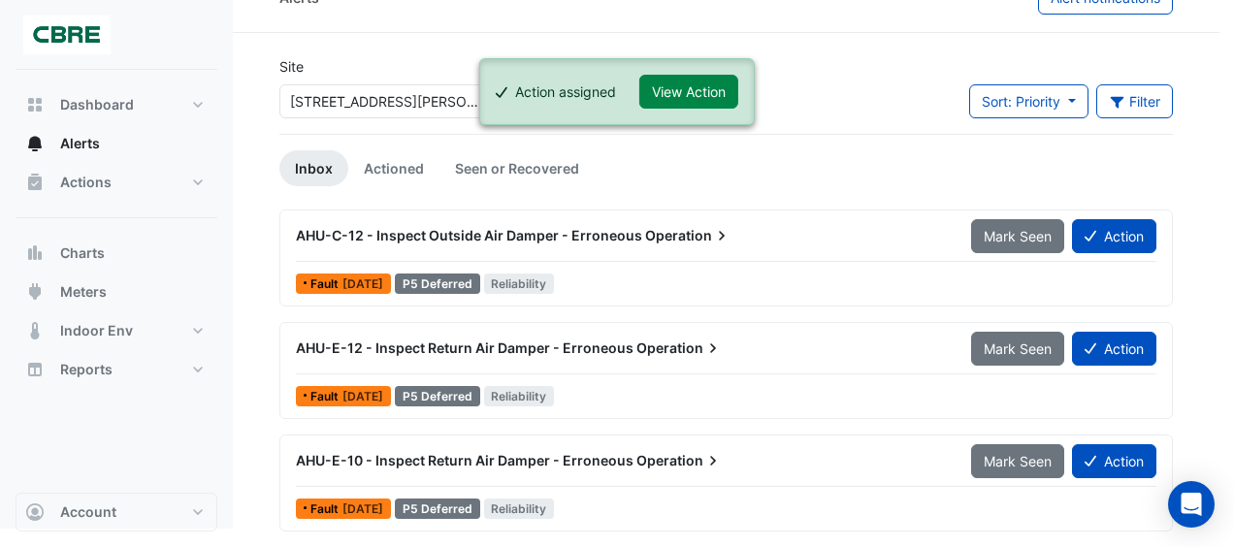
scroll to position [33, 0]
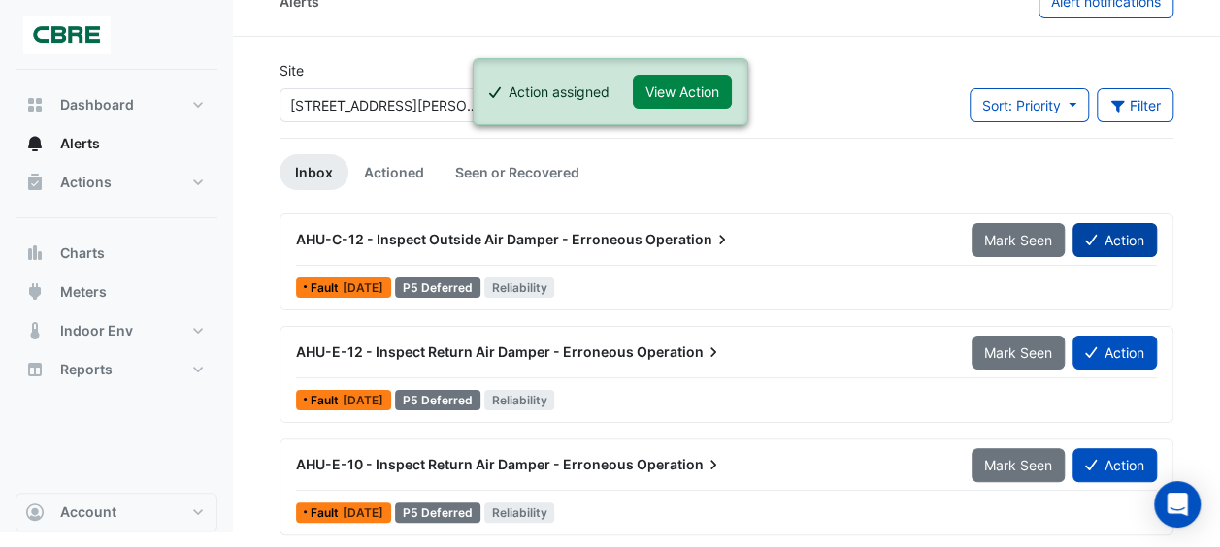
click at [1110, 235] on button "Action" at bounding box center [1114, 240] width 84 height 34
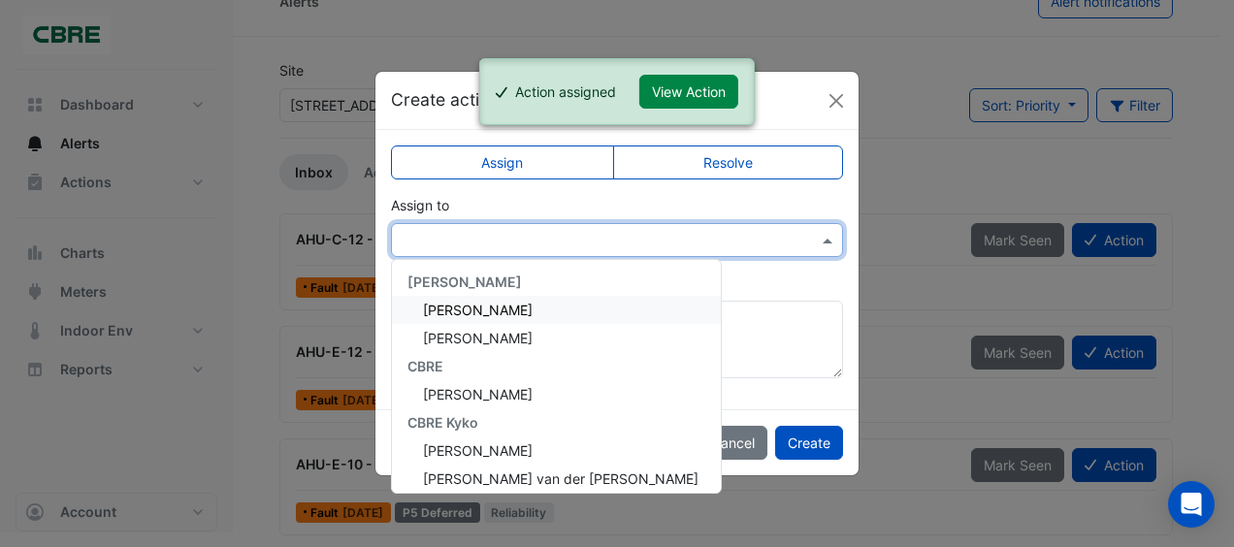
click at [613, 240] on input "text" at bounding box center [598, 241] width 392 height 20
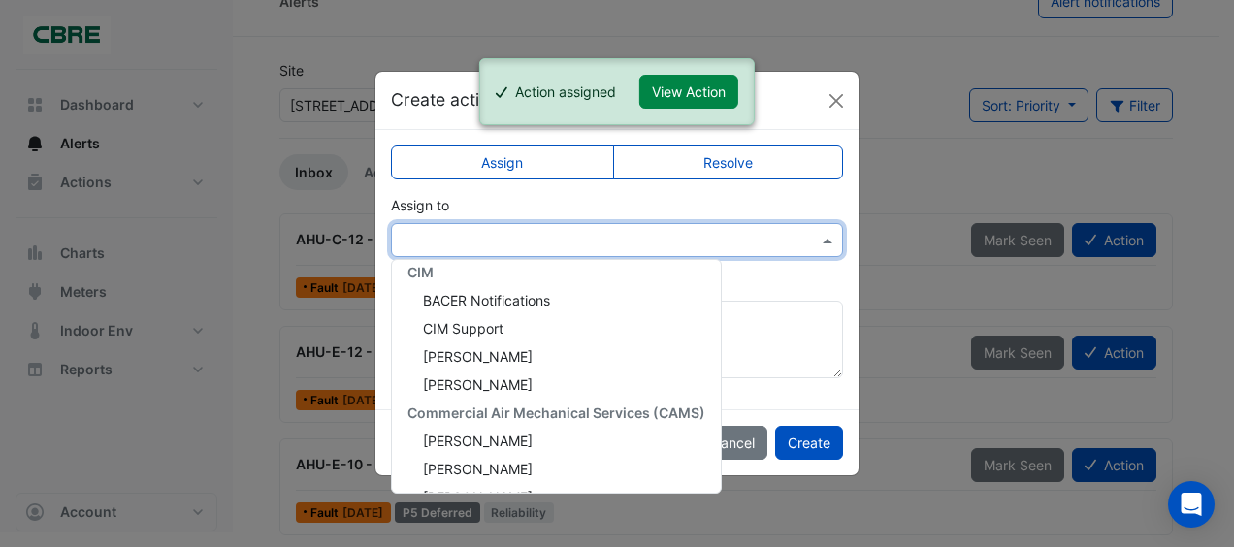
scroll to position [314, 0]
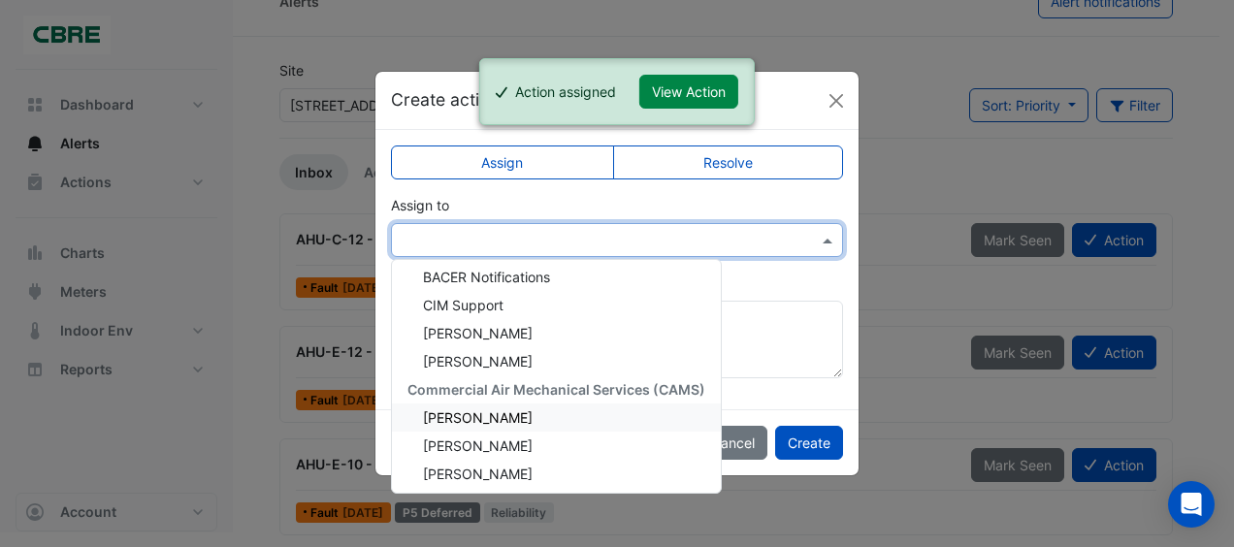
click at [509, 421] on div "[PERSON_NAME]" at bounding box center [556, 418] width 329 height 28
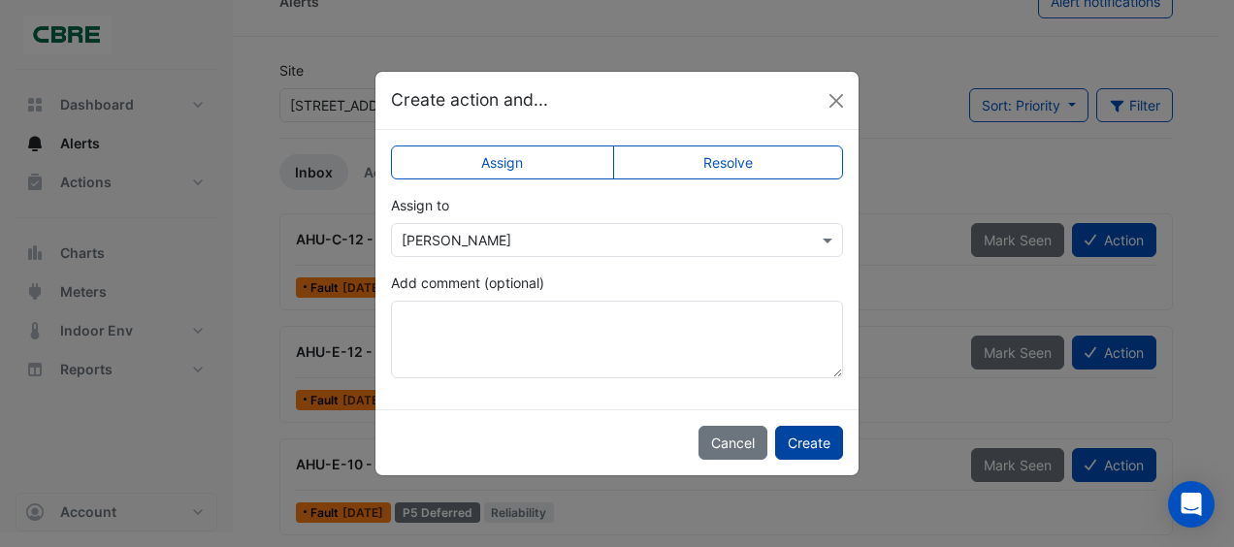
click at [803, 448] on button "Create" at bounding box center [809, 443] width 68 height 34
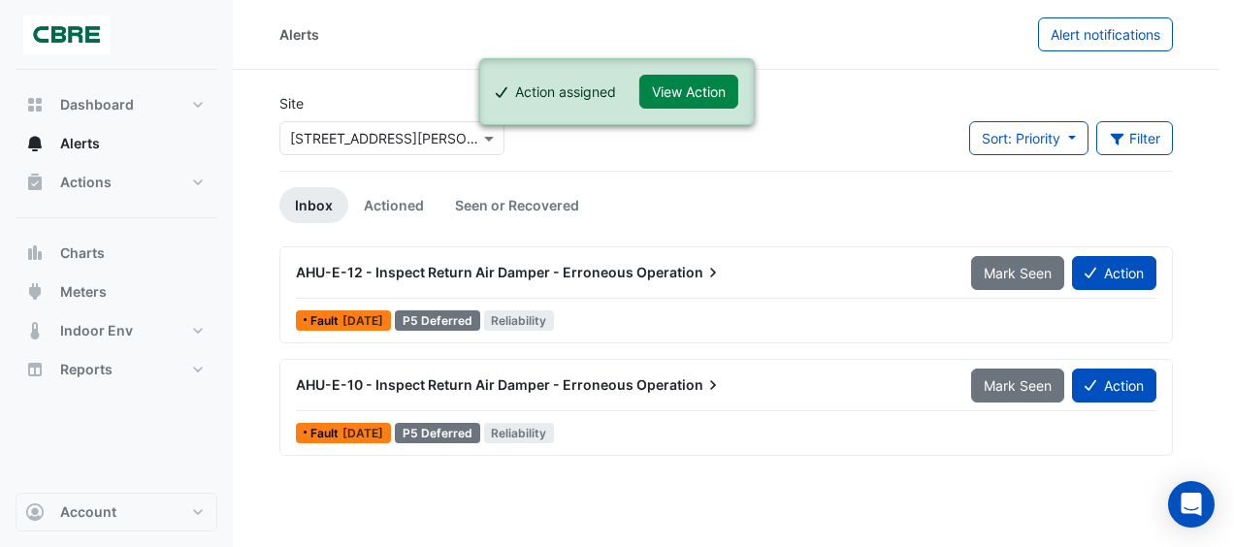
scroll to position [0, 0]
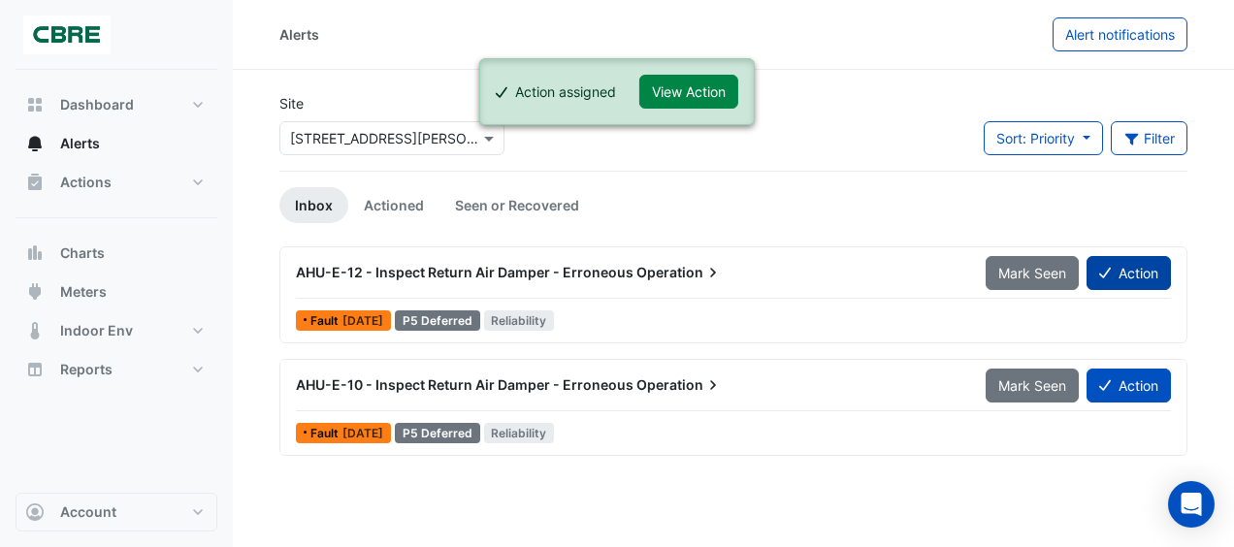
click at [1110, 271] on button "Action" at bounding box center [1129, 273] width 84 height 34
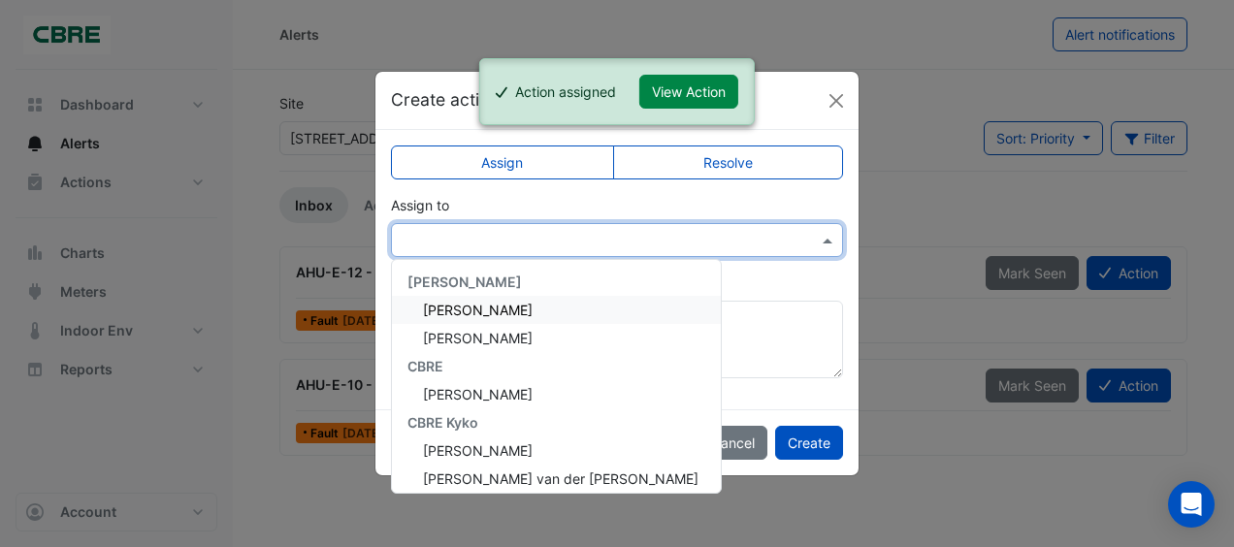
click at [596, 233] on input "text" at bounding box center [598, 241] width 392 height 20
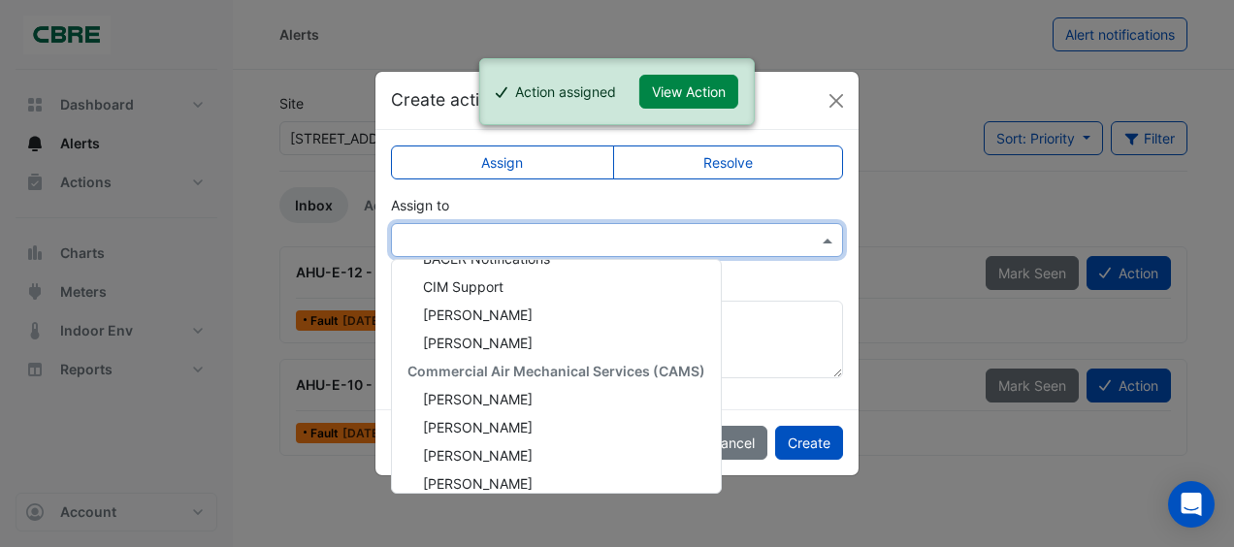
scroll to position [349, 0]
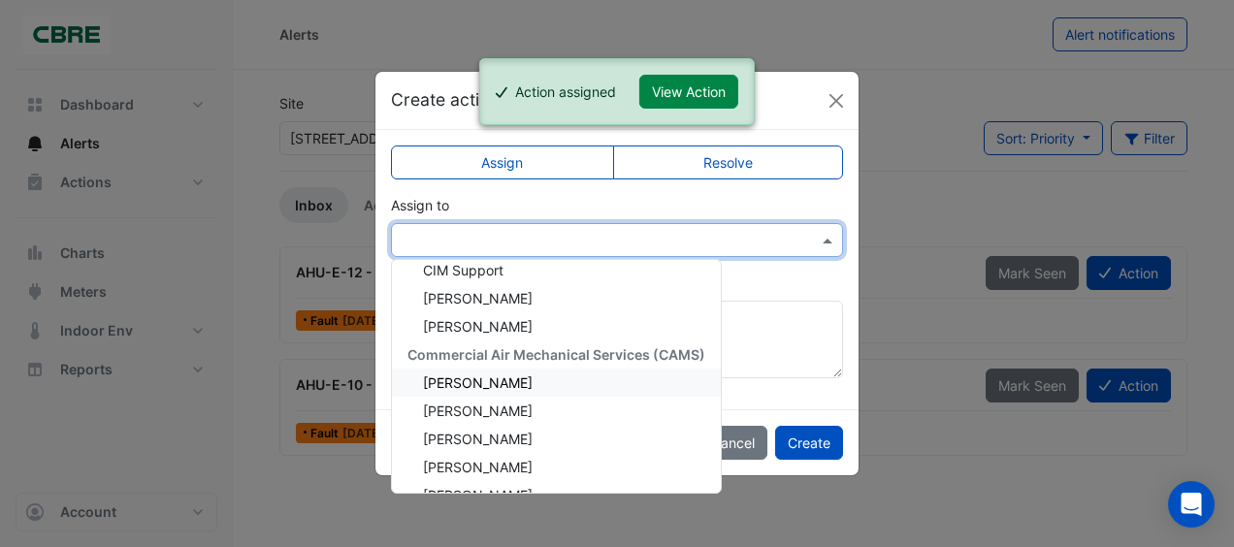
click at [518, 386] on div "[PERSON_NAME]" at bounding box center [556, 383] width 329 height 28
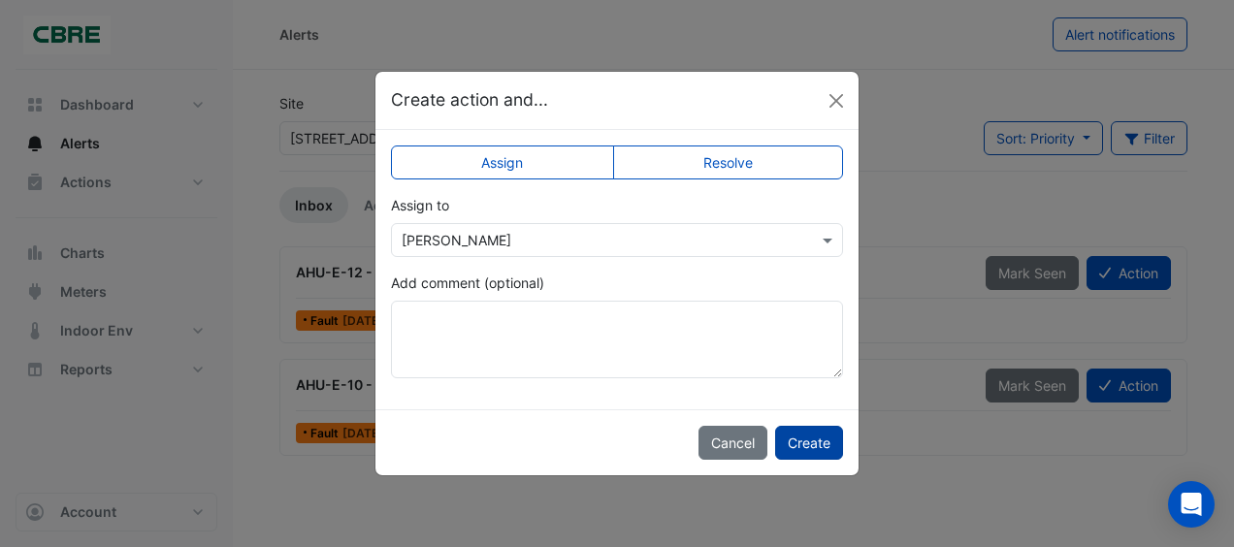
click at [813, 451] on button "Create" at bounding box center [809, 443] width 68 height 34
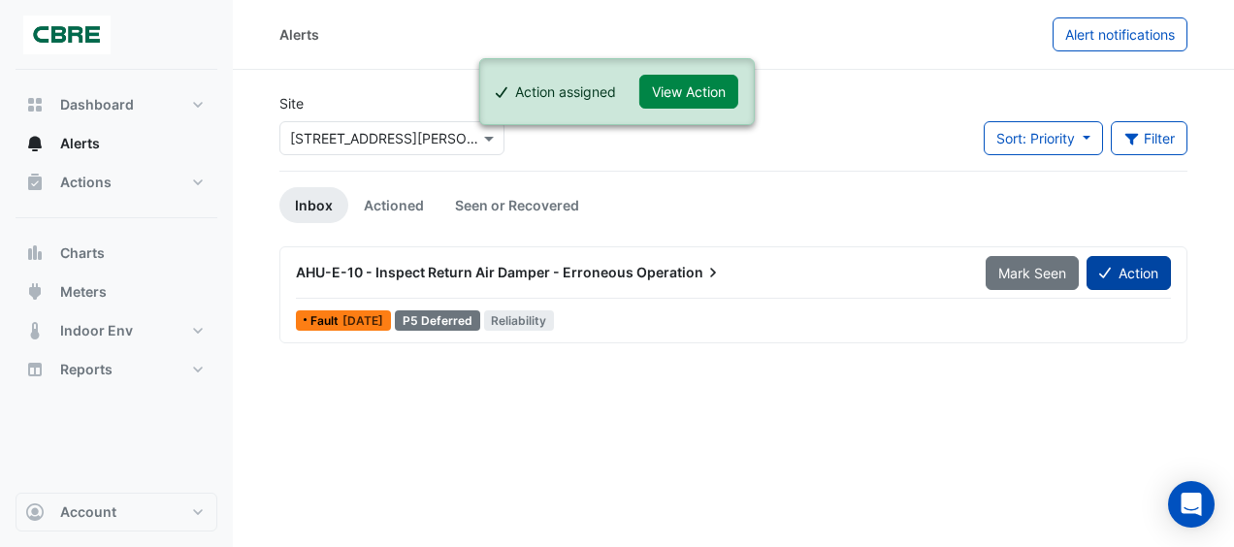
click at [1126, 259] on button "Action" at bounding box center [1129, 273] width 84 height 34
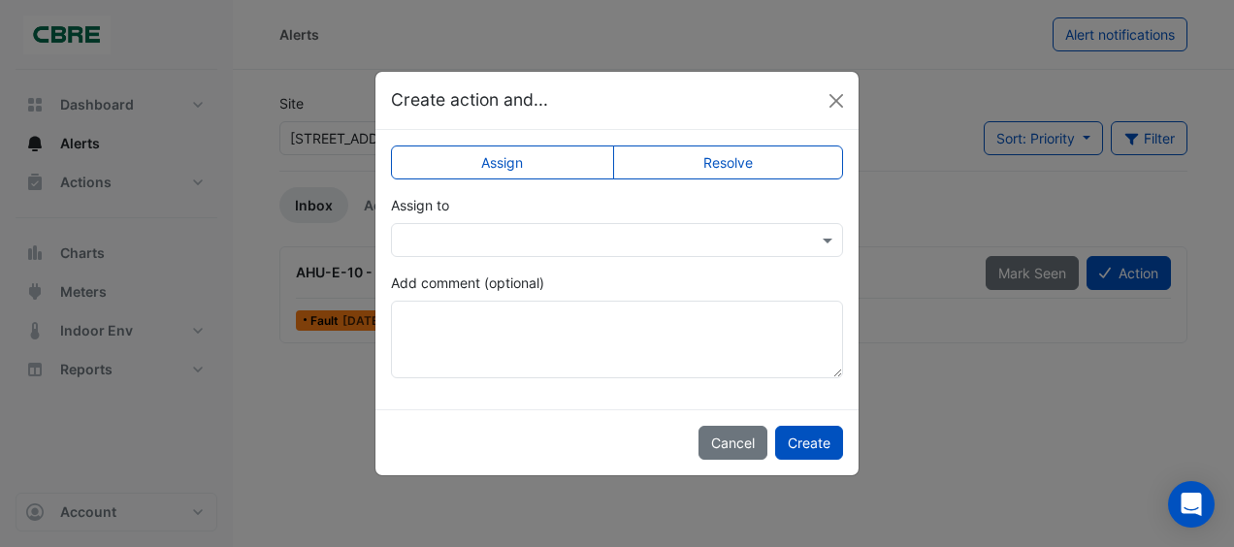
click at [691, 242] on input "text" at bounding box center [598, 241] width 392 height 20
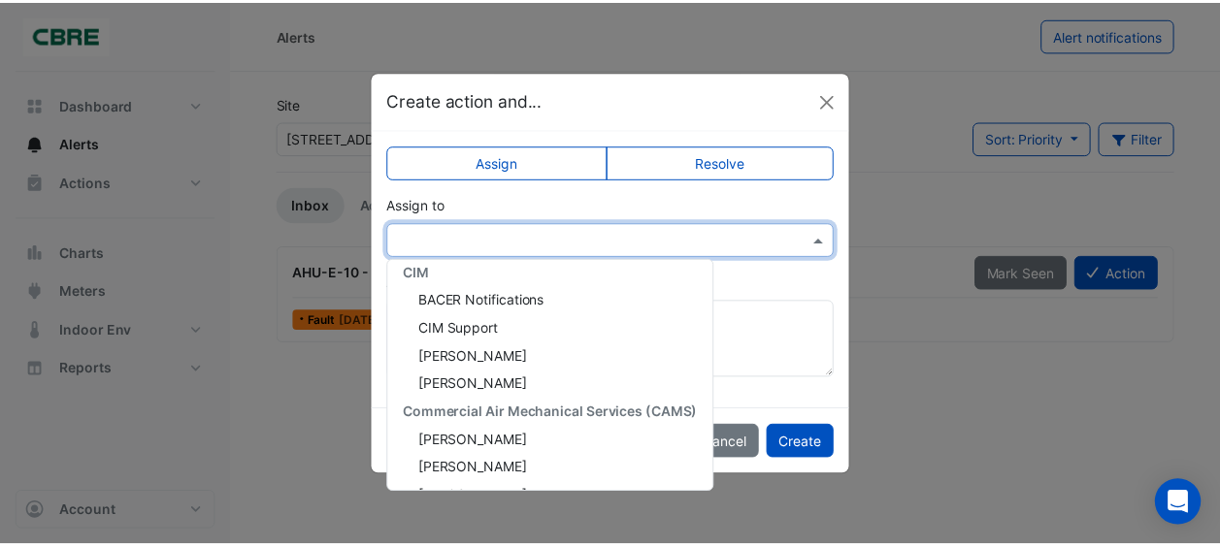
scroll to position [353, 0]
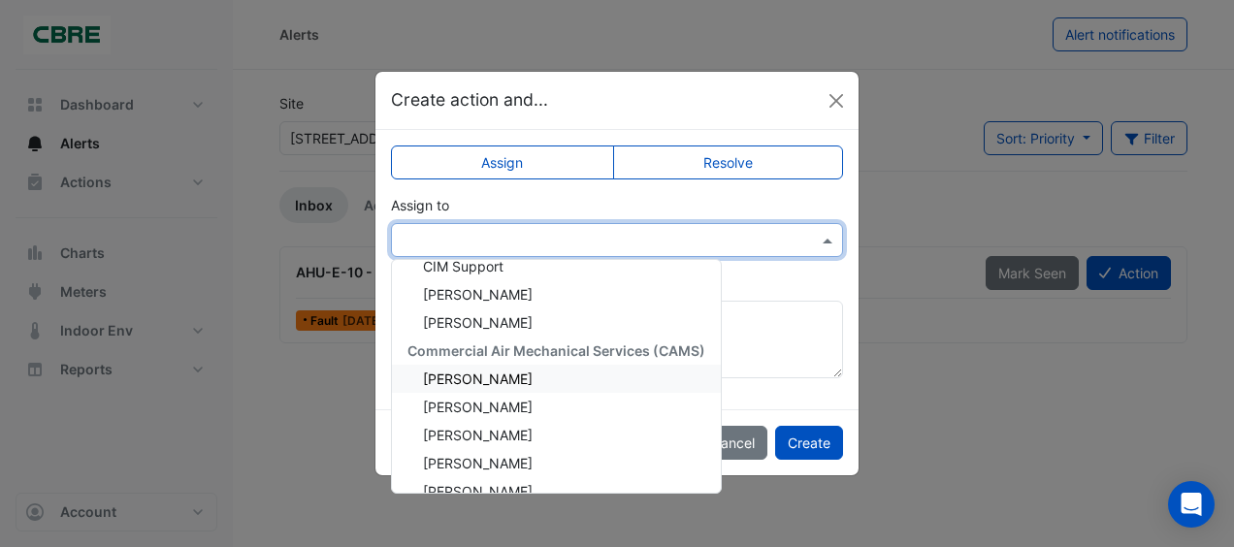
click at [511, 390] on div "[PERSON_NAME]" at bounding box center [556, 379] width 329 height 28
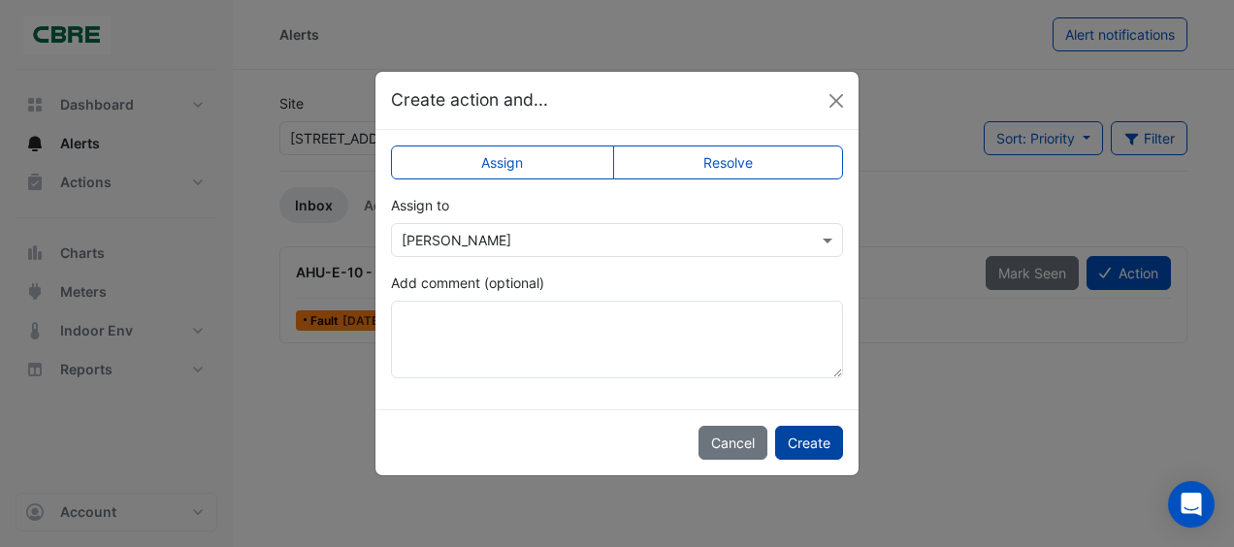
click at [799, 442] on button "Create" at bounding box center [809, 443] width 68 height 34
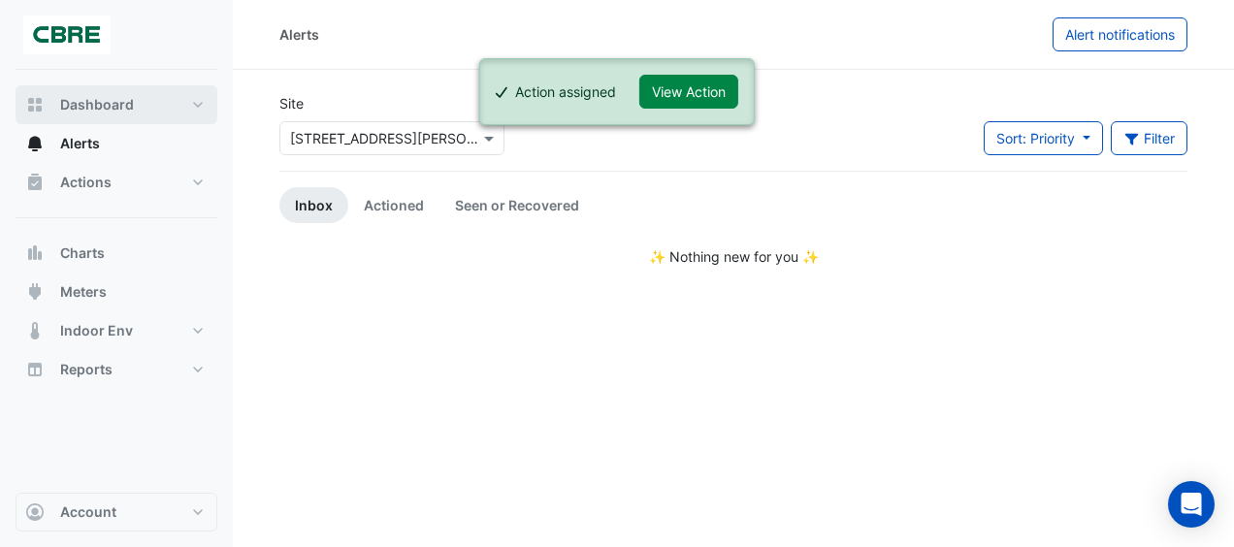
click at [84, 109] on span "Dashboard" at bounding box center [97, 104] width 74 height 19
select select "***"
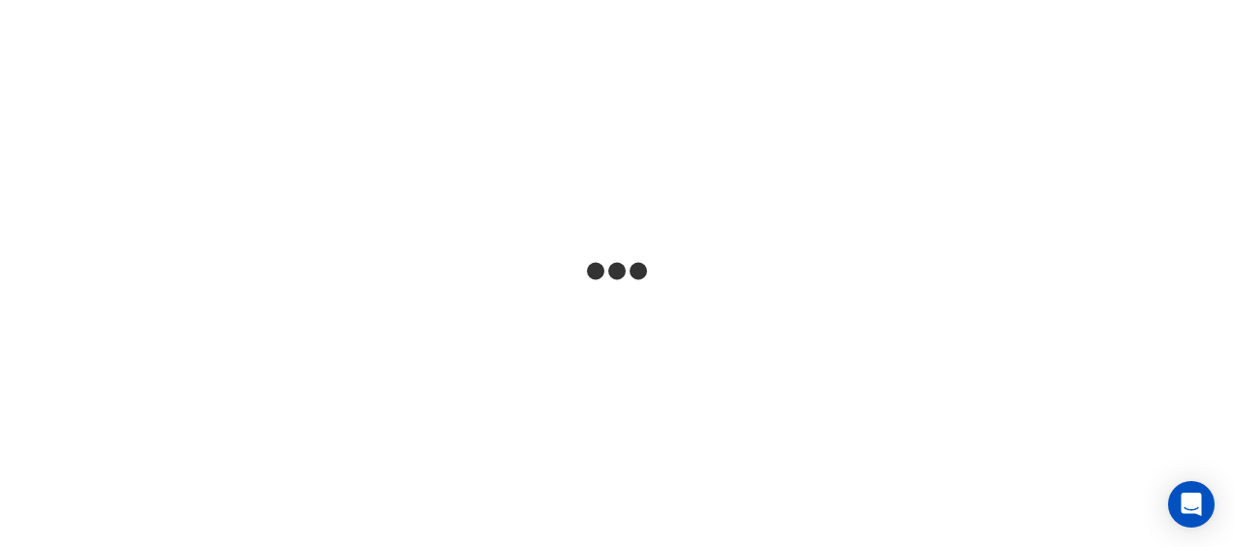
select select "***"
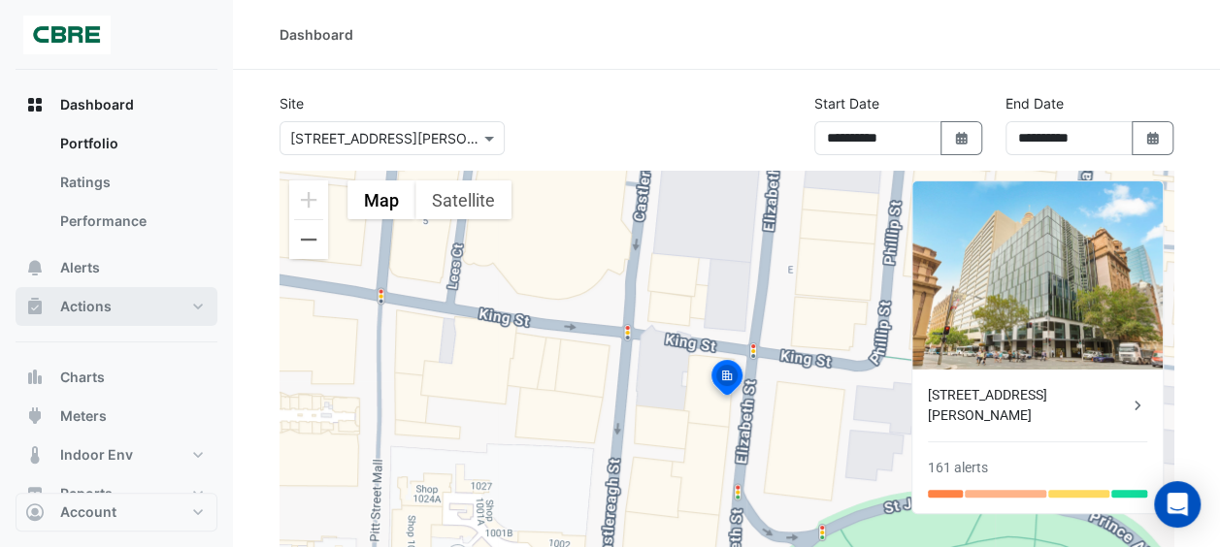
click at [95, 304] on span "Actions" at bounding box center [85, 306] width 51 height 19
